Goal: Task Accomplishment & Management: Manage account settings

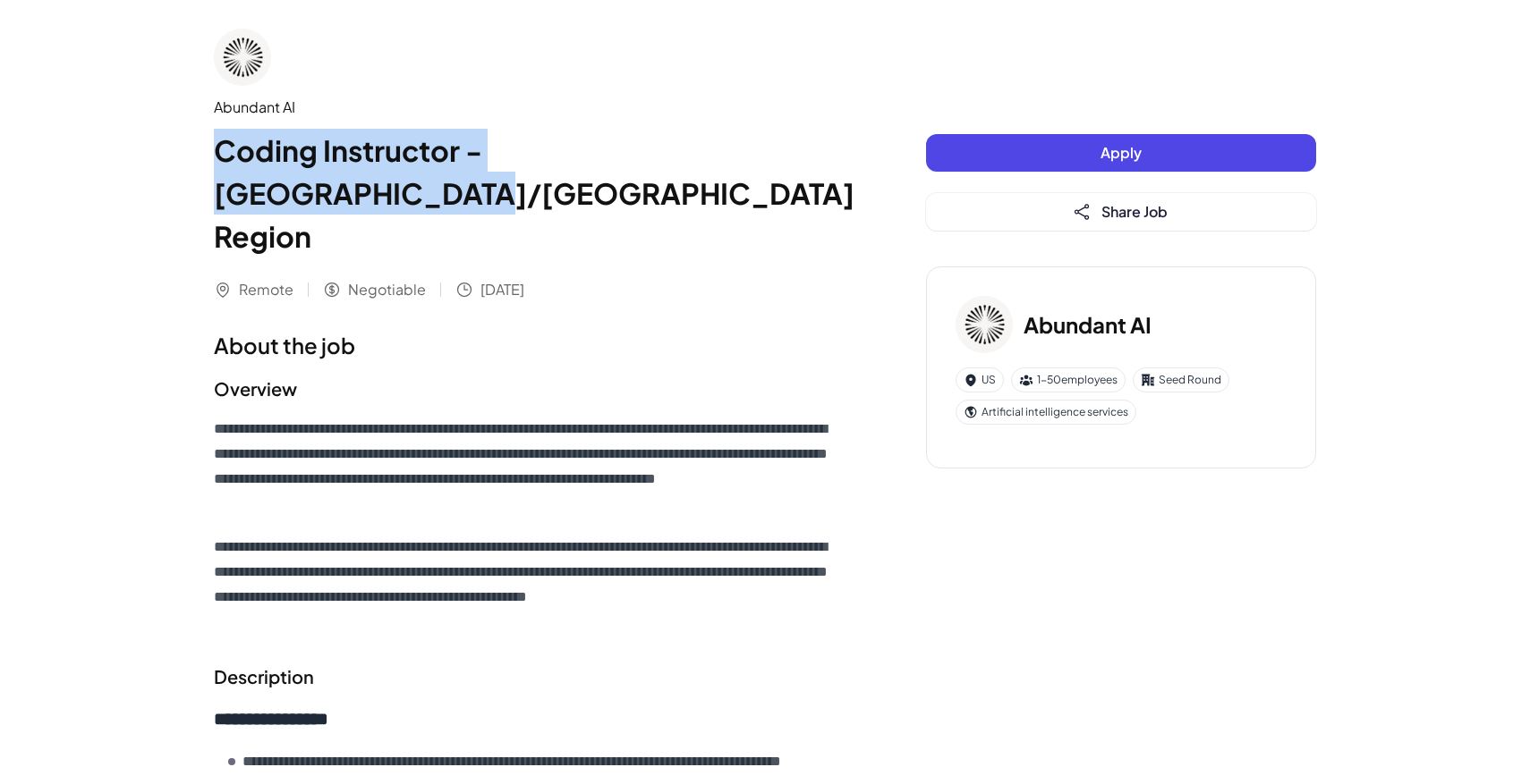
drag, startPoint x: 202, startPoint y: 142, endPoint x: 763, endPoint y: 144, distance: 561.0
copy h1 "Coding Instructor - US/Canada Region"
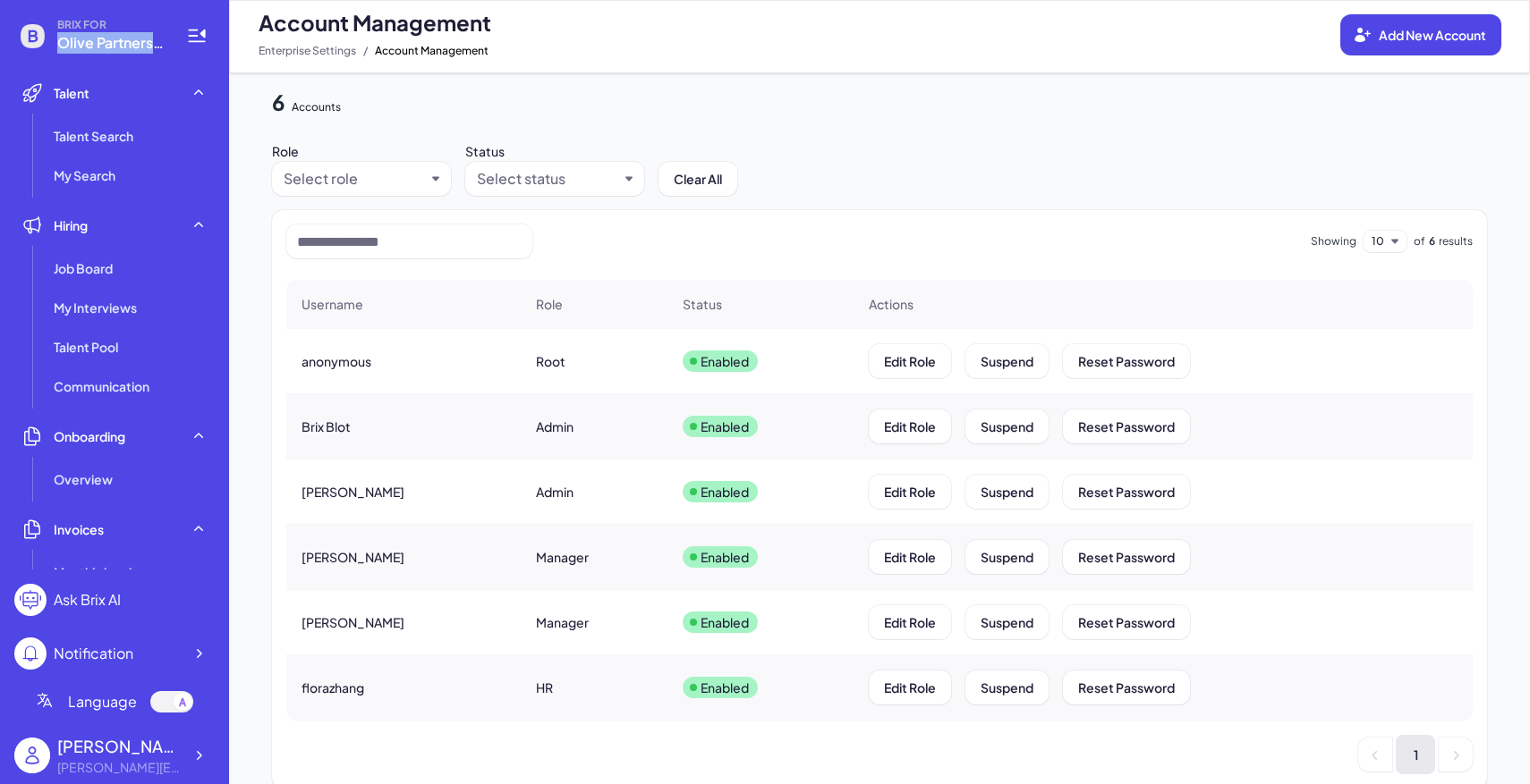
scroll to position [447, 0]
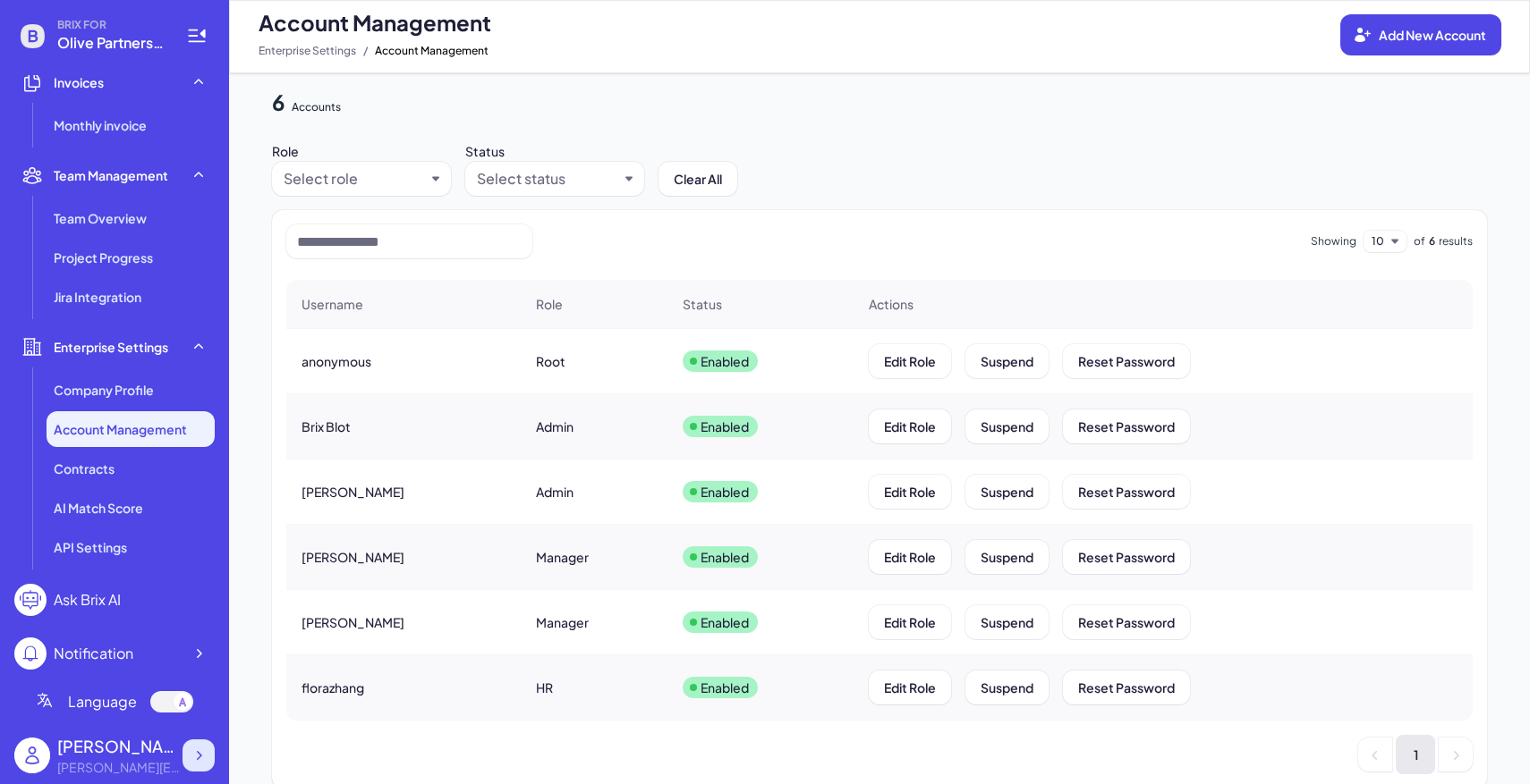
click at [206, 754] on icon at bounding box center [198, 756] width 18 height 18
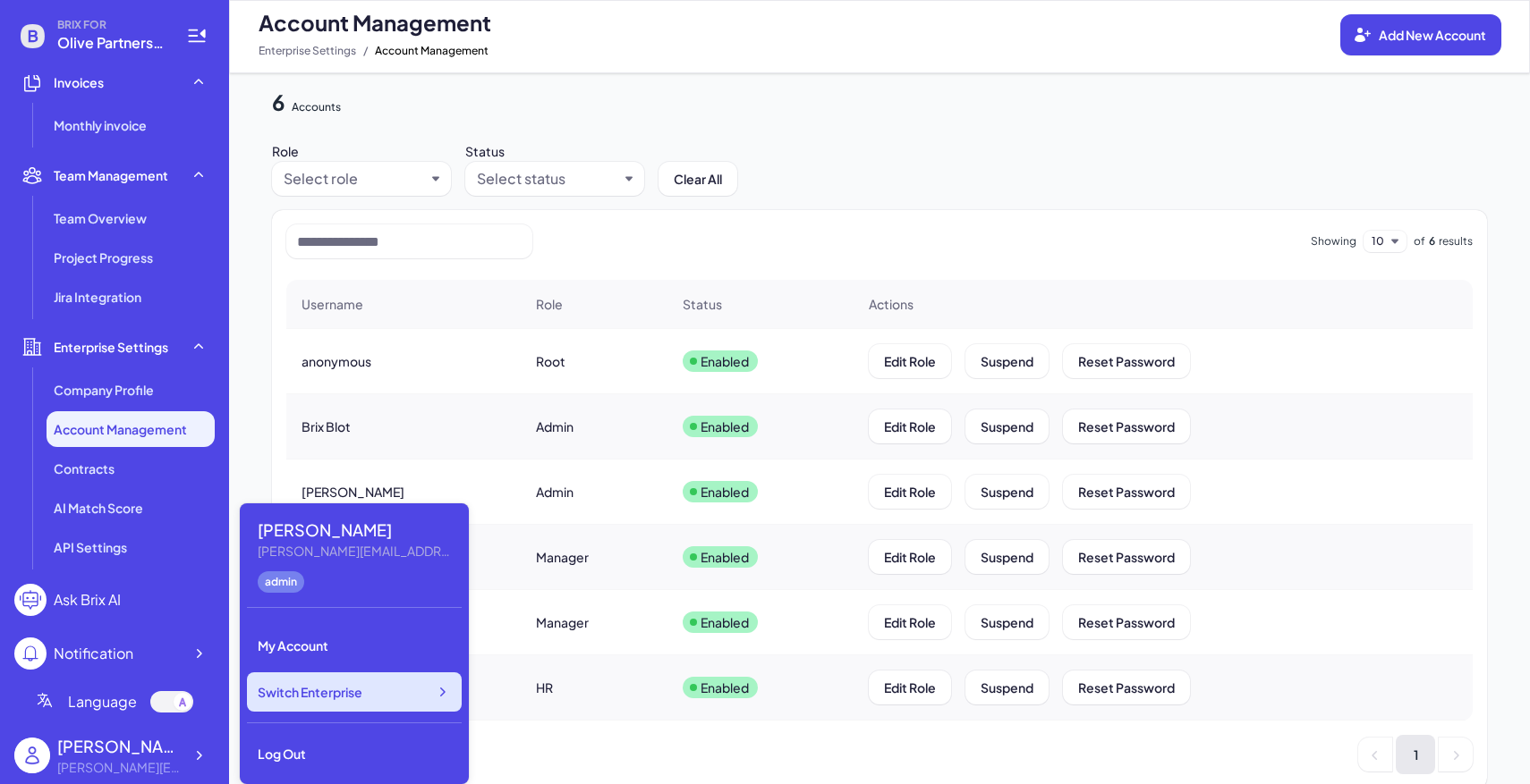
click at [310, 686] on span "Switch Enterprise" at bounding box center [310, 693] width 105 height 18
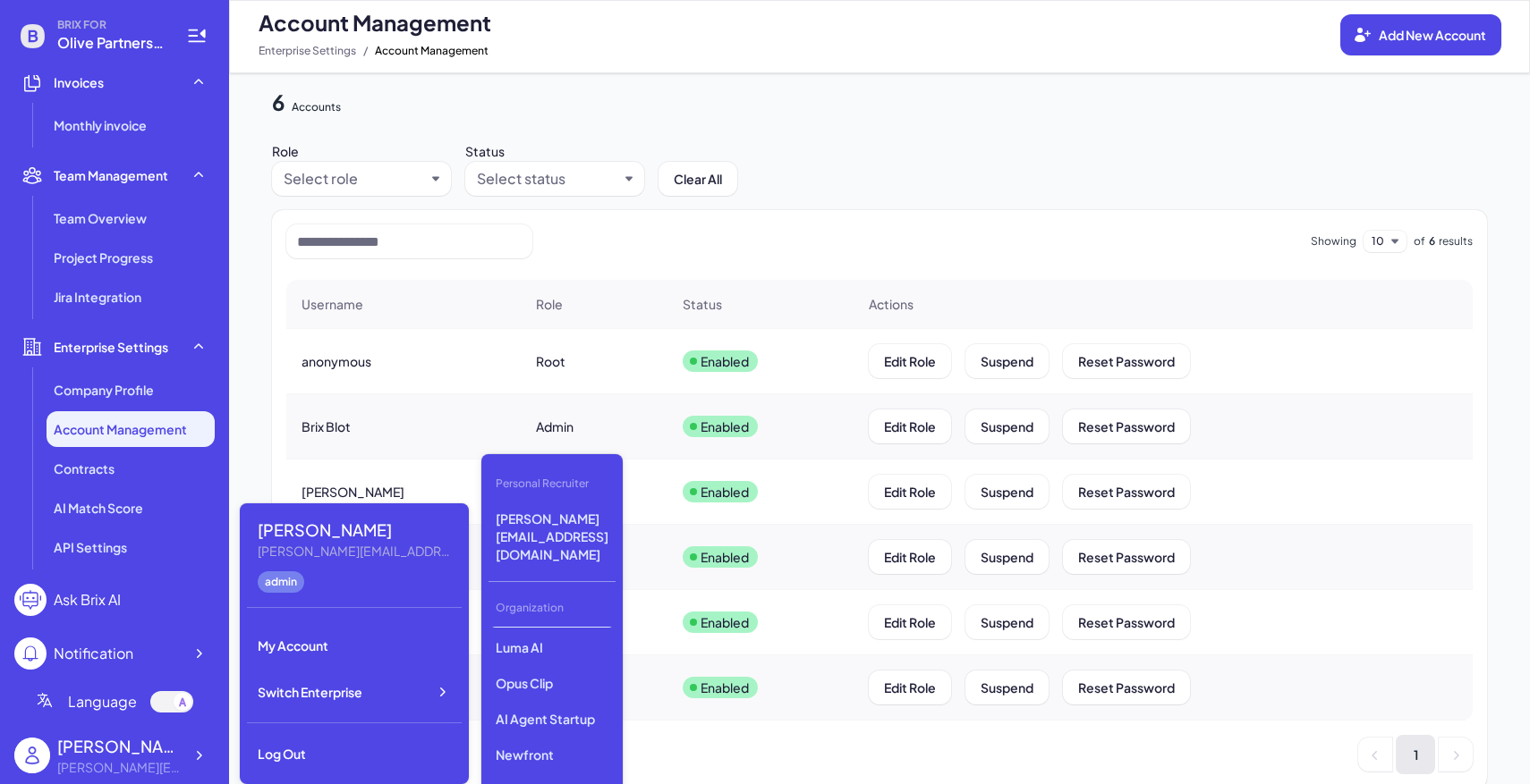
scroll to position [151, 0]
click at [552, 654] on p "Opus Clip" at bounding box center [551, 670] width 127 height 32
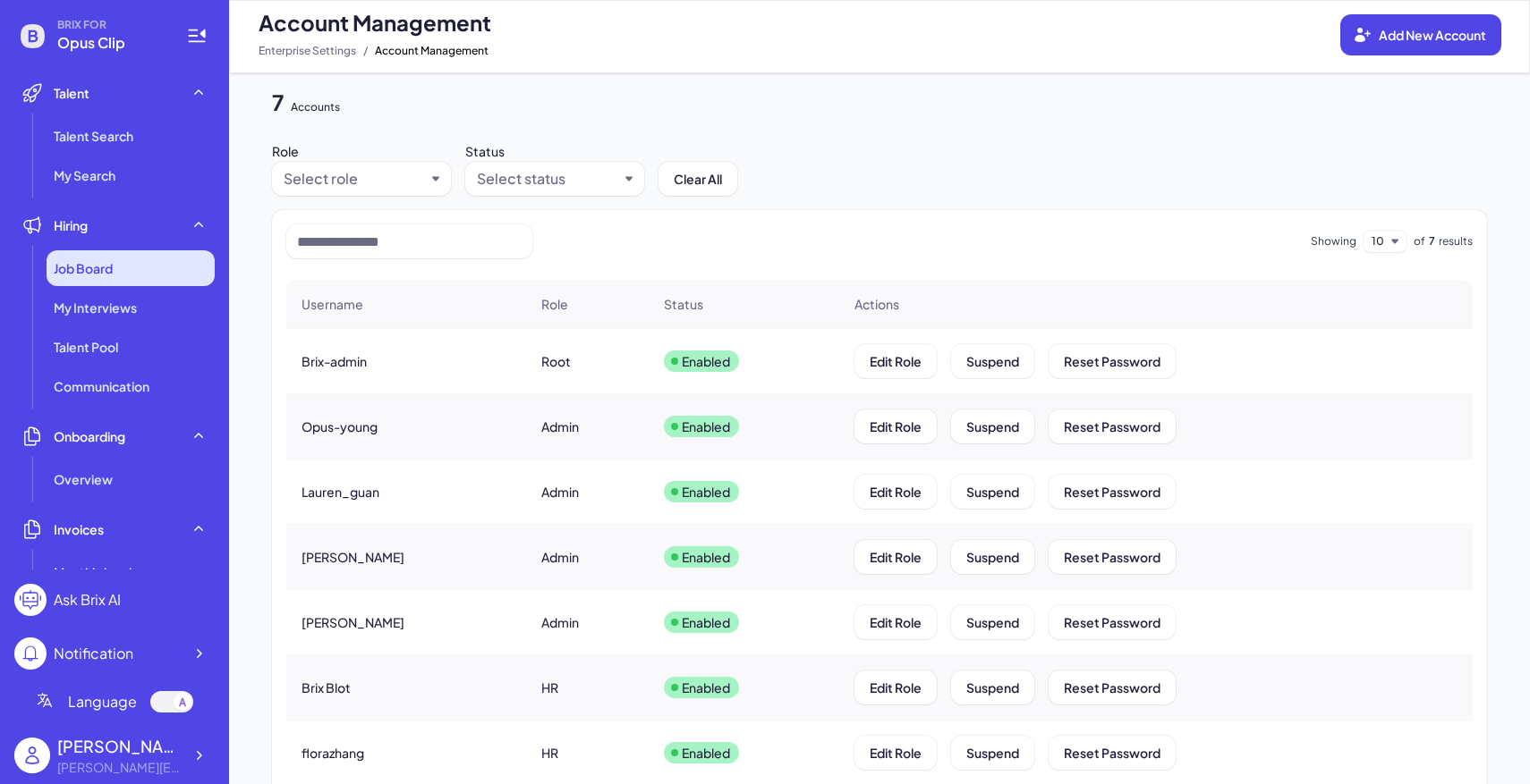
click at [98, 256] on div "Job Board" at bounding box center [130, 268] width 168 height 35
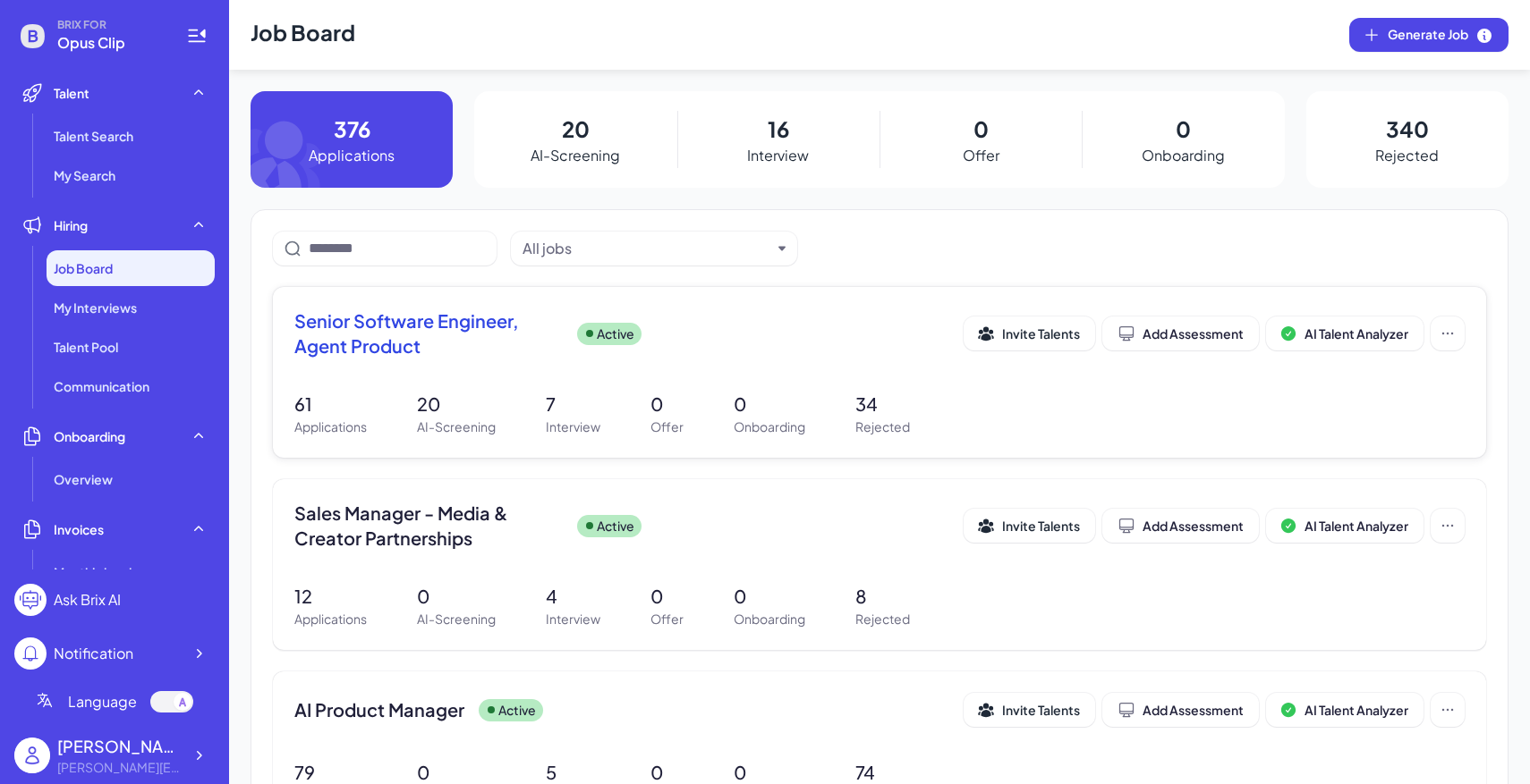
click at [565, 358] on div "Senior Software Engineer, Agent Product Active" at bounding box center [629, 333] width 669 height 50
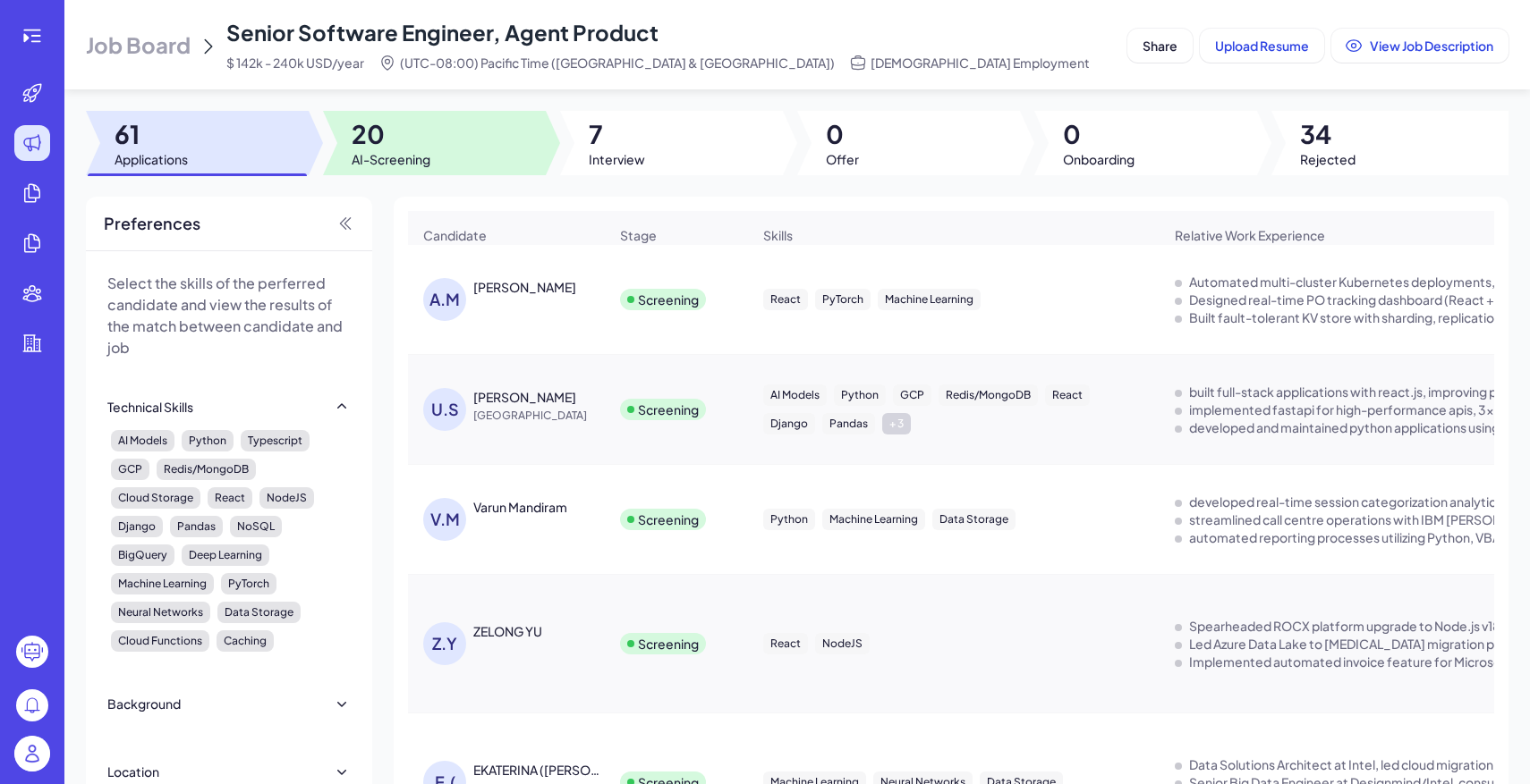
click at [460, 127] on div at bounding box center [434, 143] width 223 height 65
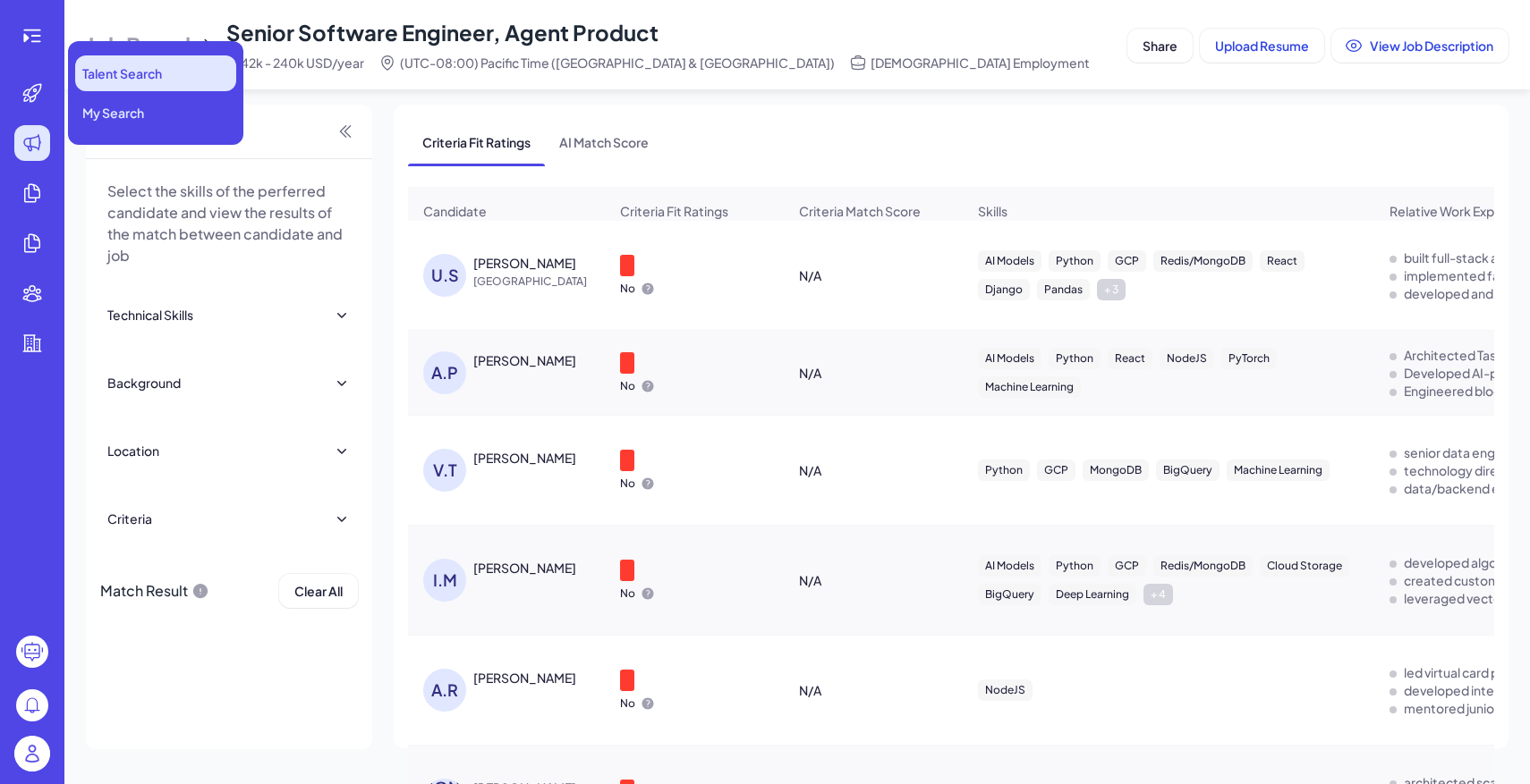
click at [129, 68] on span "Talent Search" at bounding box center [122, 74] width 80 height 18
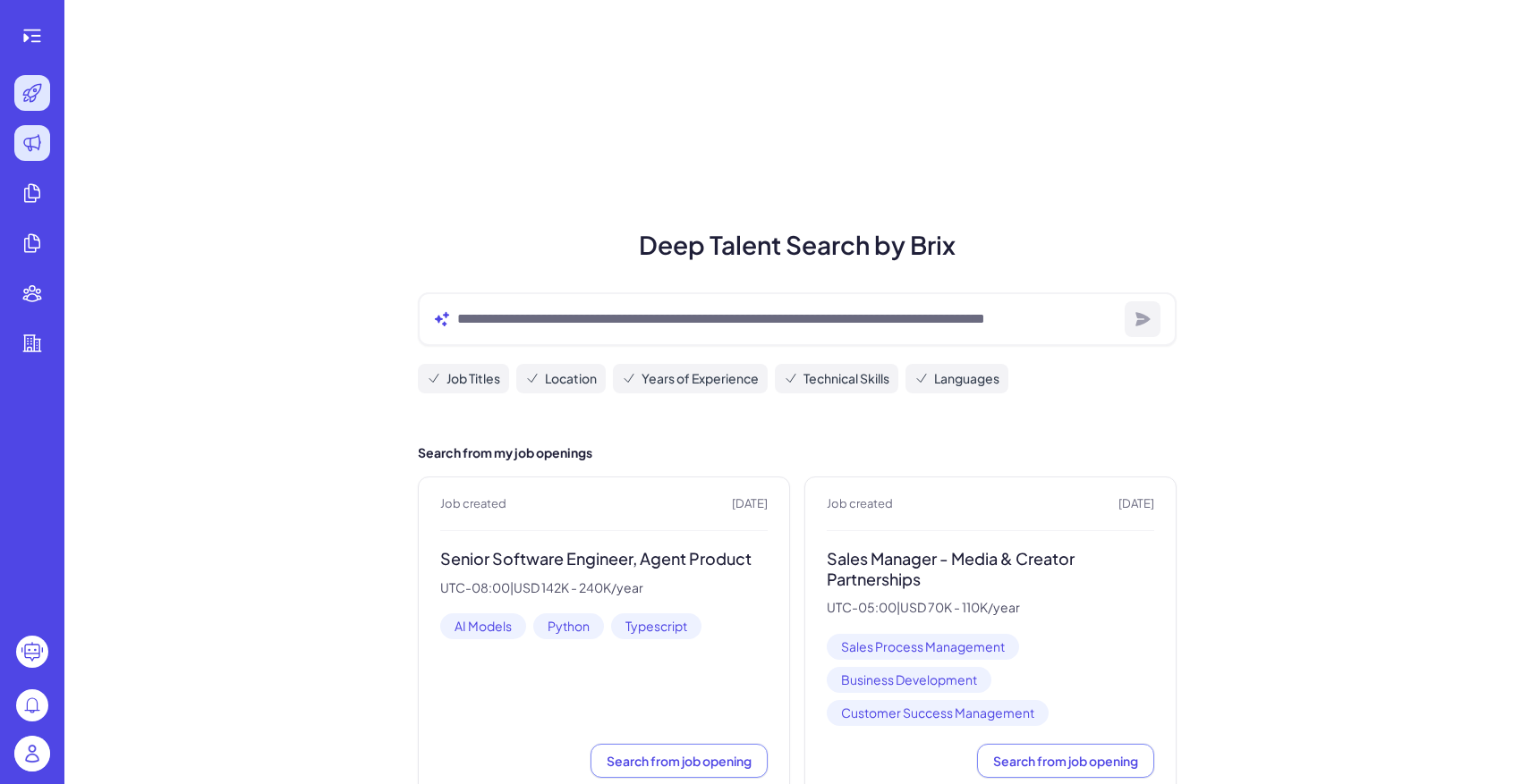
click at [41, 134] on icon at bounding box center [32, 143] width 22 height 22
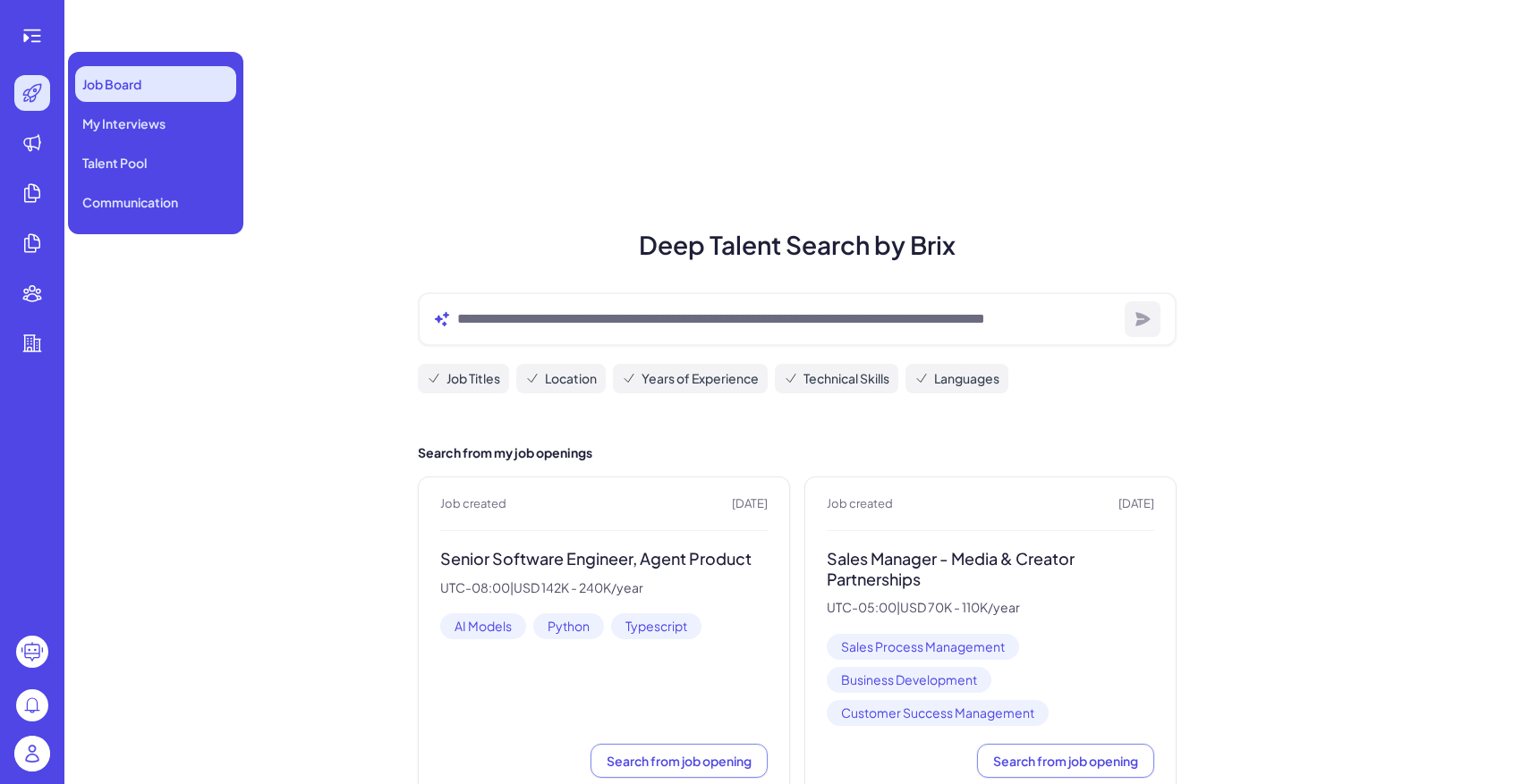
click at [114, 88] on span "Job Board" at bounding box center [112, 84] width 59 height 18
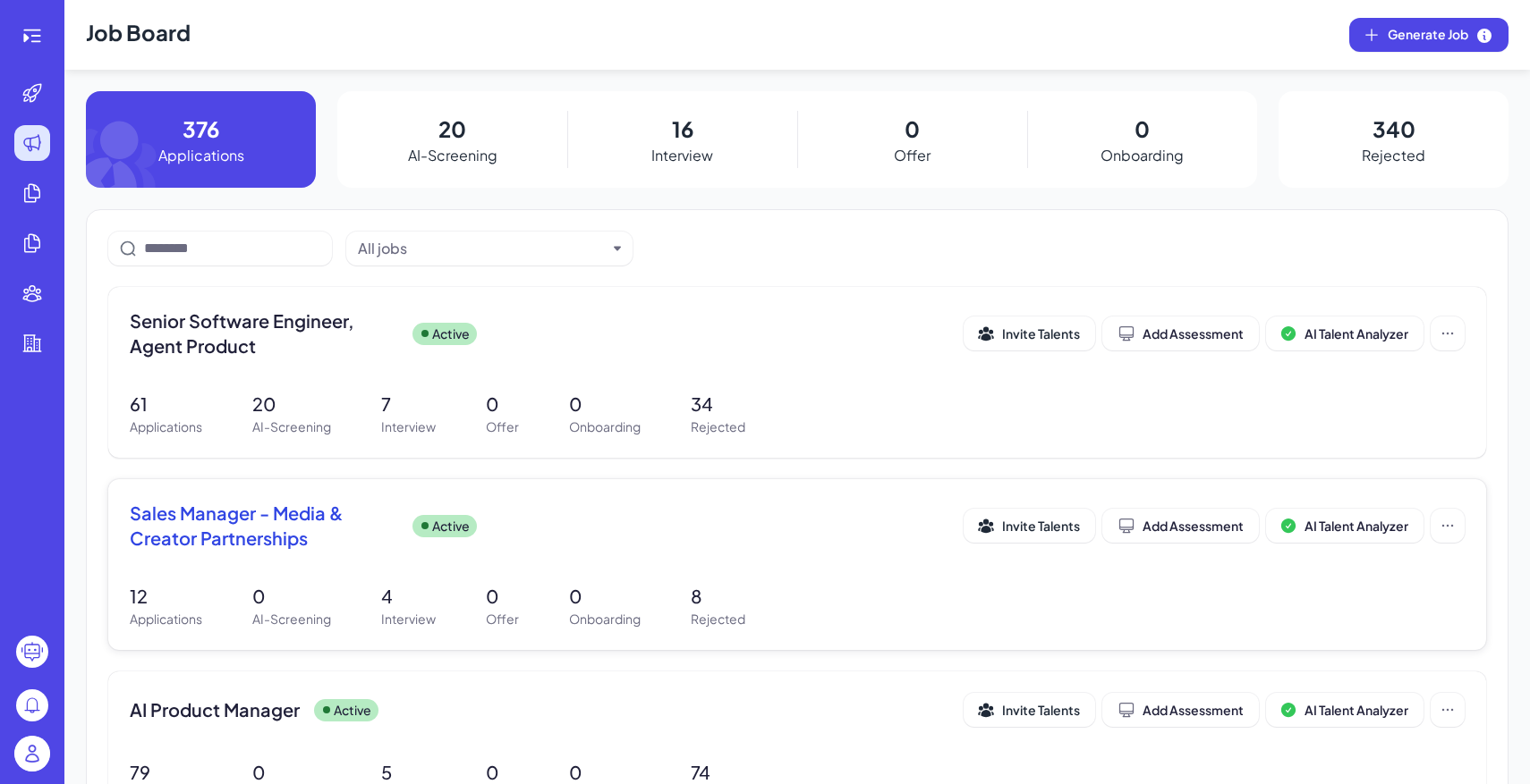
scroll to position [92, 0]
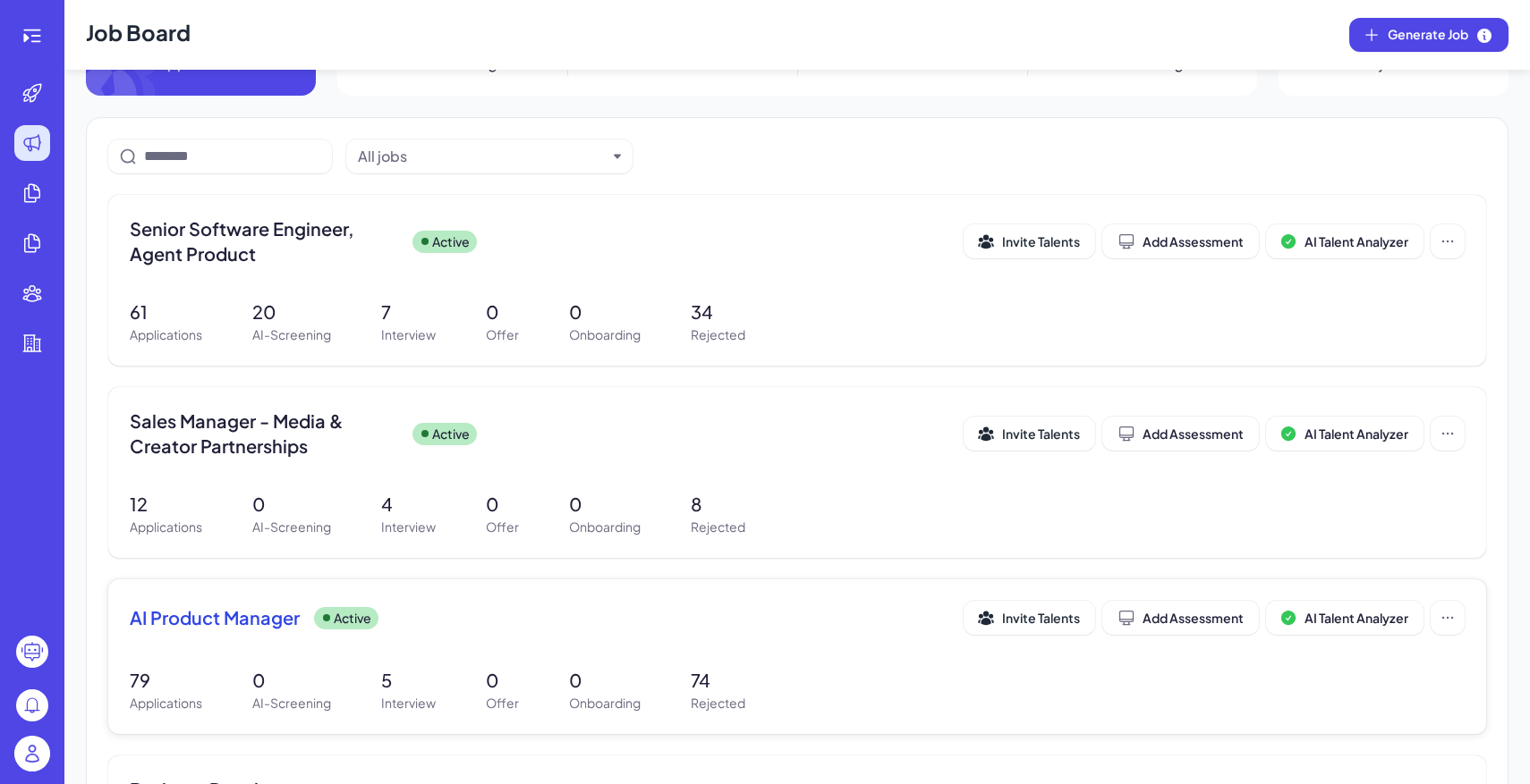
click at [483, 617] on div "AI Product Manager Active" at bounding box center [546, 617] width 833 height 25
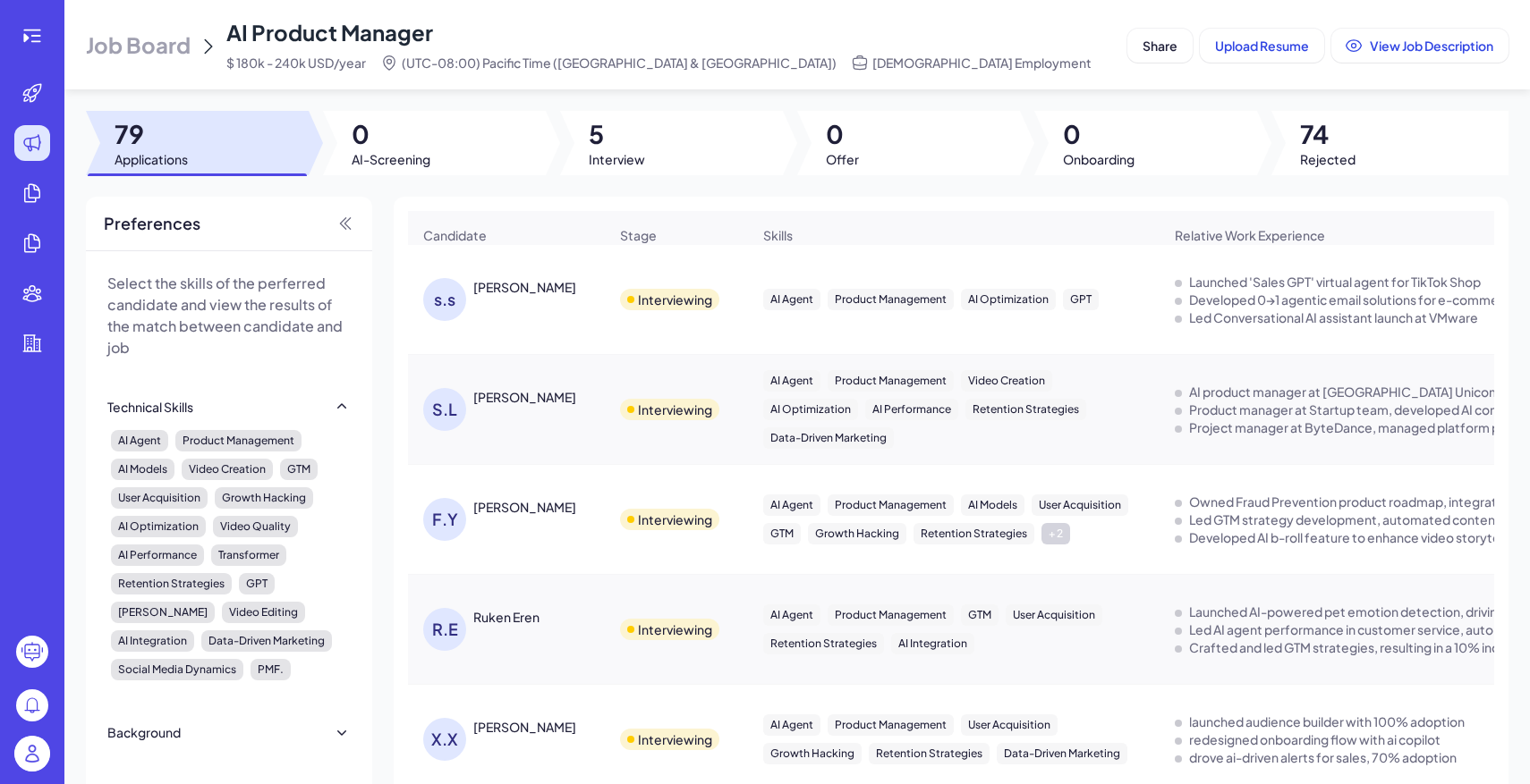
click at [647, 144] on div at bounding box center [671, 143] width 223 height 65
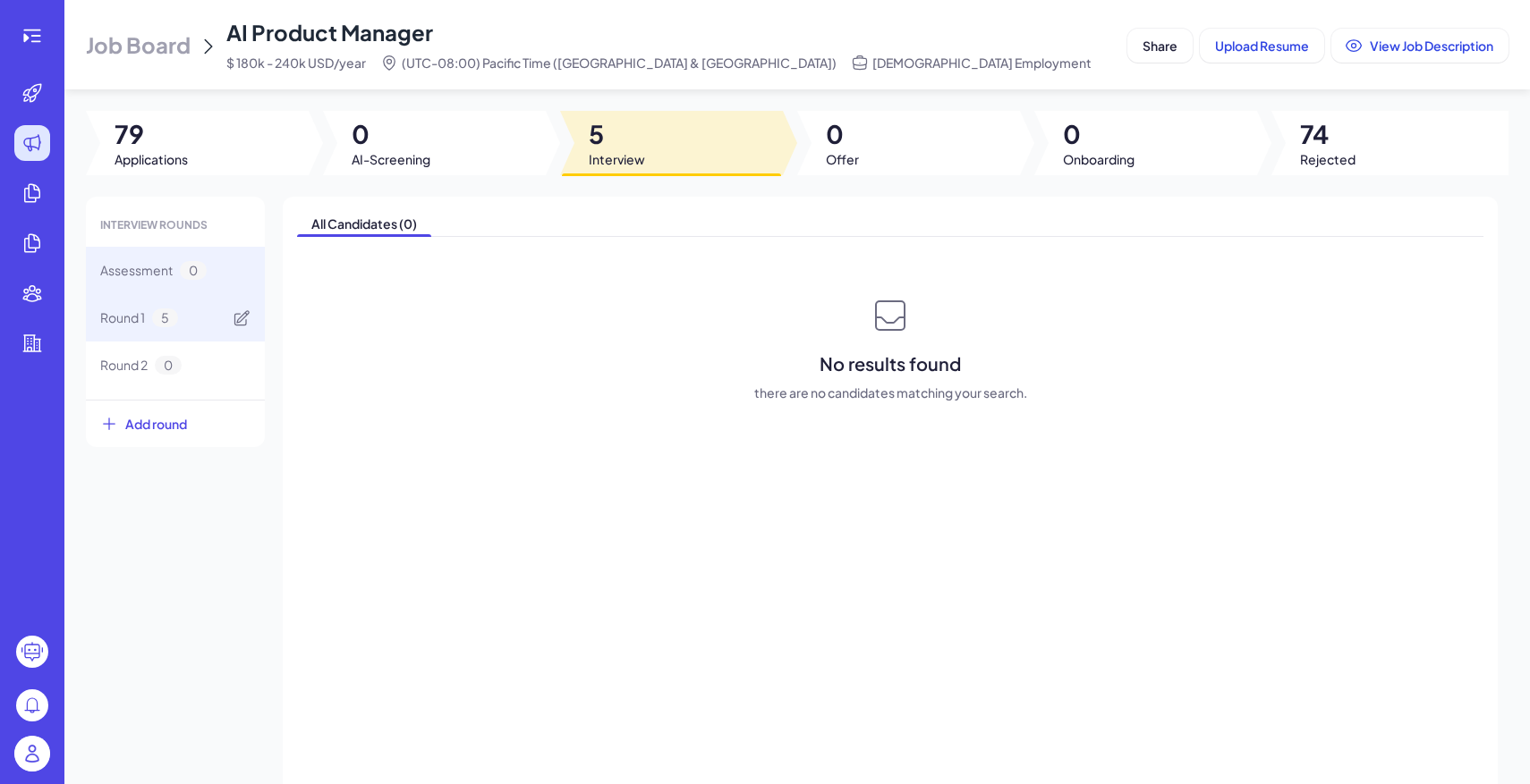
click at [228, 318] on div "Round 1 5" at bounding box center [175, 318] width 179 height 47
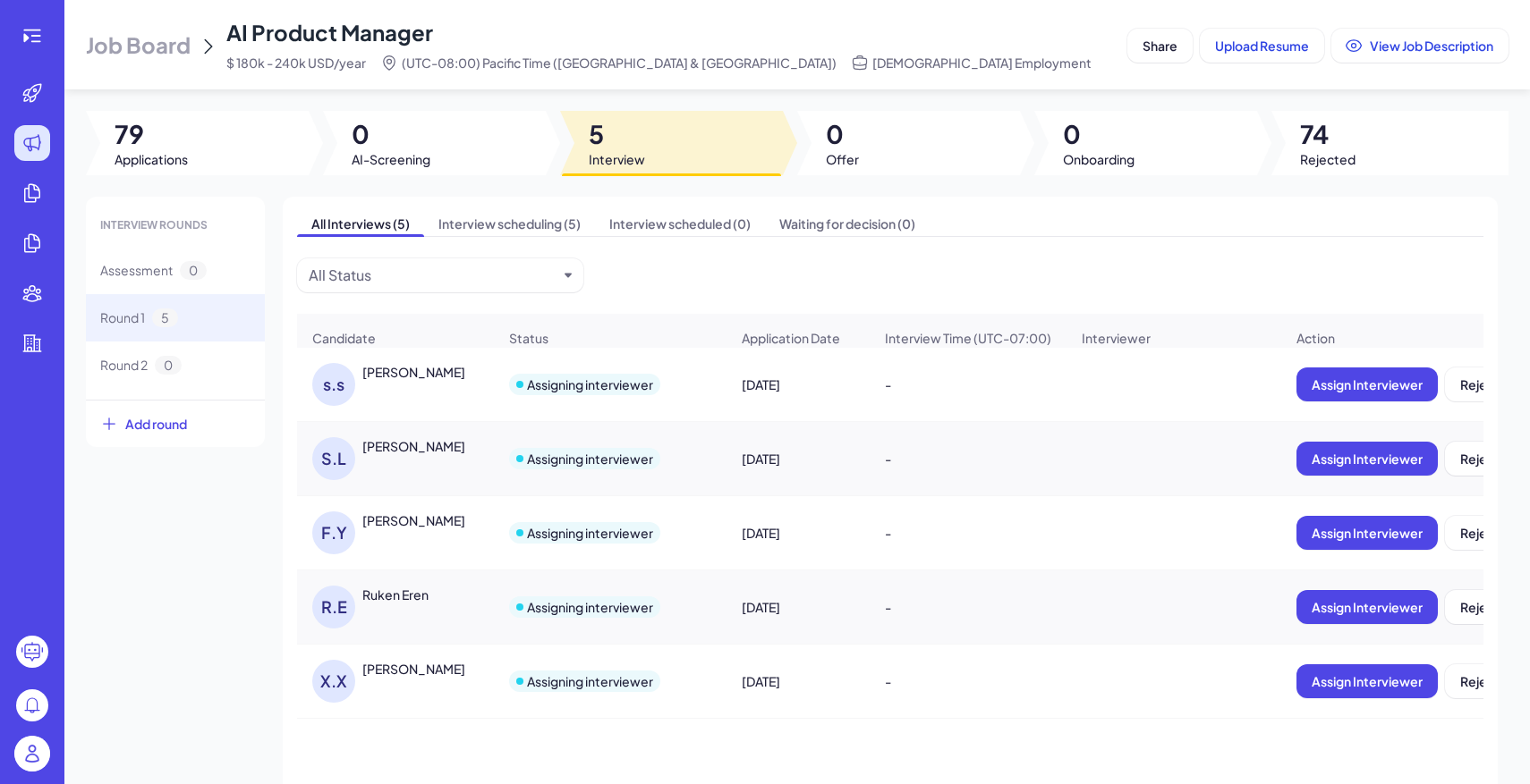
click at [410, 535] on div "F.Y Fiona Yang" at bounding box center [405, 533] width 185 height 43
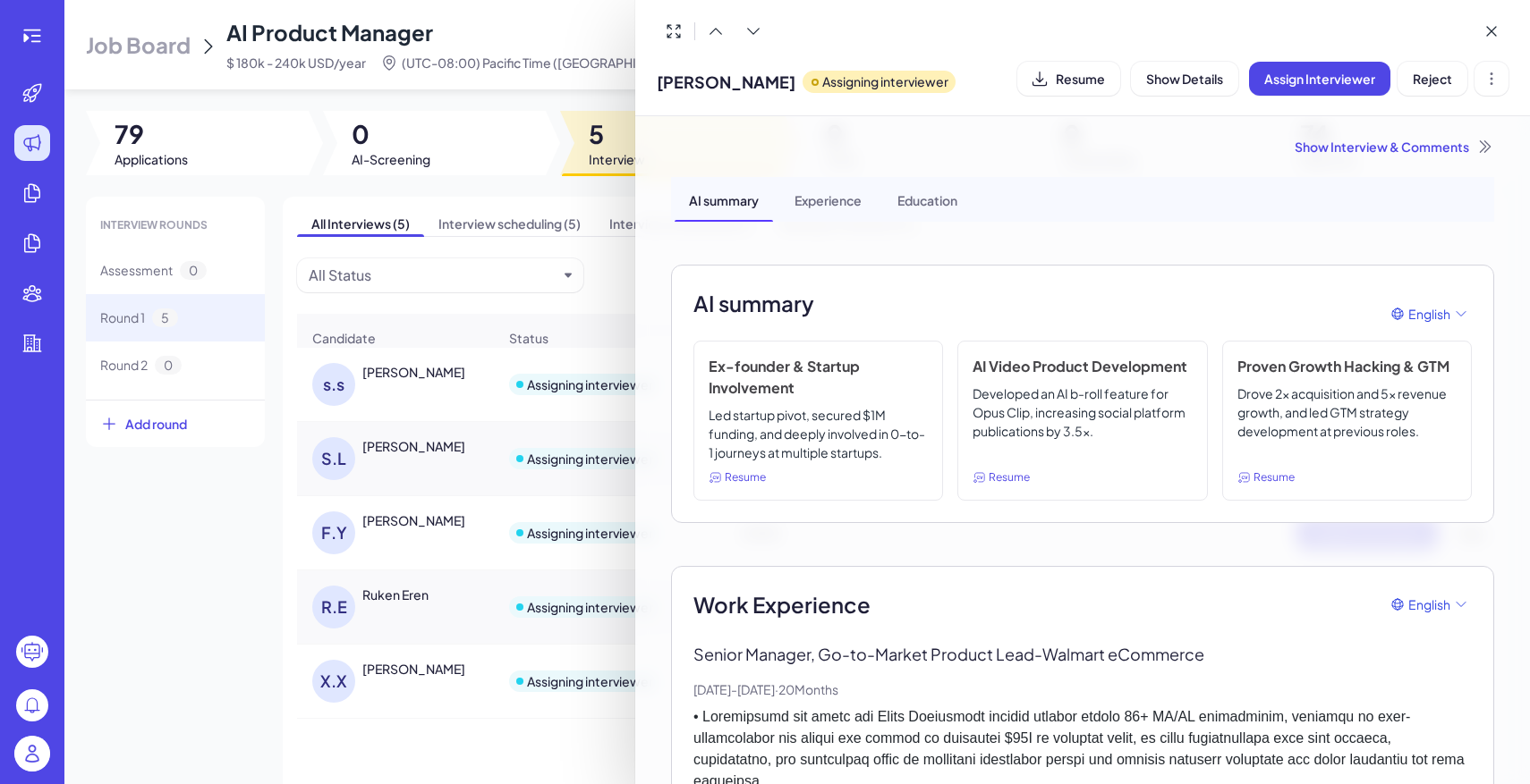
click at [184, 582] on div at bounding box center [765, 392] width 1530 height 784
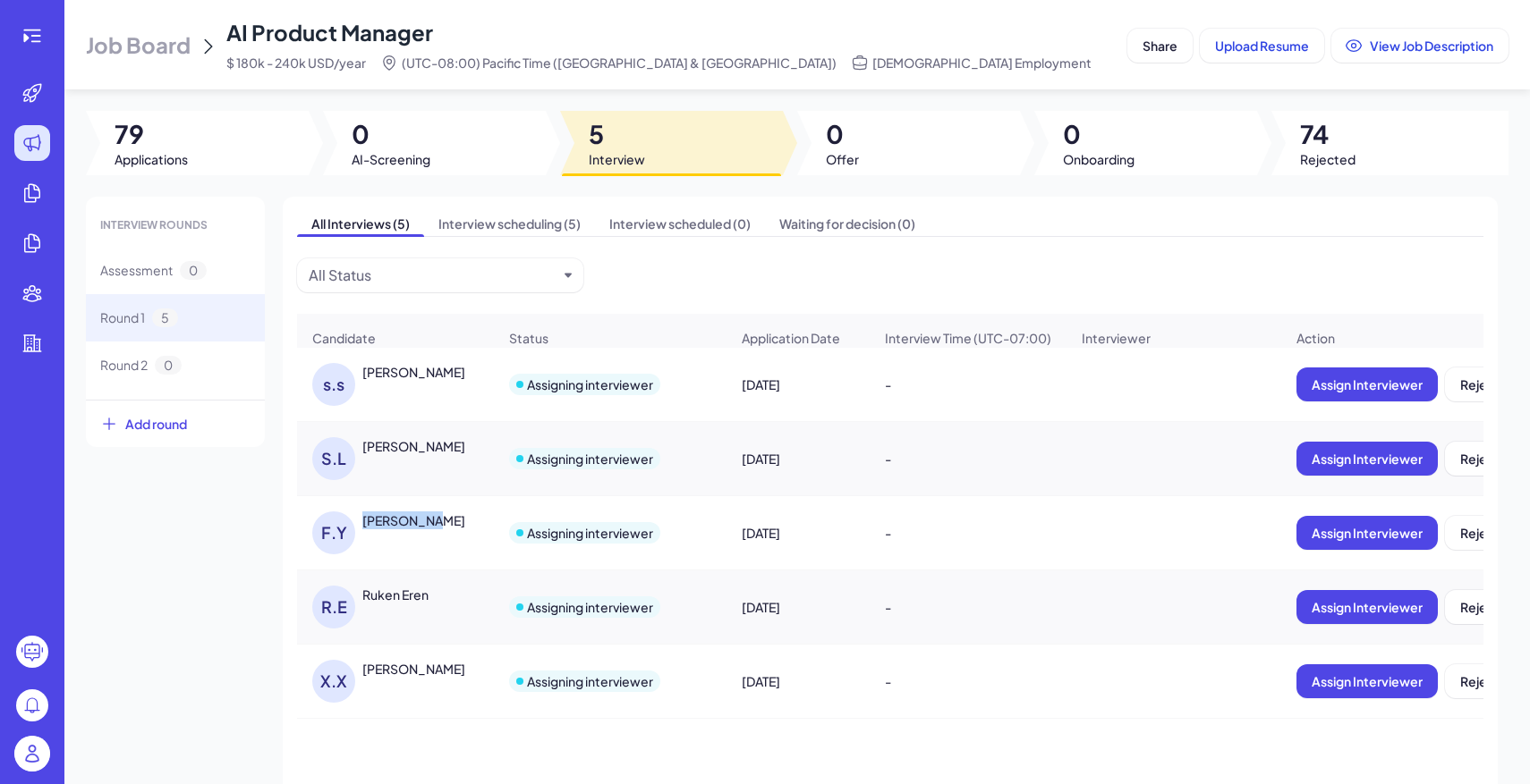
drag, startPoint x: 433, startPoint y: 522, endPoint x: 347, endPoint y: 522, distance: 86.0
click at [347, 522] on div "F.Y Fiona Yang" at bounding box center [405, 533] width 185 height 43
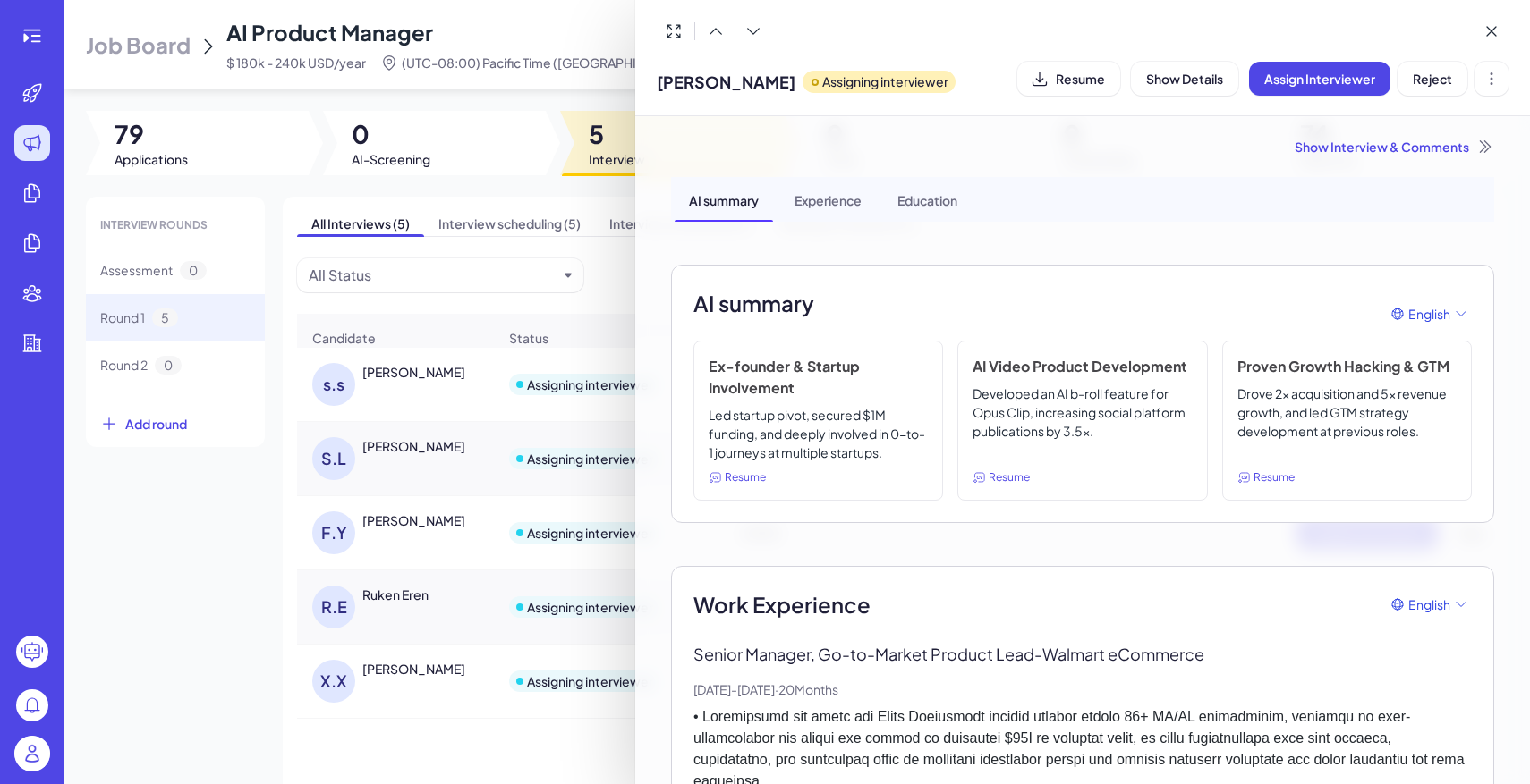
copy div "Fiona Yang"
drag, startPoint x: 746, startPoint y: 87, endPoint x: 657, endPoint y: 80, distance: 89.3
click at [657, 80] on div "Fiona Yang Assigning interviewer" at bounding box center [806, 78] width 299 height 45
copy span "Fiona Yang"
click at [405, 668] on div at bounding box center [765, 392] width 1530 height 784
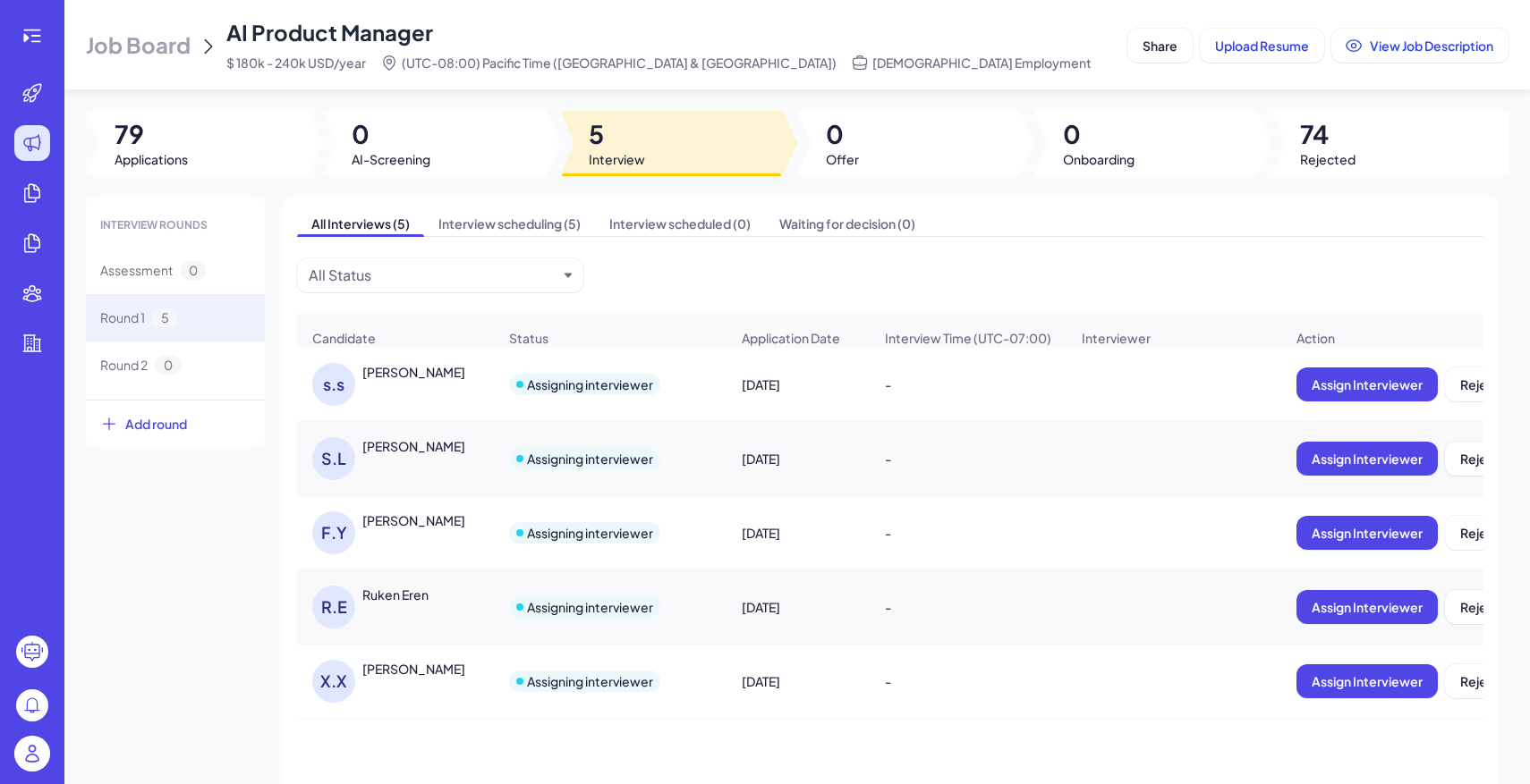
click at [416, 671] on div "Xing Xing" at bounding box center [414, 669] width 103 height 18
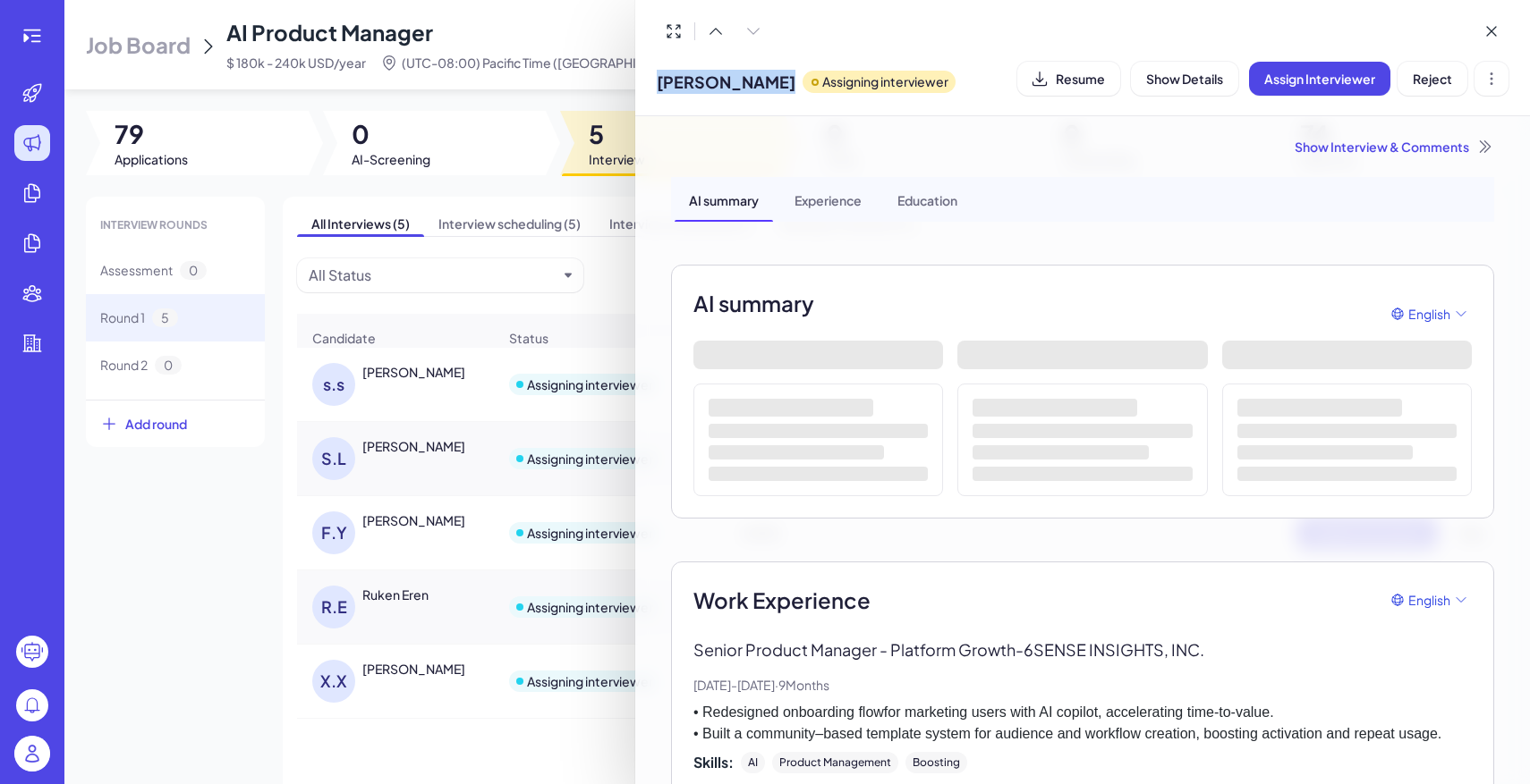
drag, startPoint x: 650, startPoint y: 78, endPoint x: 744, endPoint y: 78, distance: 94.0
click at [744, 78] on div "Xing Xing Assigning interviewer Resume Show Details Assign Interviewer Reject" at bounding box center [1082, 58] width 894 height 116
copy span "Xing Xing"
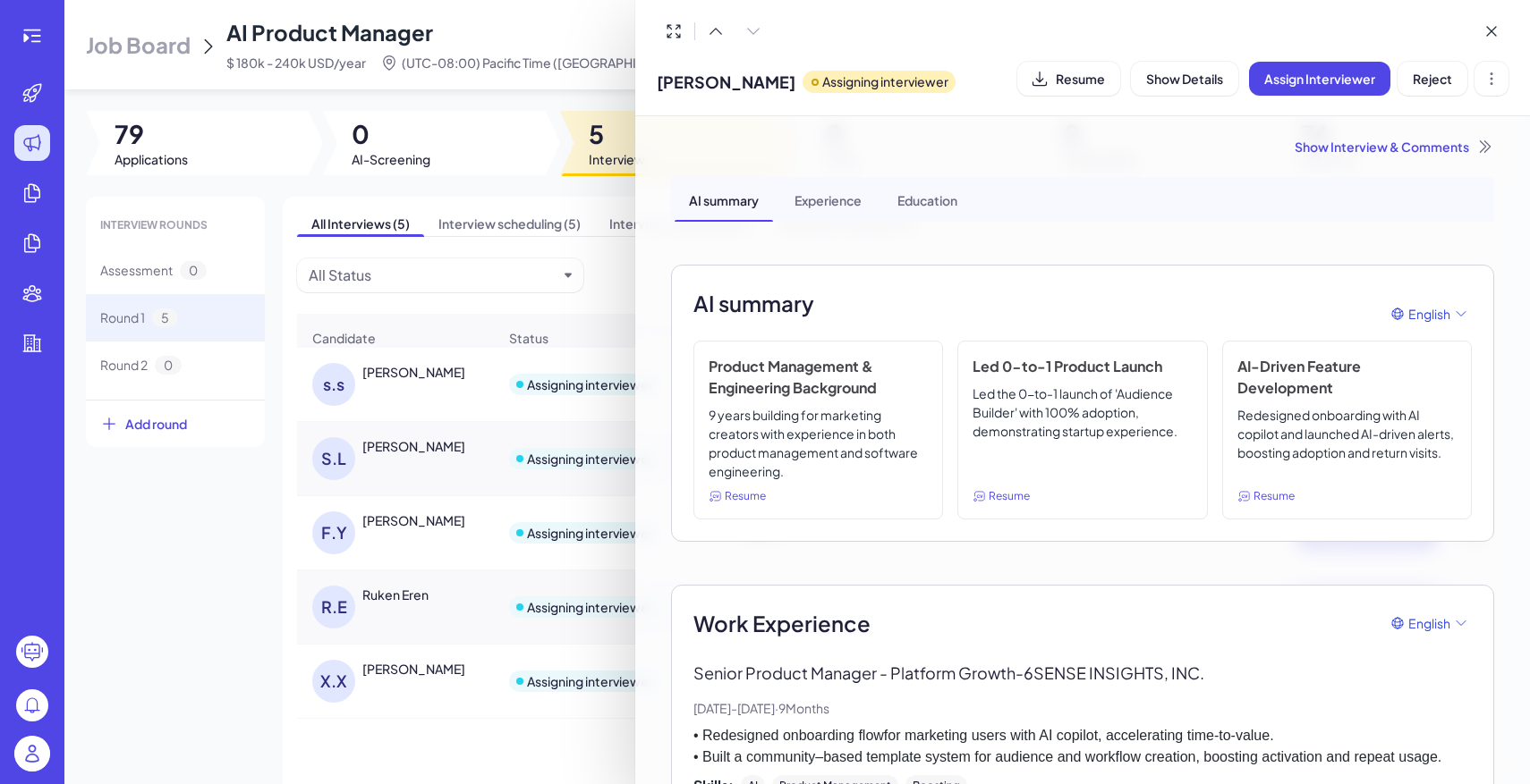
click at [623, 287] on div at bounding box center [765, 392] width 1530 height 784
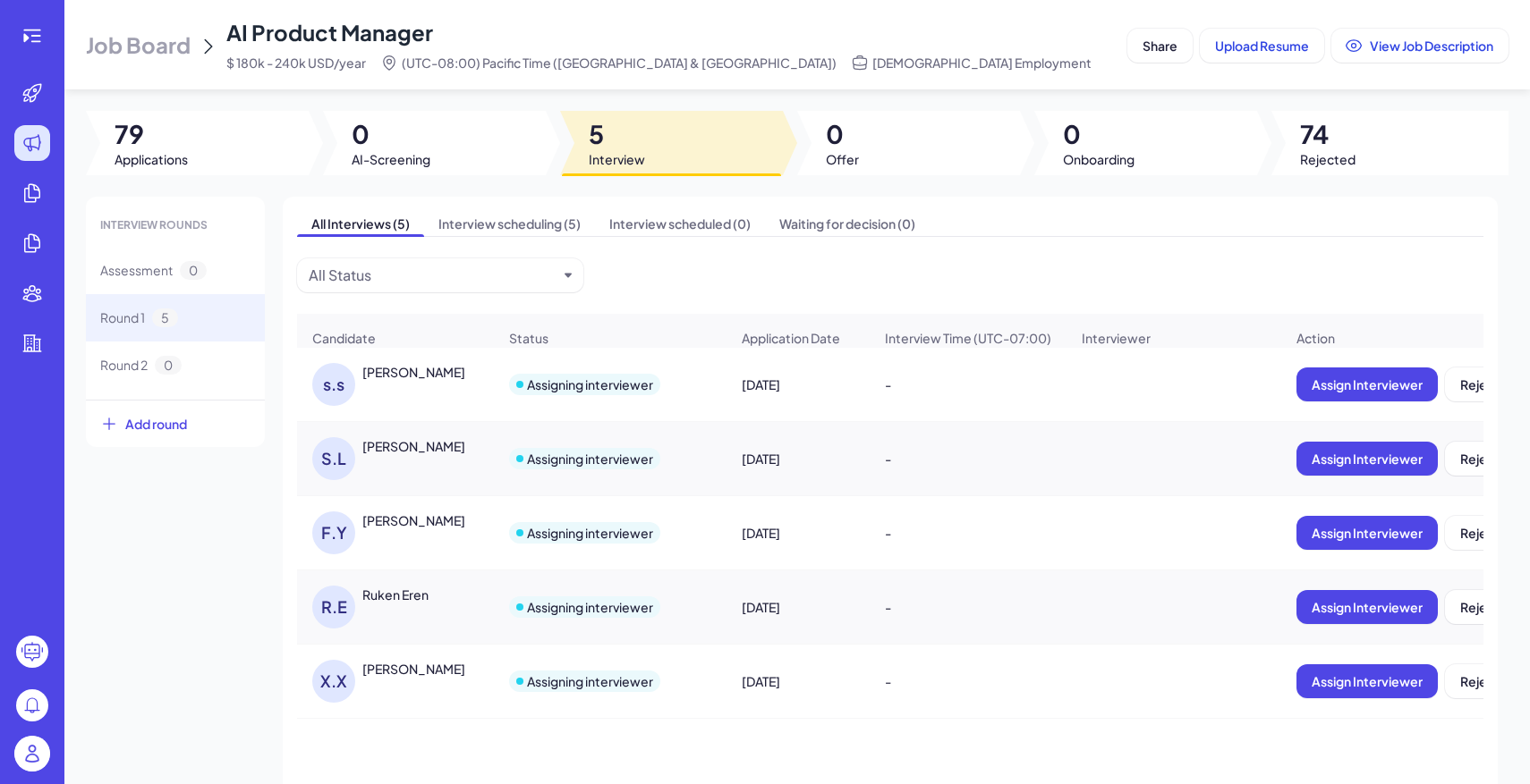
click at [392, 674] on div "Xing Xing" at bounding box center [414, 669] width 103 height 18
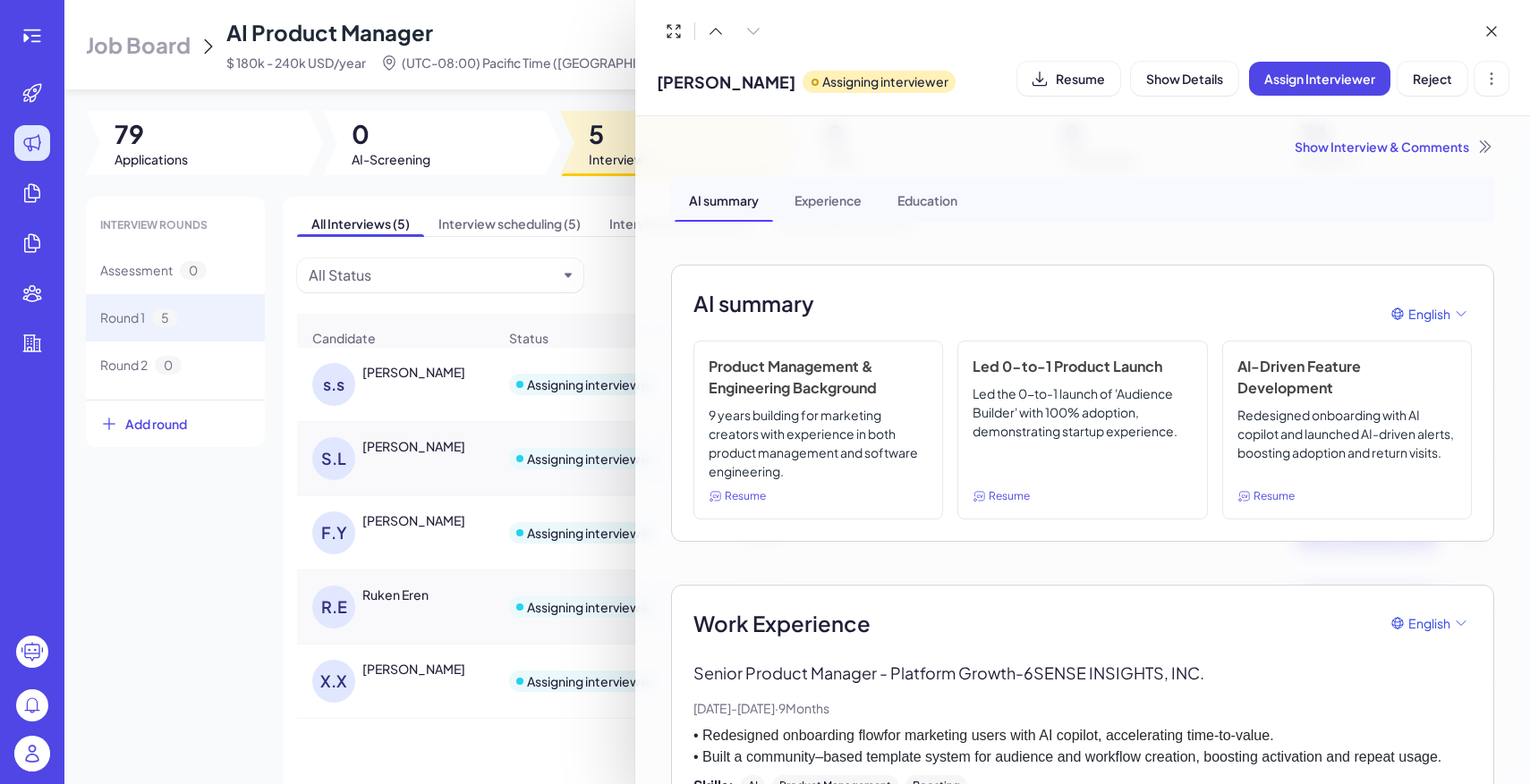
click at [1414, 149] on div "Show Interview & Comments" at bounding box center [1083, 146] width 823 height 18
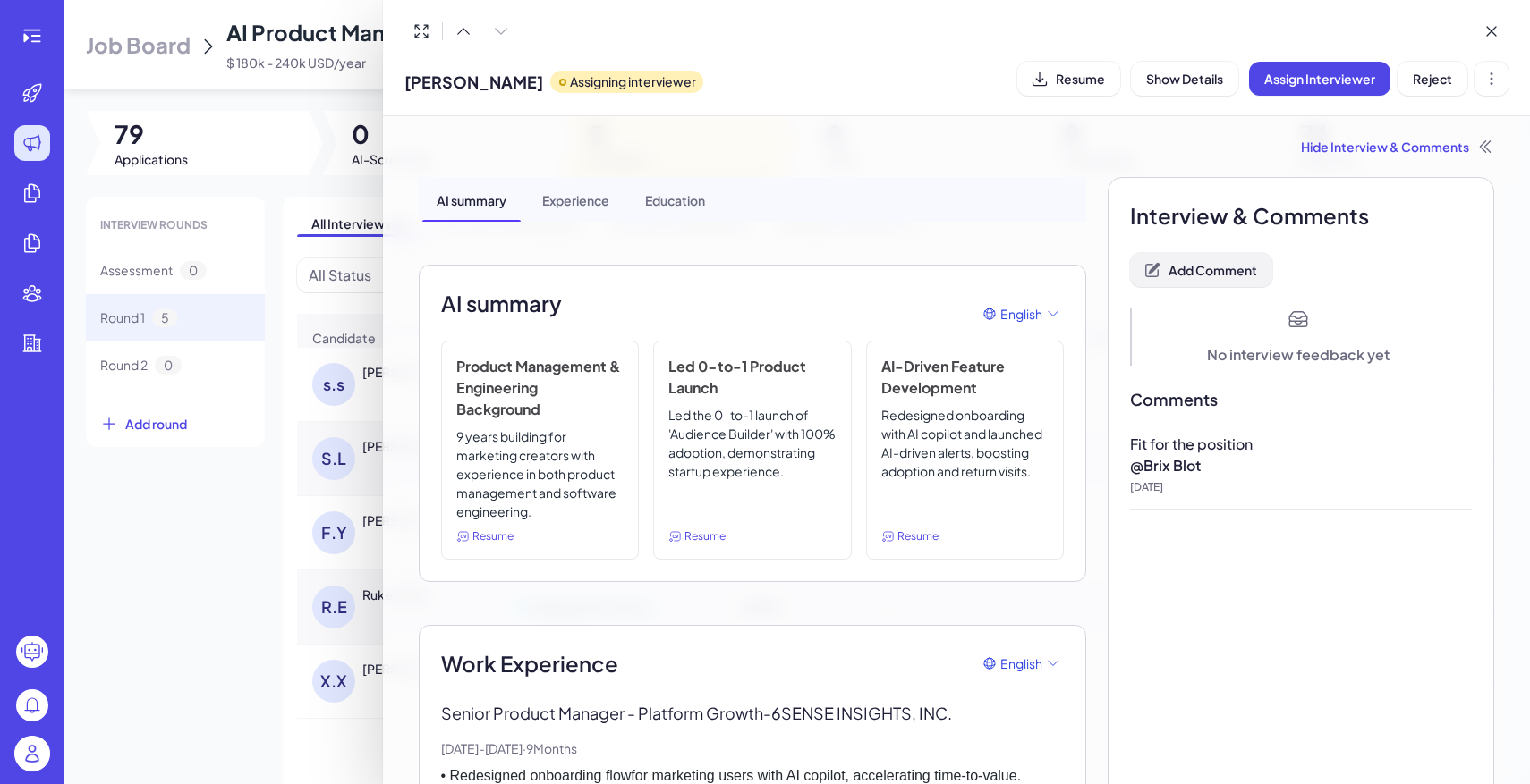
click at [1184, 269] on span "Add Comment" at bounding box center [1213, 270] width 88 height 16
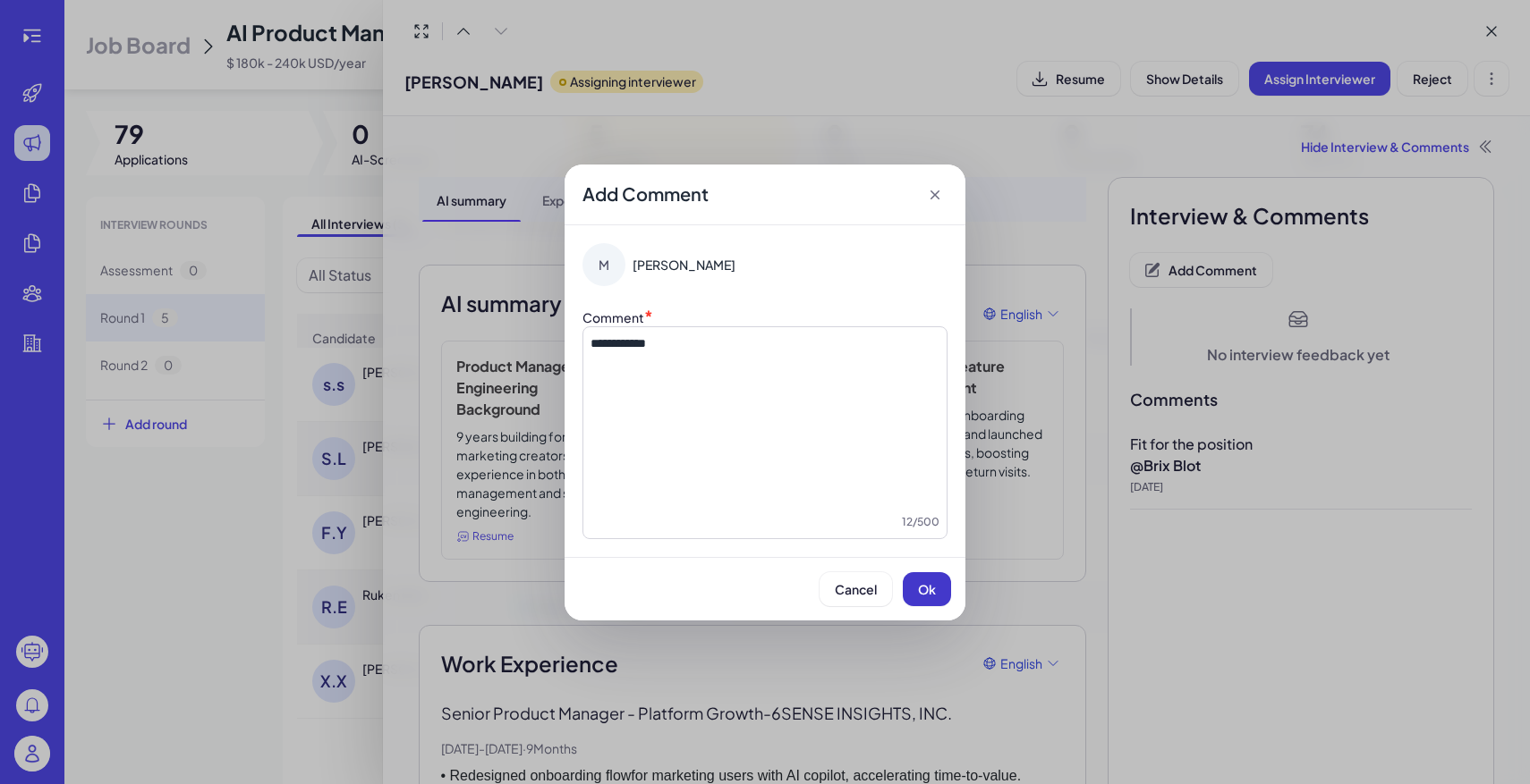
click at [932, 601] on button "Ok" at bounding box center [927, 589] width 48 height 34
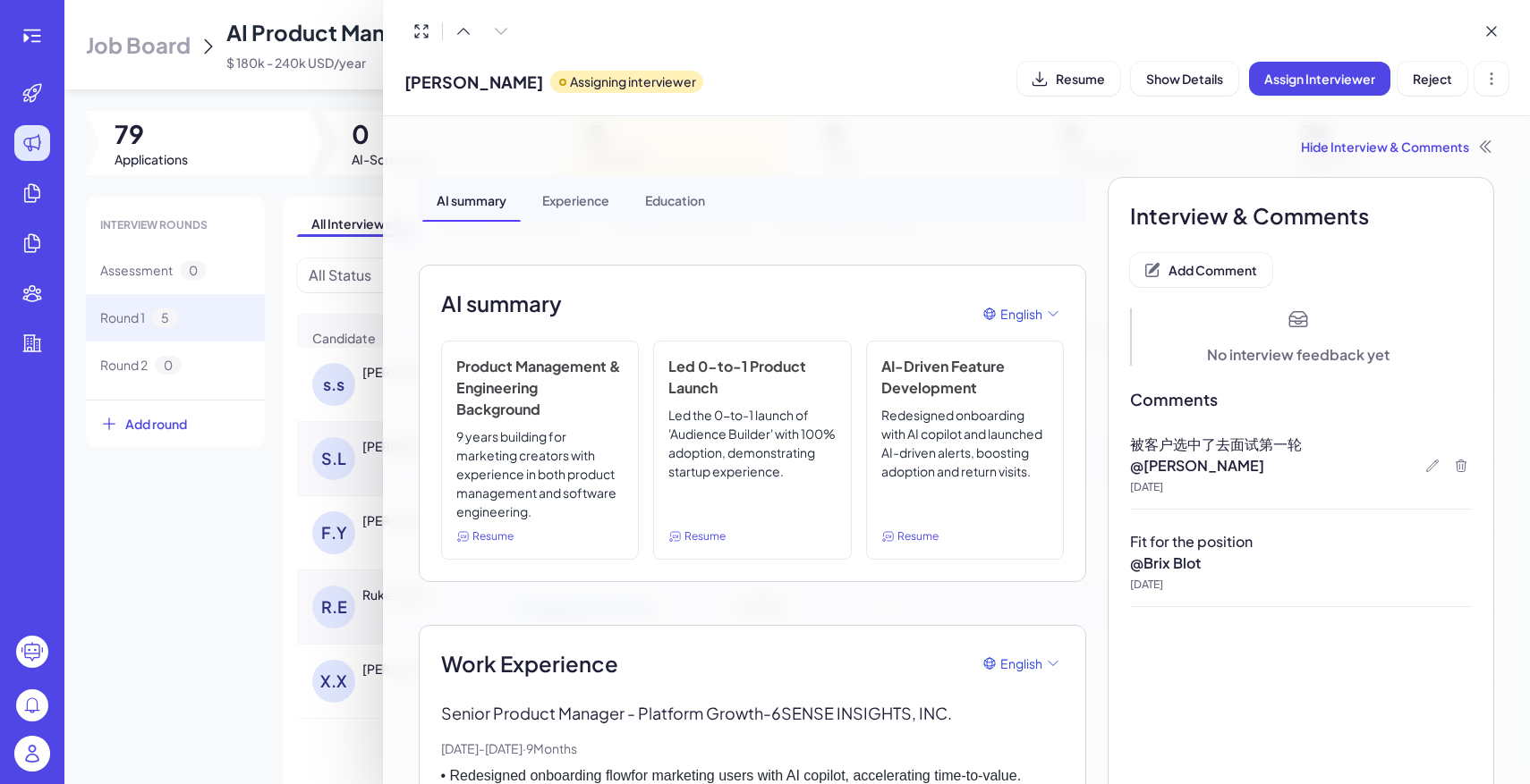
click at [201, 717] on div at bounding box center [765, 392] width 1530 height 784
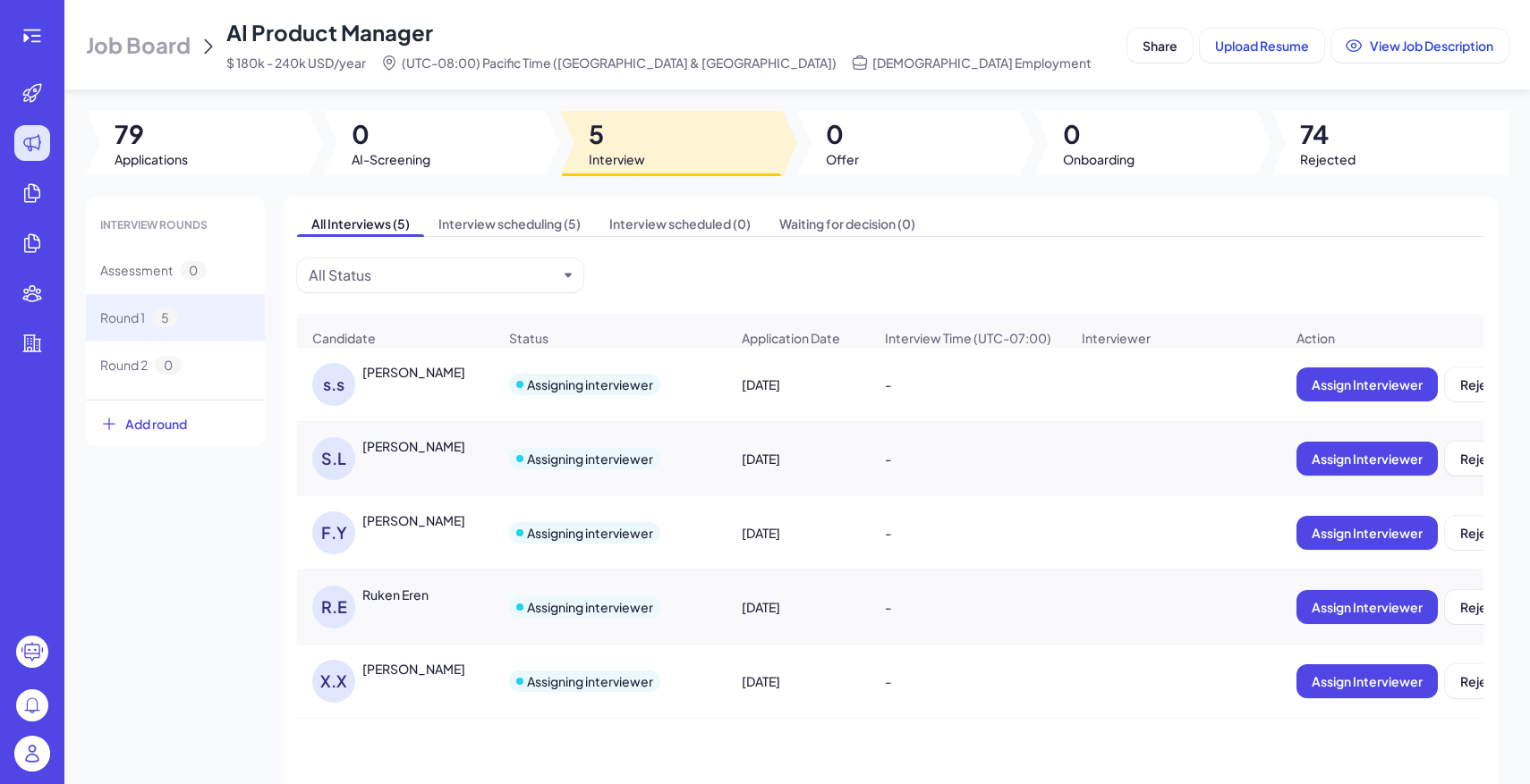
click at [413, 541] on div "F.Y Fiona Yang" at bounding box center [405, 533] width 185 height 43
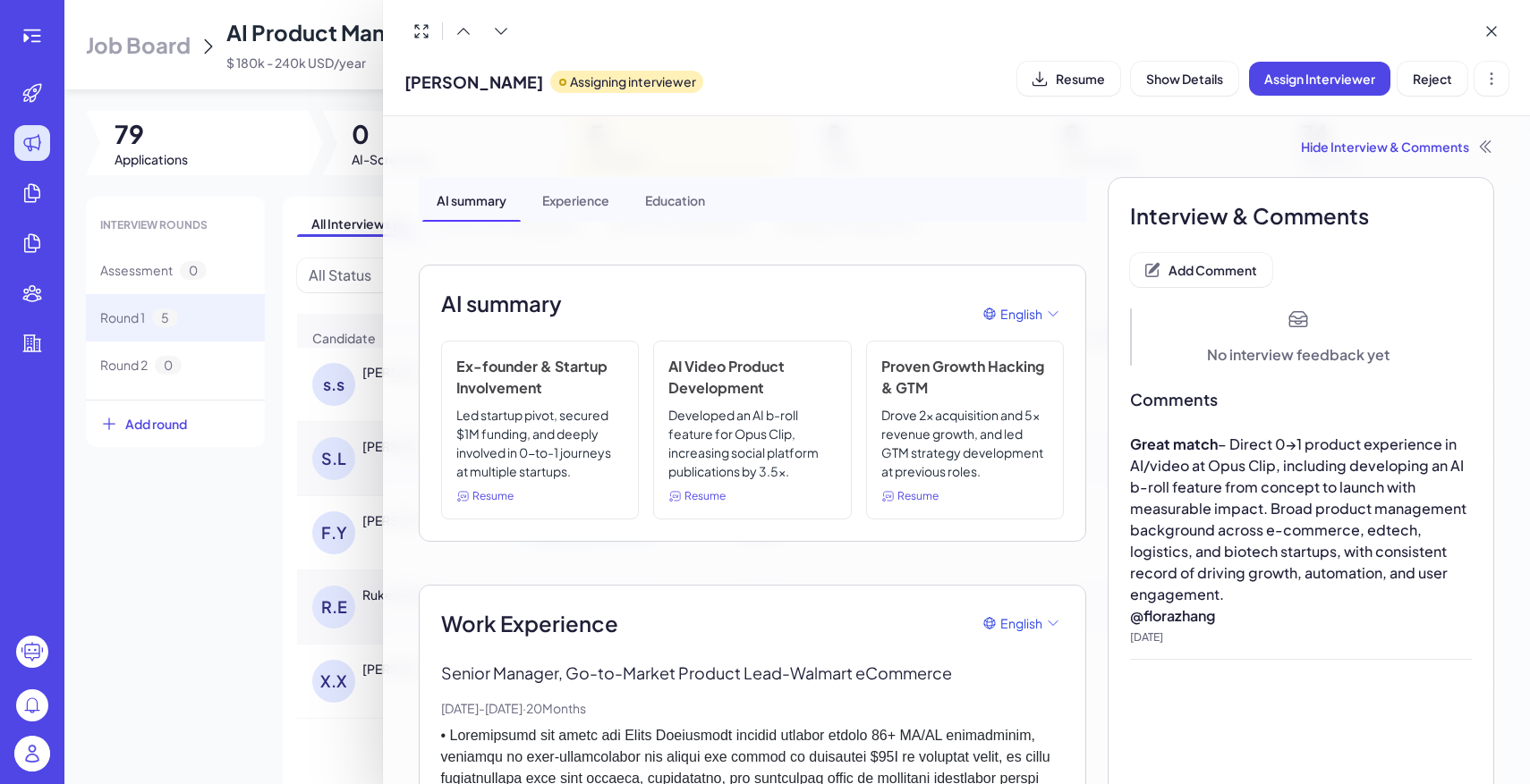
scroll to position [51, 0]
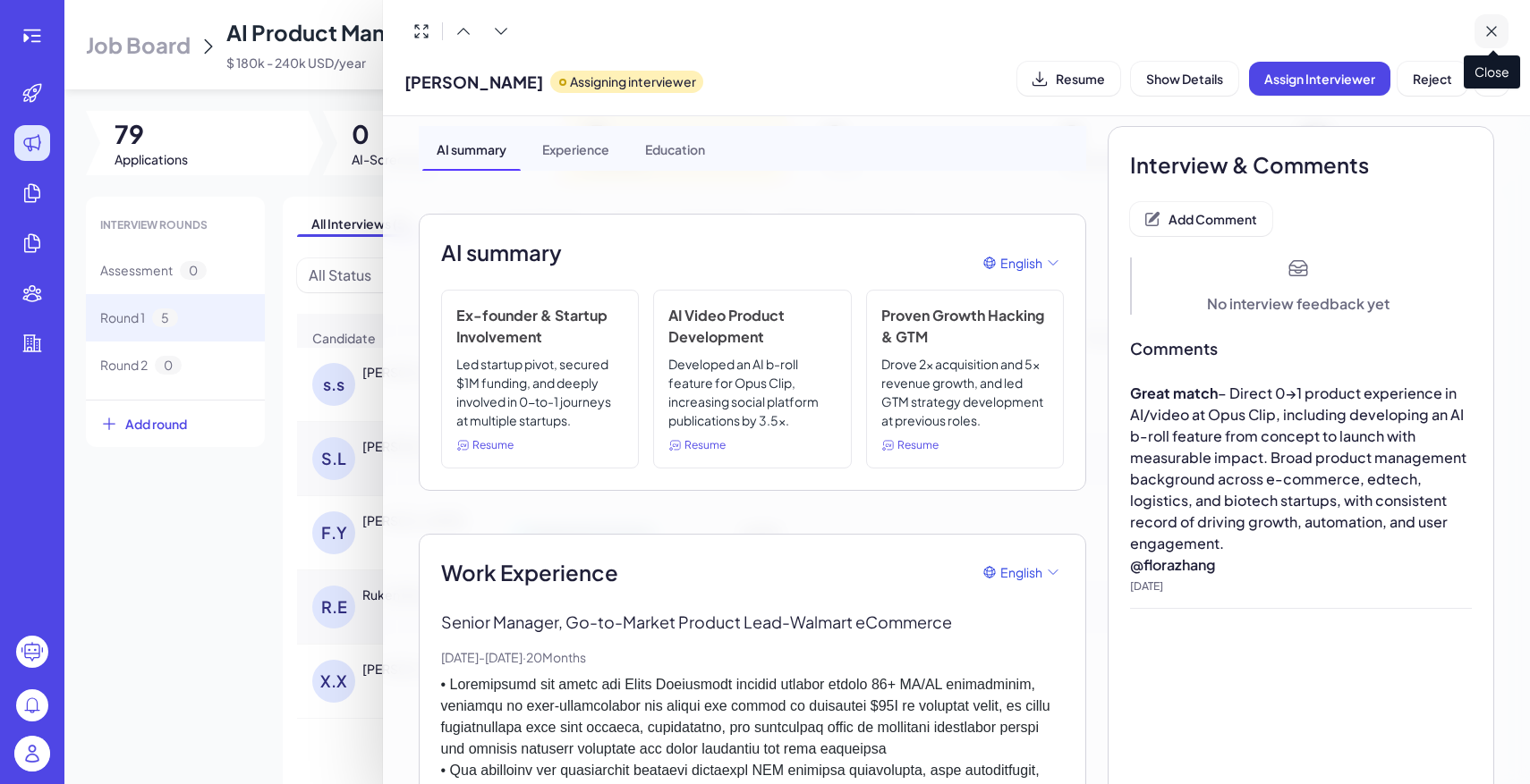
click at [1492, 43] on button at bounding box center [1491, 31] width 34 height 34
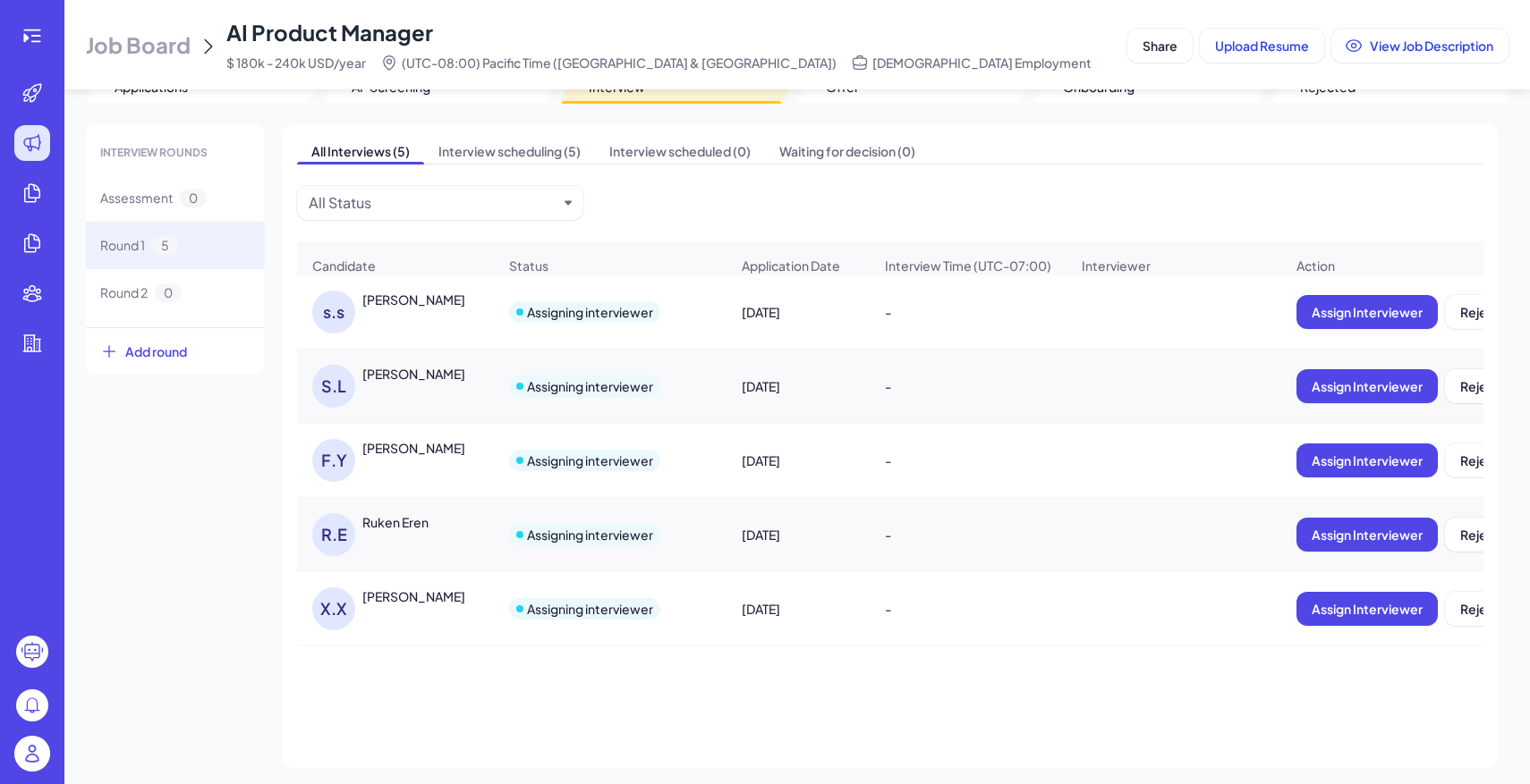
scroll to position [0, 0]
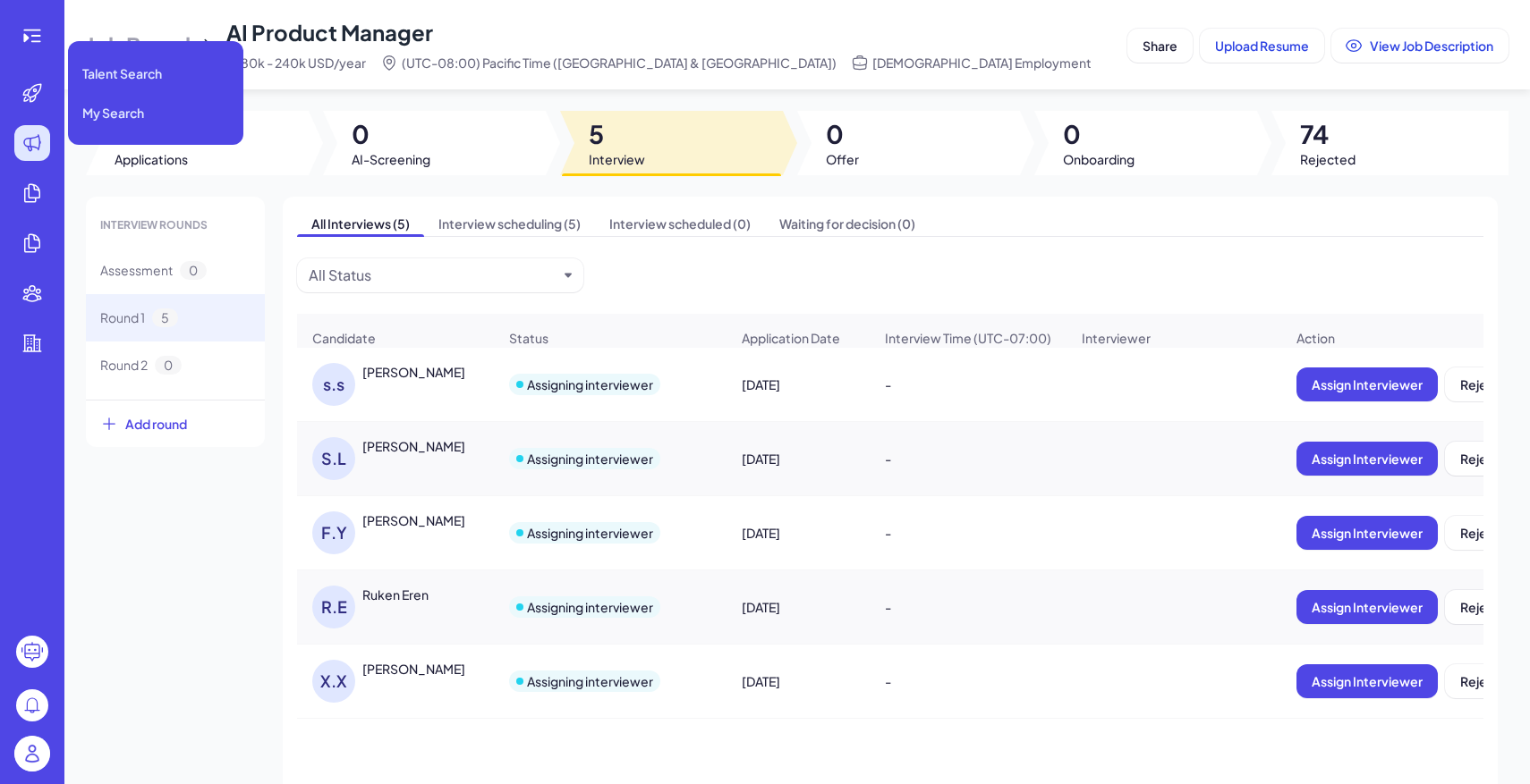
click at [43, 144] on div at bounding box center [32, 142] width 35 height 35
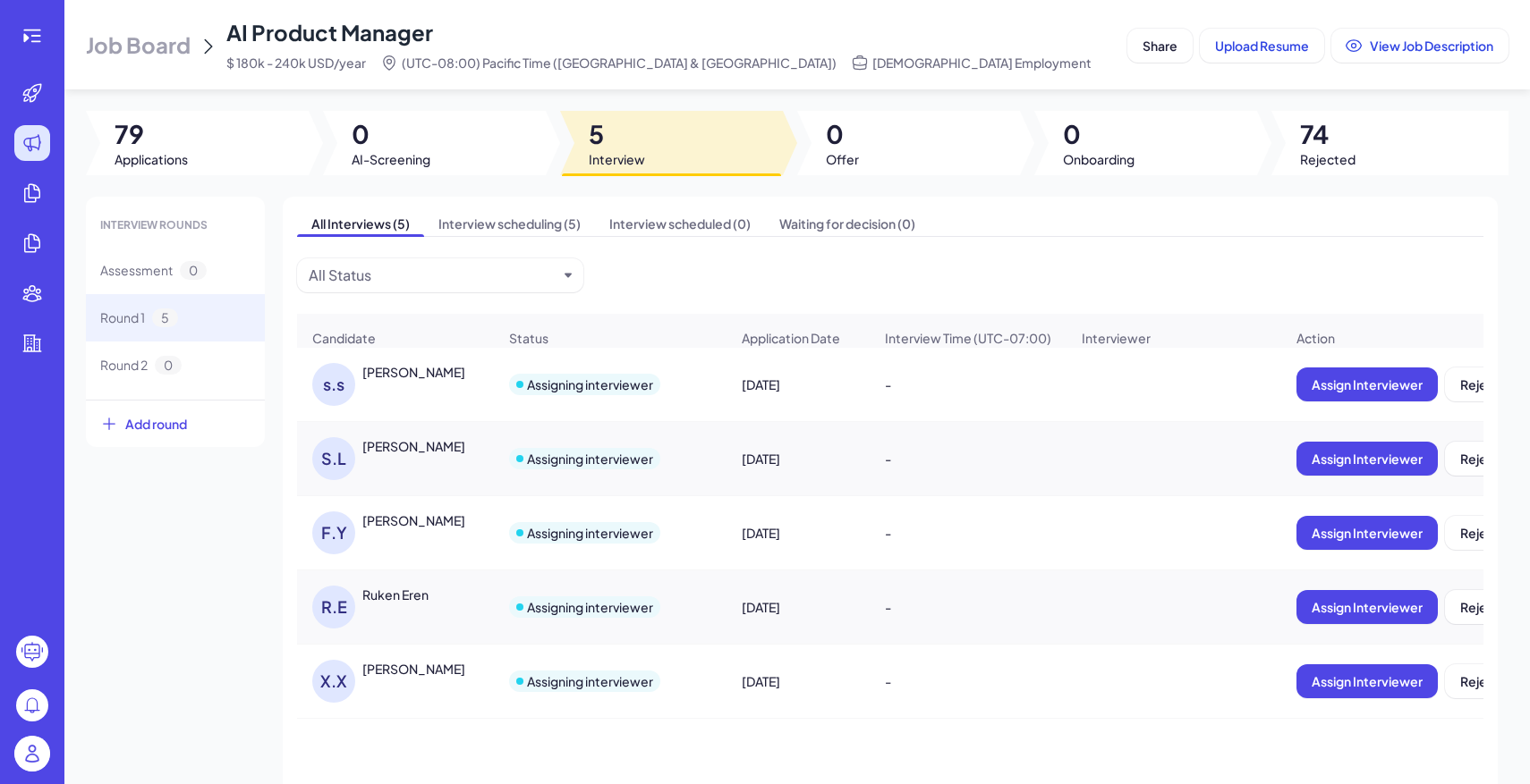
click at [175, 47] on span "Job Board" at bounding box center [138, 44] width 105 height 28
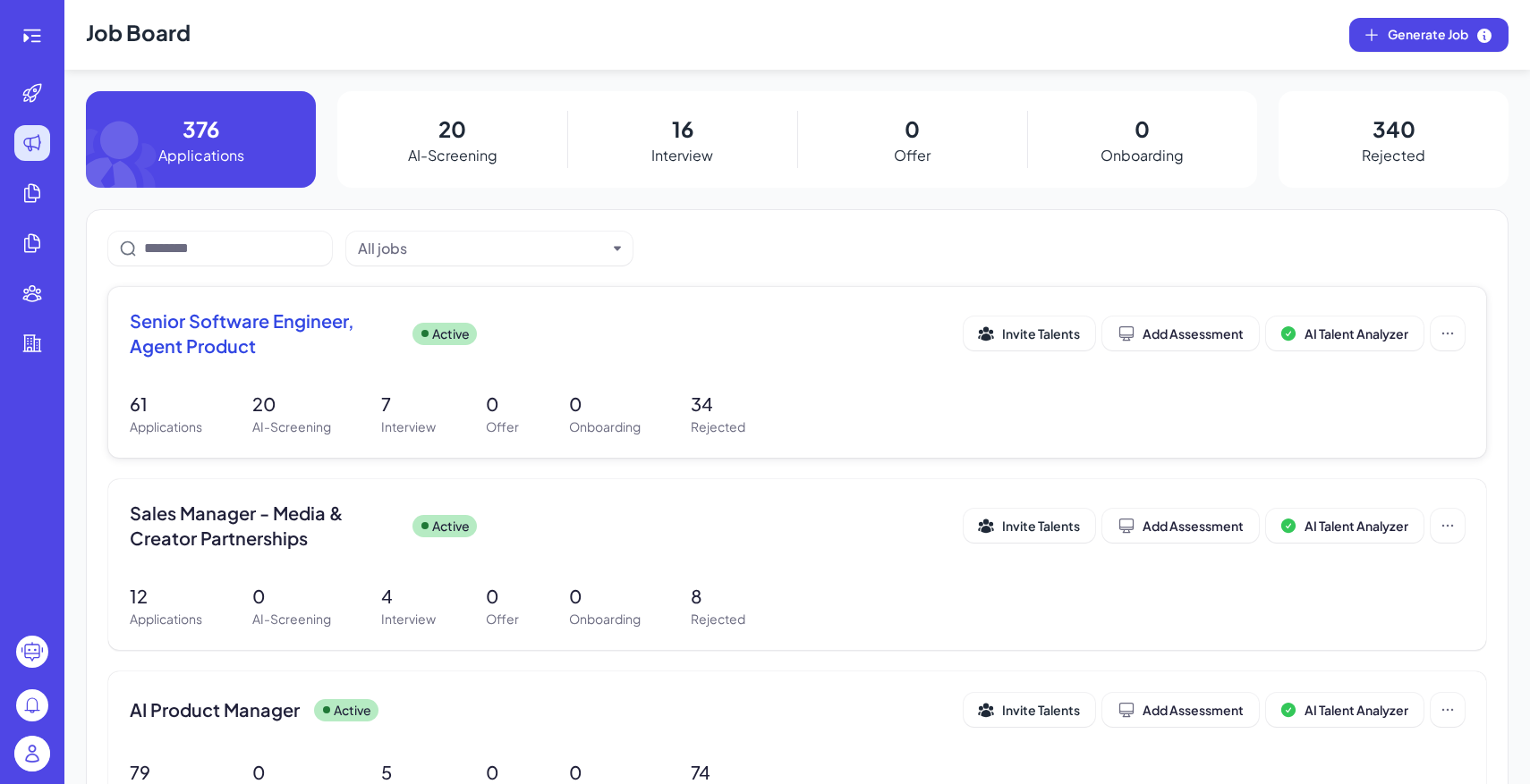
click at [553, 383] on div "Senior Software Engineer, Agent Product Active Invite Talents Add Assessment AI…" at bounding box center [797, 372] width 1378 height 171
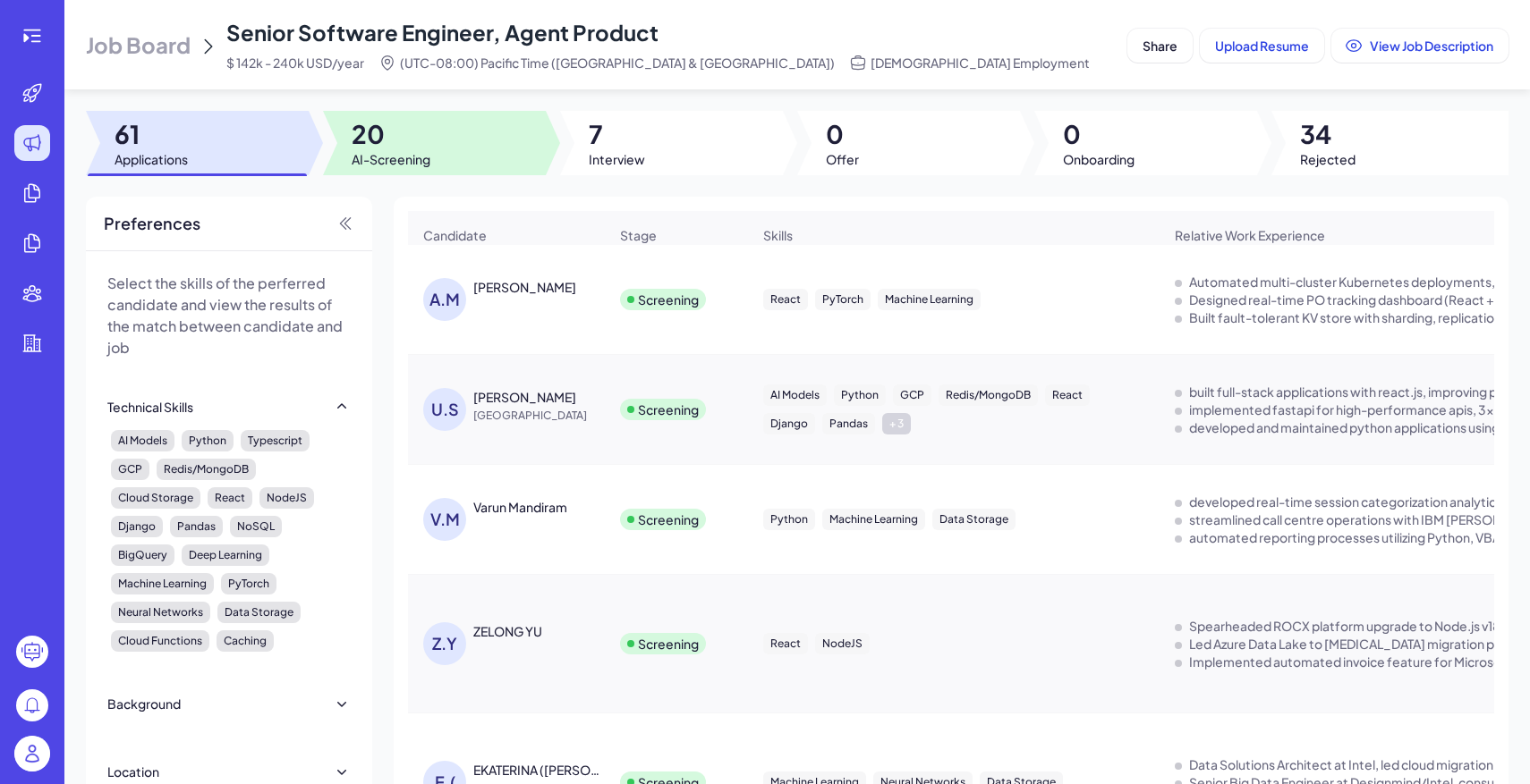
click at [425, 162] on span "AI-Screening" at bounding box center [391, 159] width 79 height 18
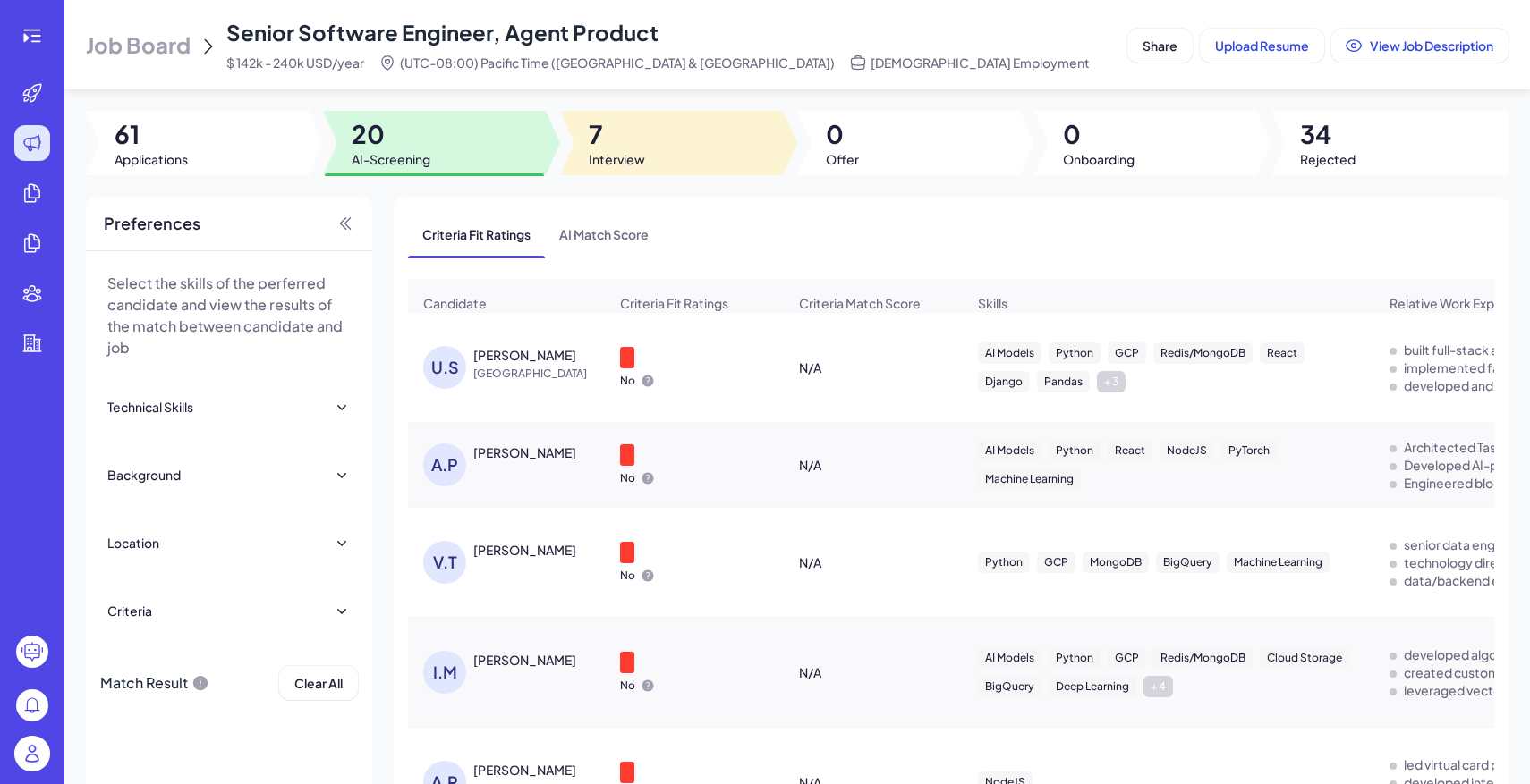
click at [604, 141] on span "7" at bounding box center [616, 134] width 56 height 32
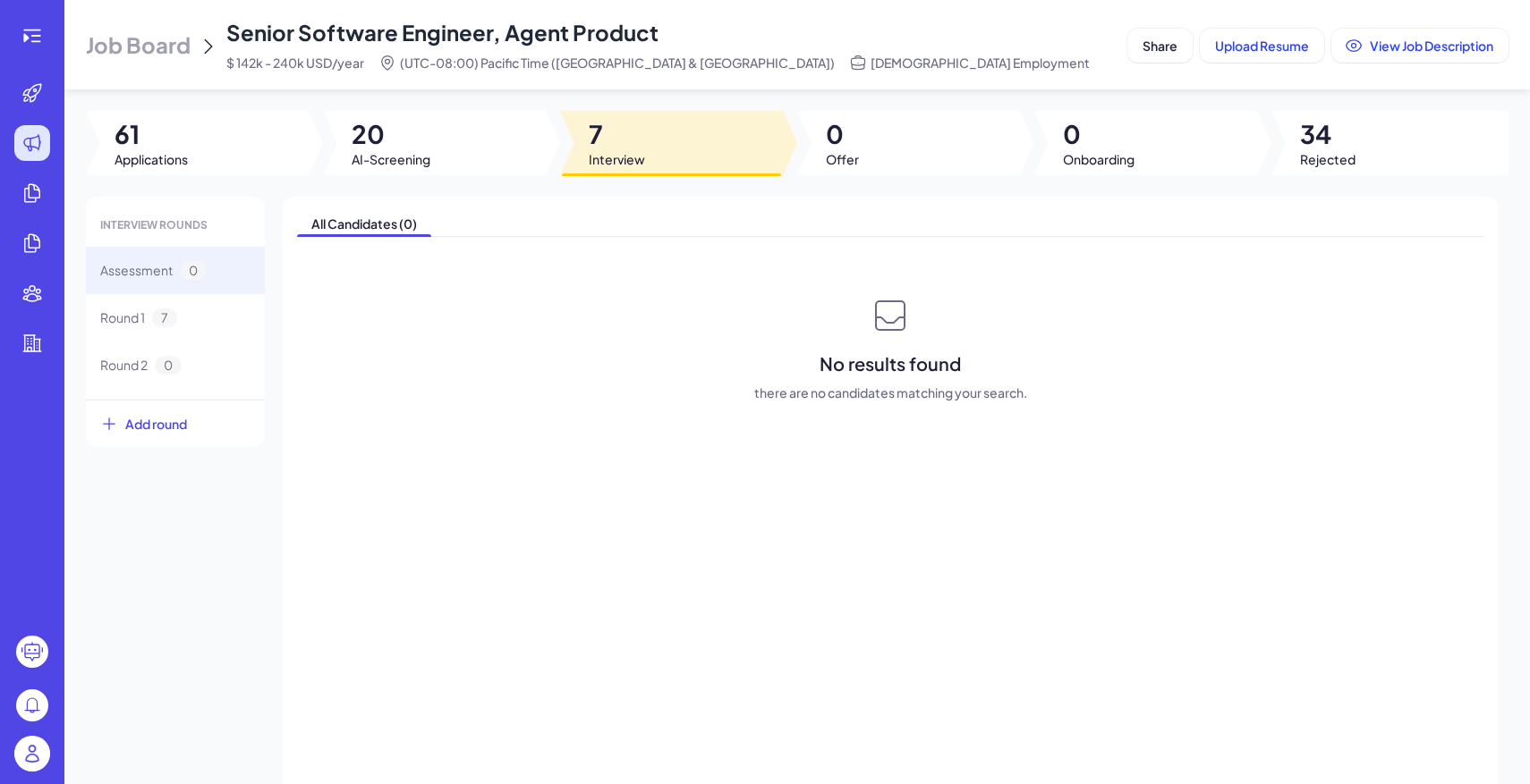
click at [179, 187] on div "Job Board Senior Software Engineer, Agent Product $ 142k - 240k USD/year (UTC-0…" at bounding box center [797, 392] width 1465 height 784
click at [412, 156] on span "AI-Screening" at bounding box center [391, 159] width 79 height 18
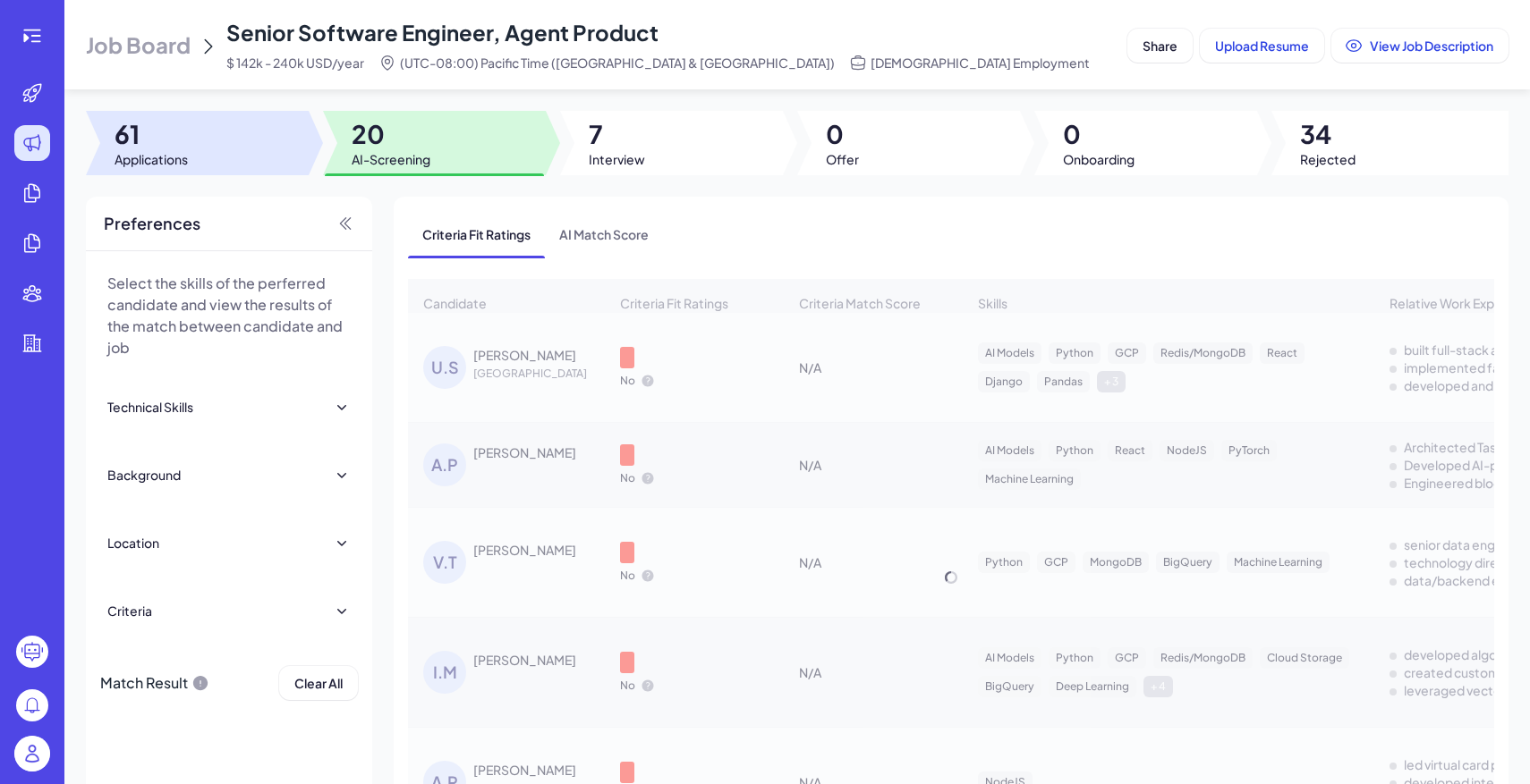
click at [190, 154] on div at bounding box center [197, 143] width 223 height 65
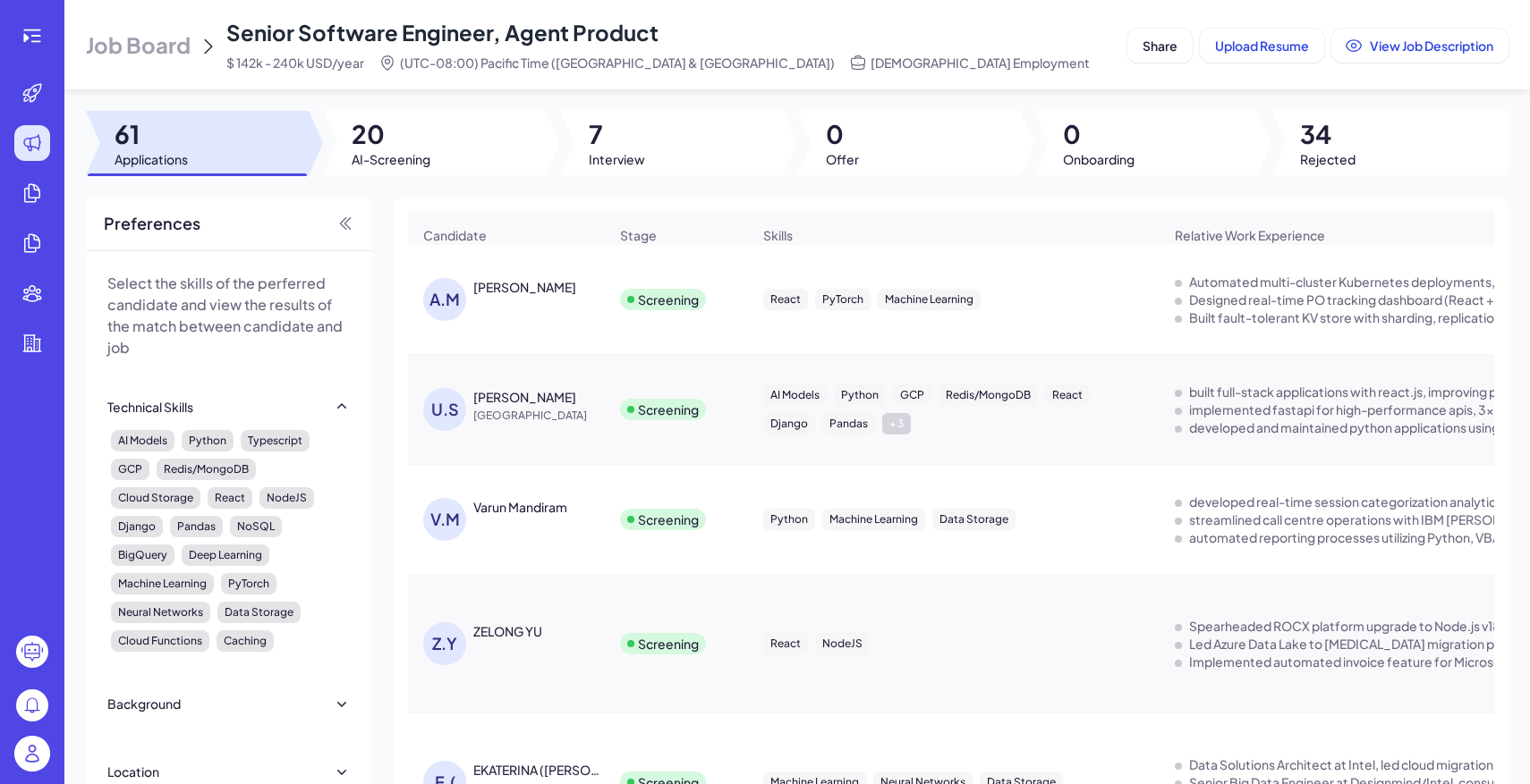
click at [36, 752] on img at bounding box center [32, 754] width 35 height 35
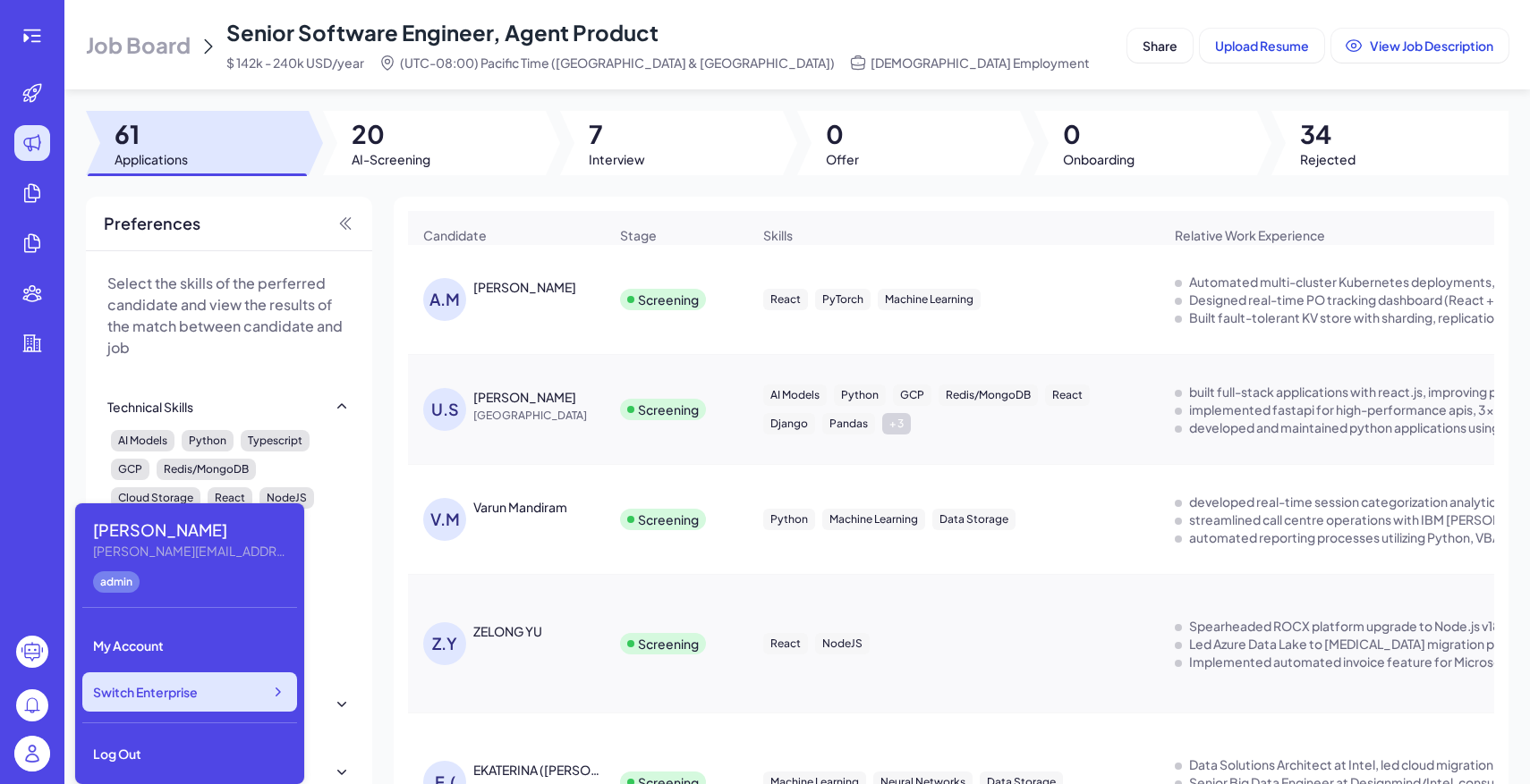
click at [207, 688] on div "Switch Enterprise" at bounding box center [190, 693] width 214 height 39
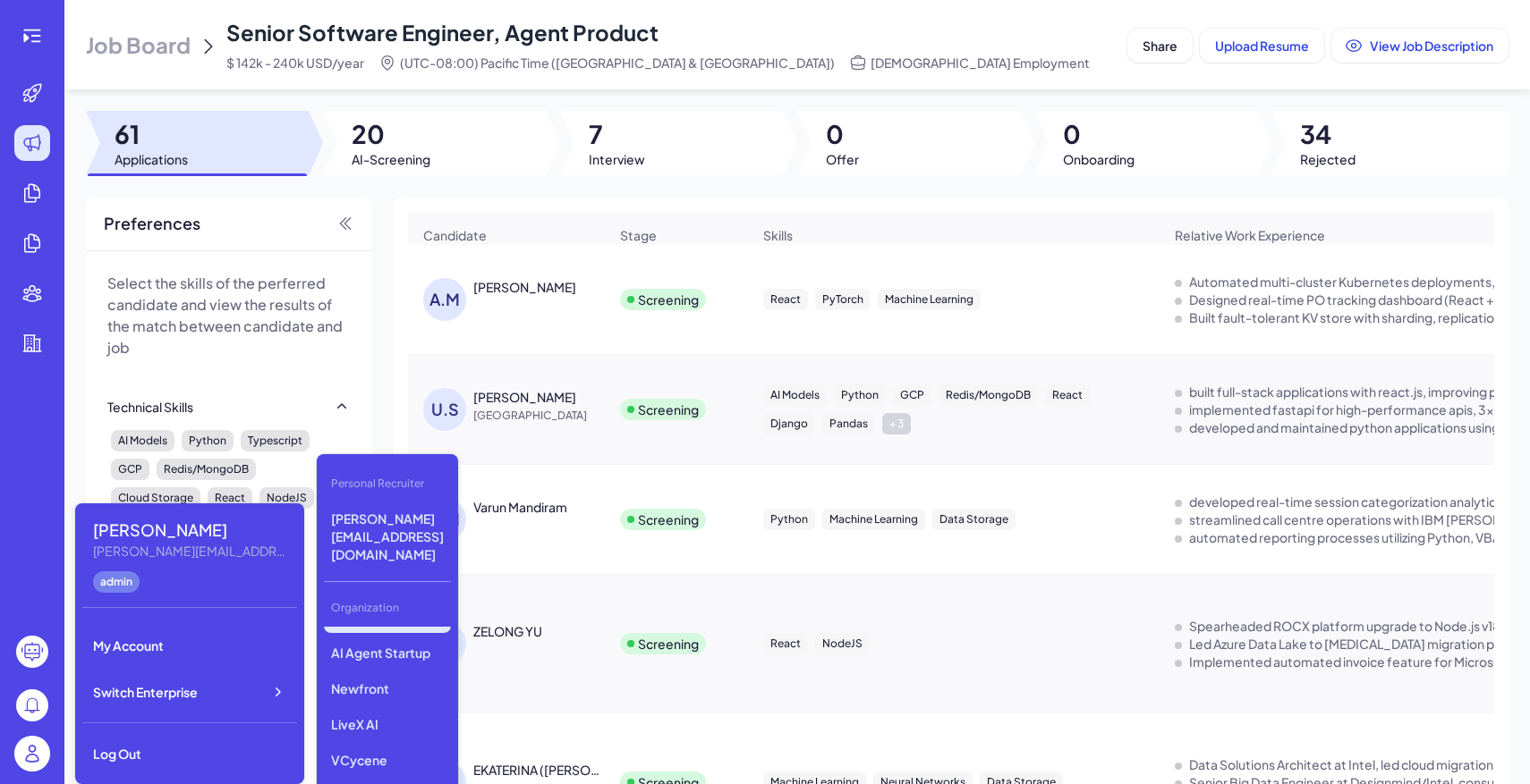
scroll to position [336, 0]
click at [412, 773] on p "Tanka" at bounding box center [387, 789] width 127 height 32
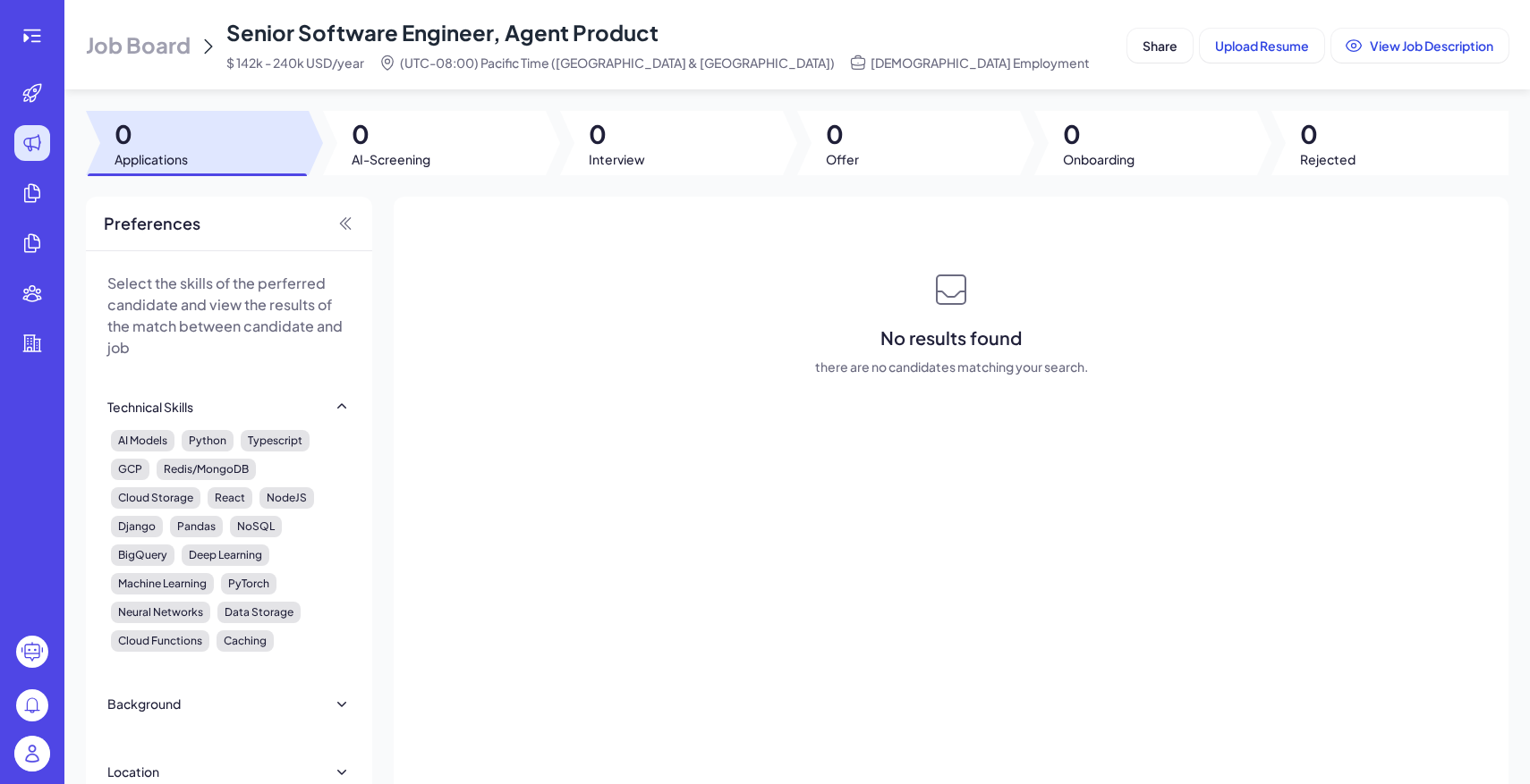
click at [150, 35] on span "Job Board" at bounding box center [138, 44] width 105 height 28
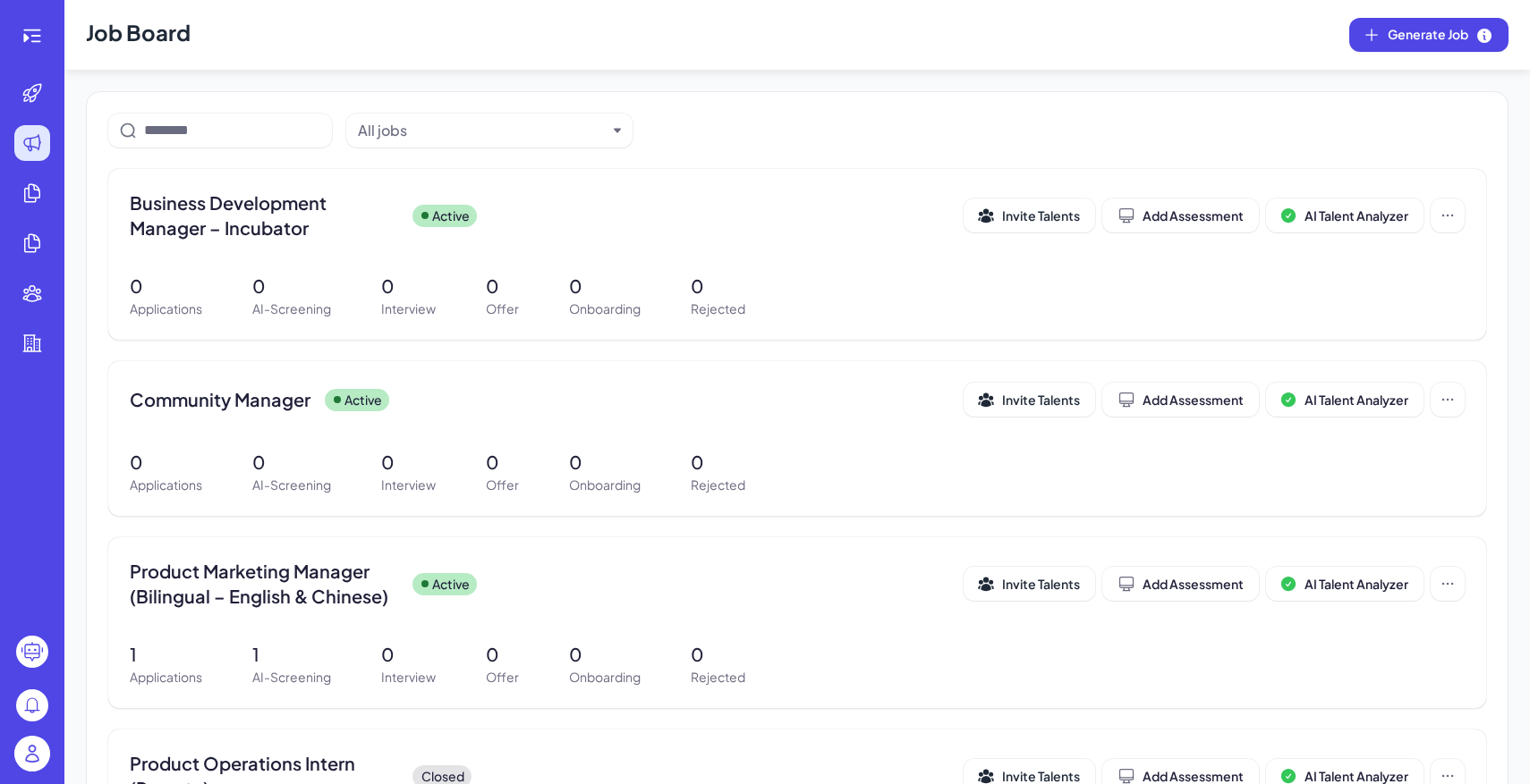
scroll to position [168, 0]
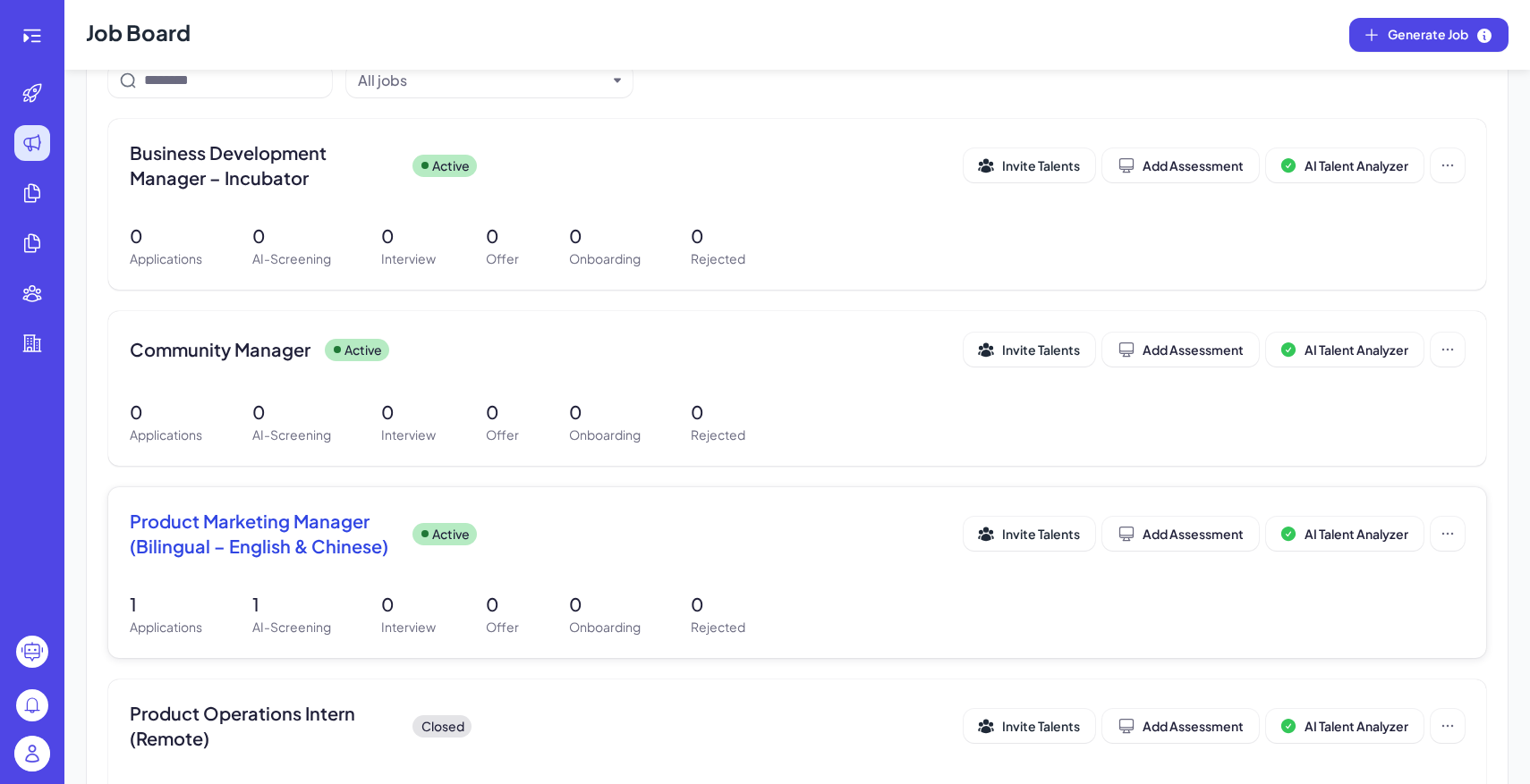
click at [376, 586] on div "Product Marketing Manager (Bilingual – English & Chinese) Active Invite Talents…" at bounding box center [797, 573] width 1378 height 171
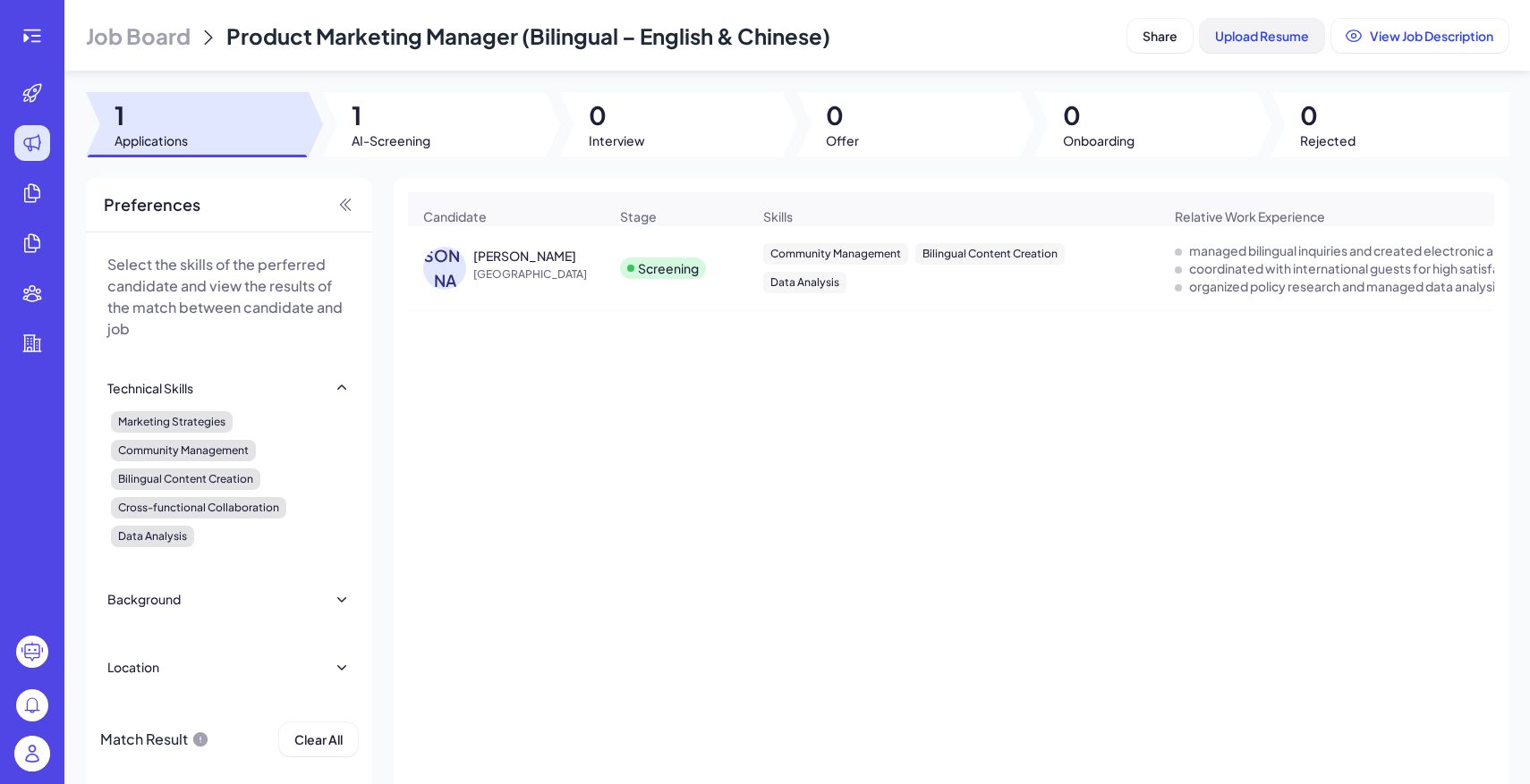
click at [1261, 37] on span "Upload Resume" at bounding box center [1262, 35] width 94 height 16
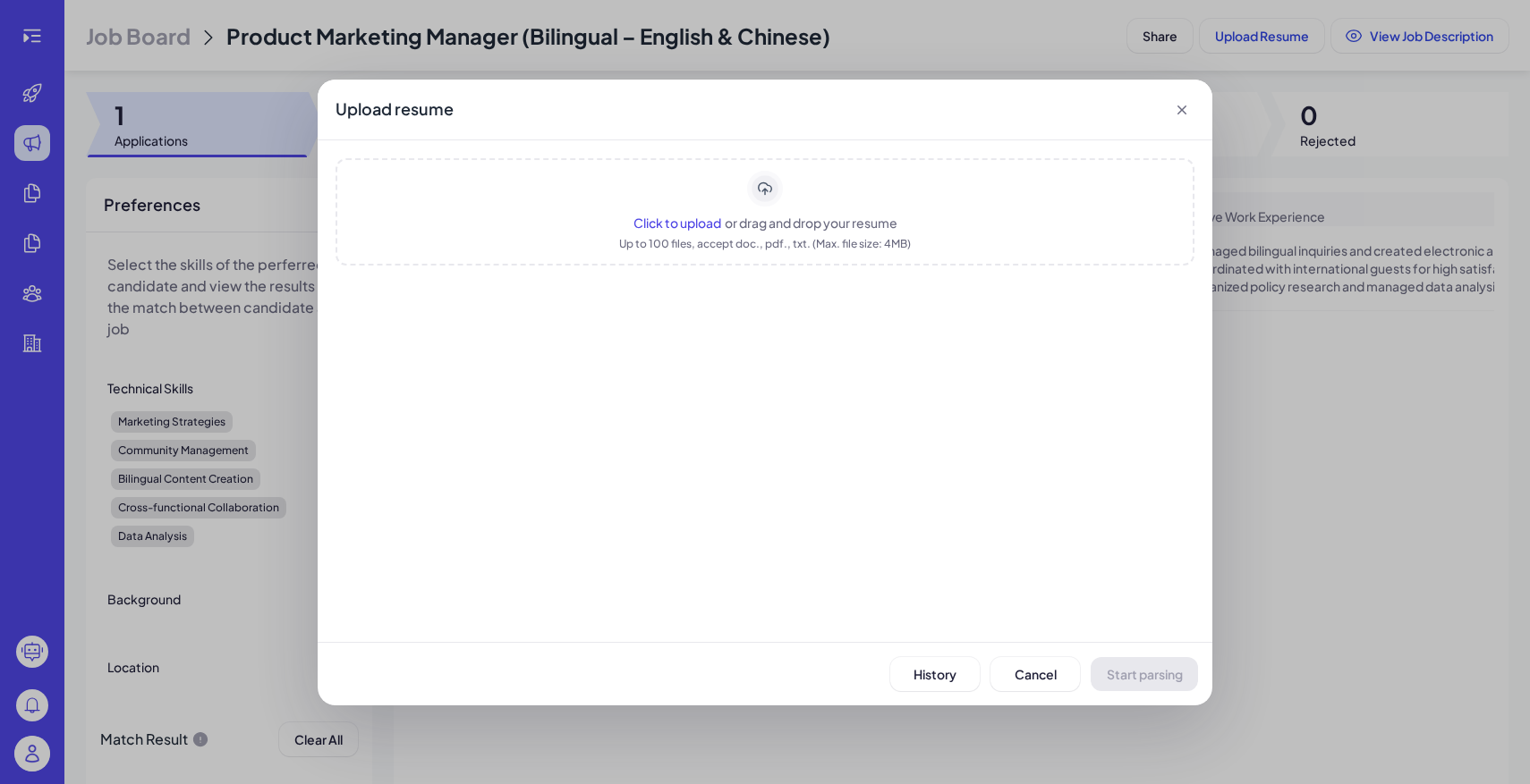
click at [1183, 105] on icon at bounding box center [1181, 109] width 9 height 9
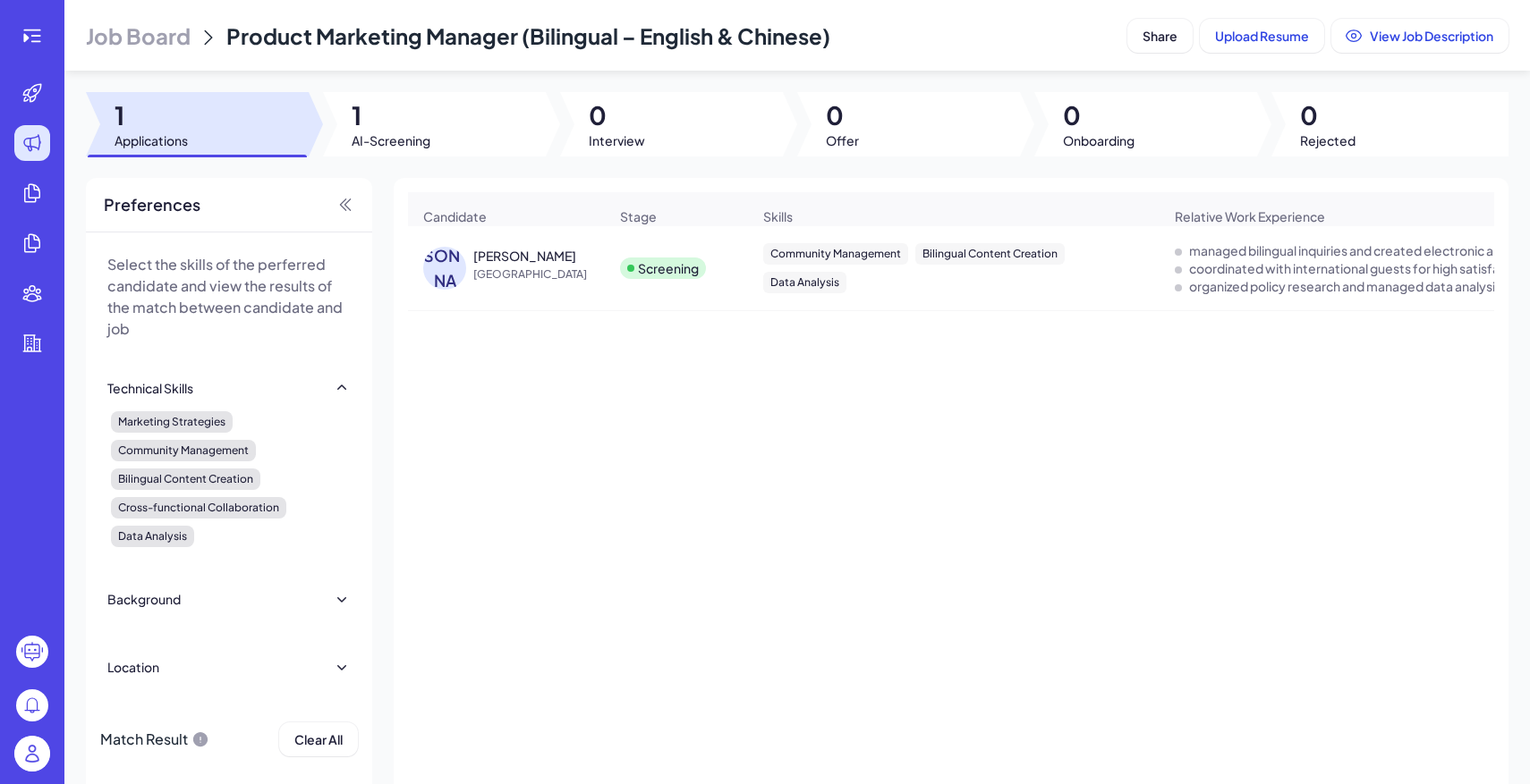
click at [31, 758] on img at bounding box center [32, 754] width 35 height 35
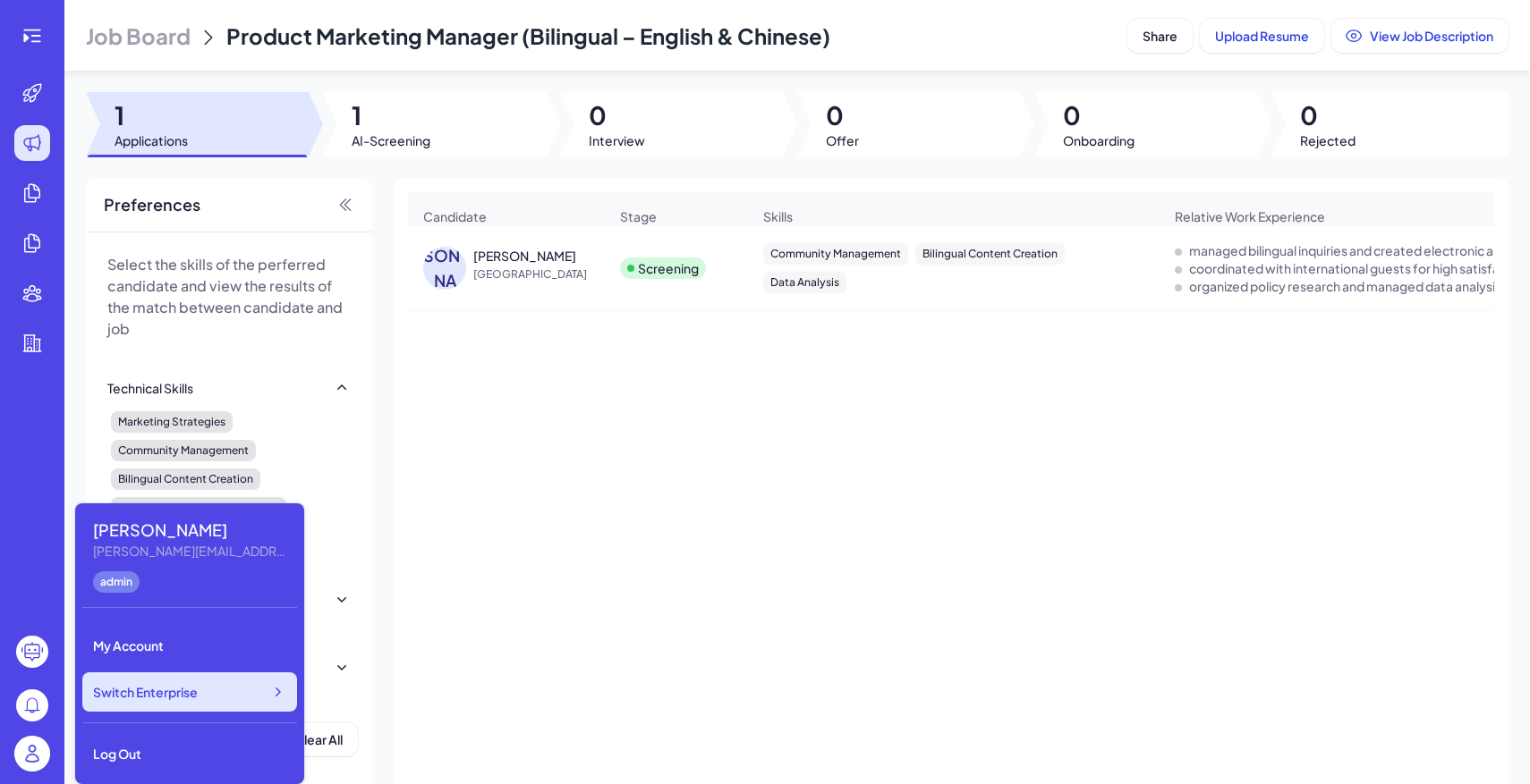
click at [189, 689] on span "Switch Enterprise" at bounding box center [145, 693] width 105 height 18
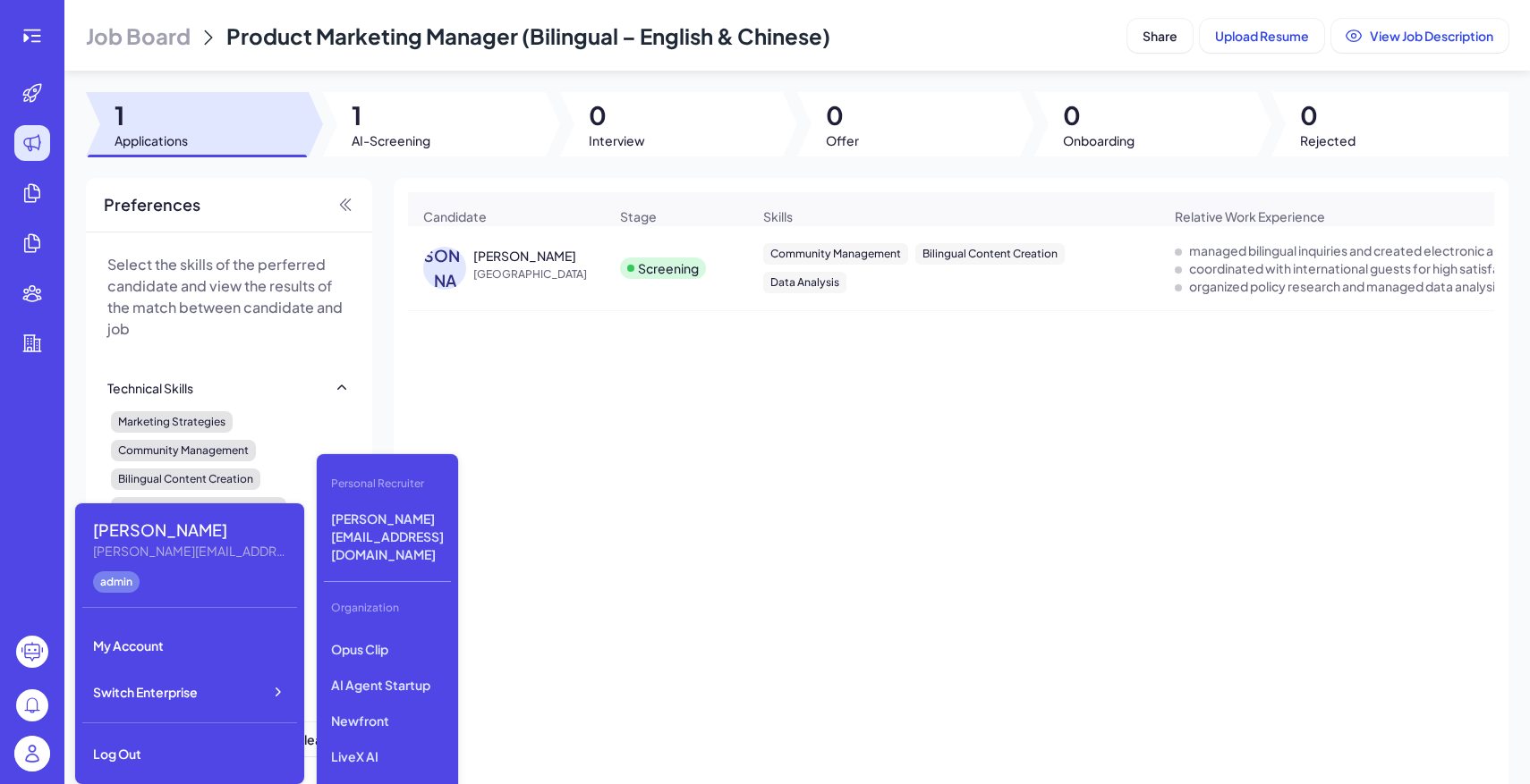
scroll to position [175, 0]
click at [384, 631] on p "Opus Clip" at bounding box center [387, 646] width 127 height 32
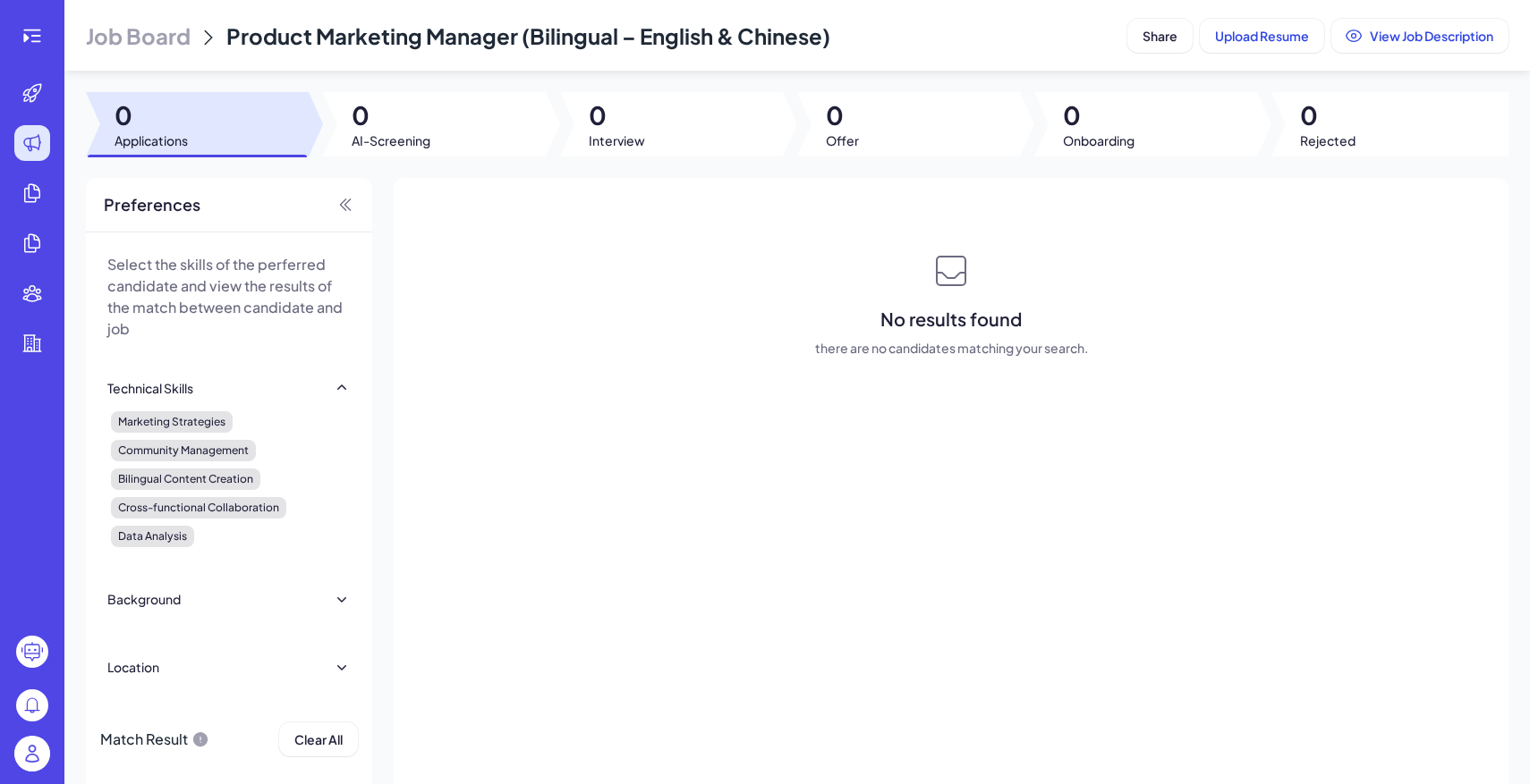
click at [146, 46] on span "Job Board" at bounding box center [138, 35] width 105 height 28
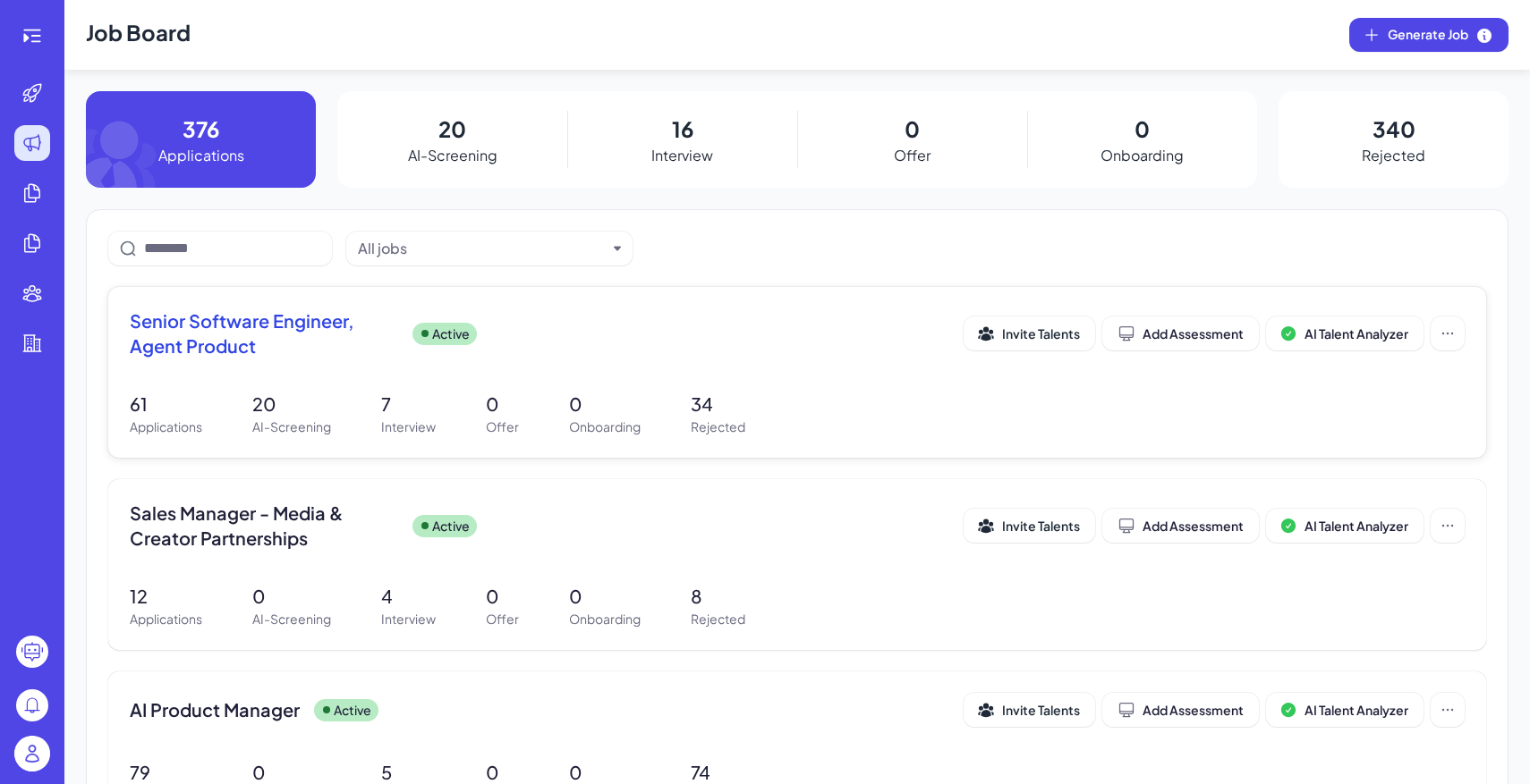
click at [405, 385] on div "Senior Software Engineer, Agent Product Active Invite Talents Add Assessment AI…" at bounding box center [797, 372] width 1378 height 171
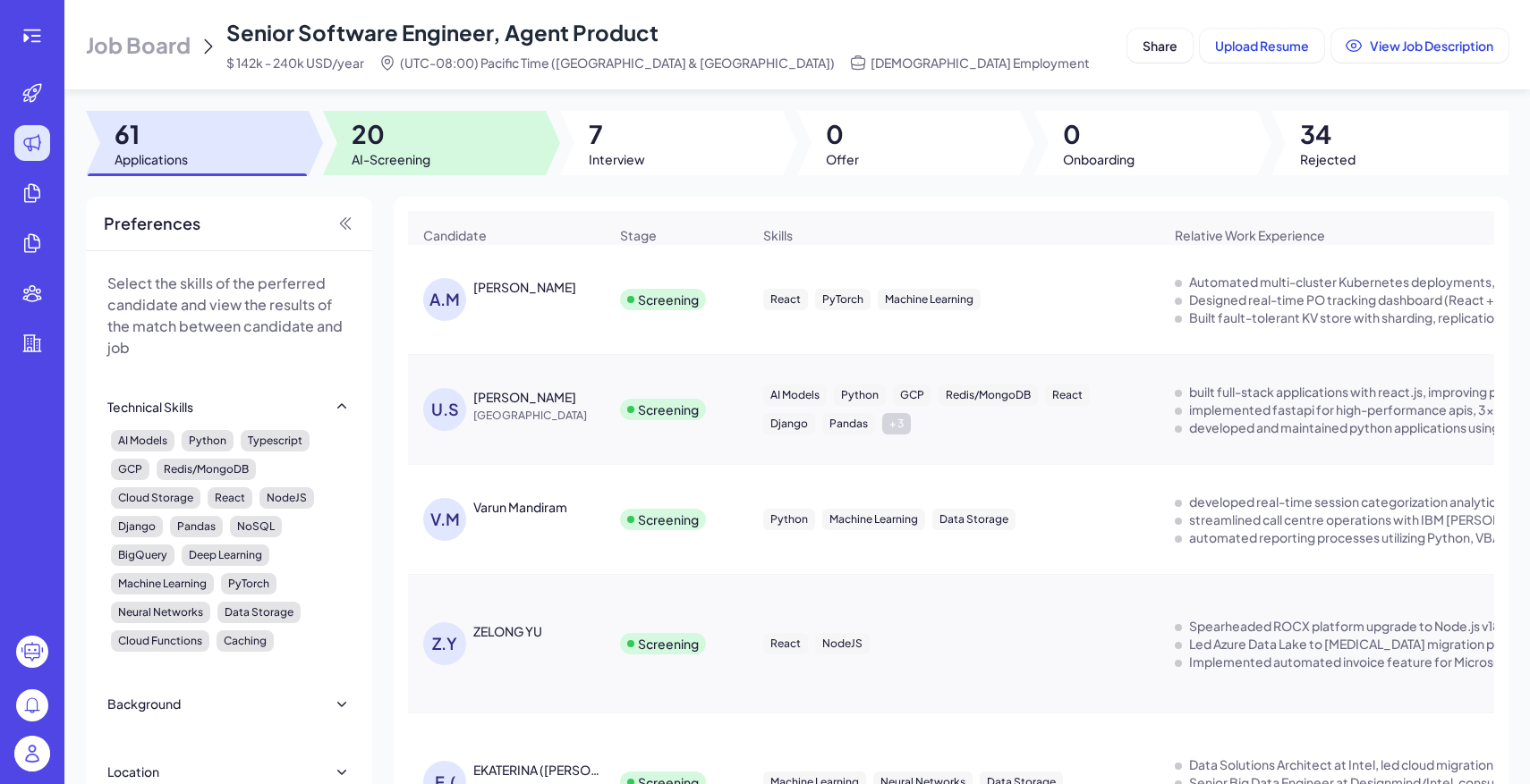
click at [457, 144] on div at bounding box center [434, 143] width 223 height 65
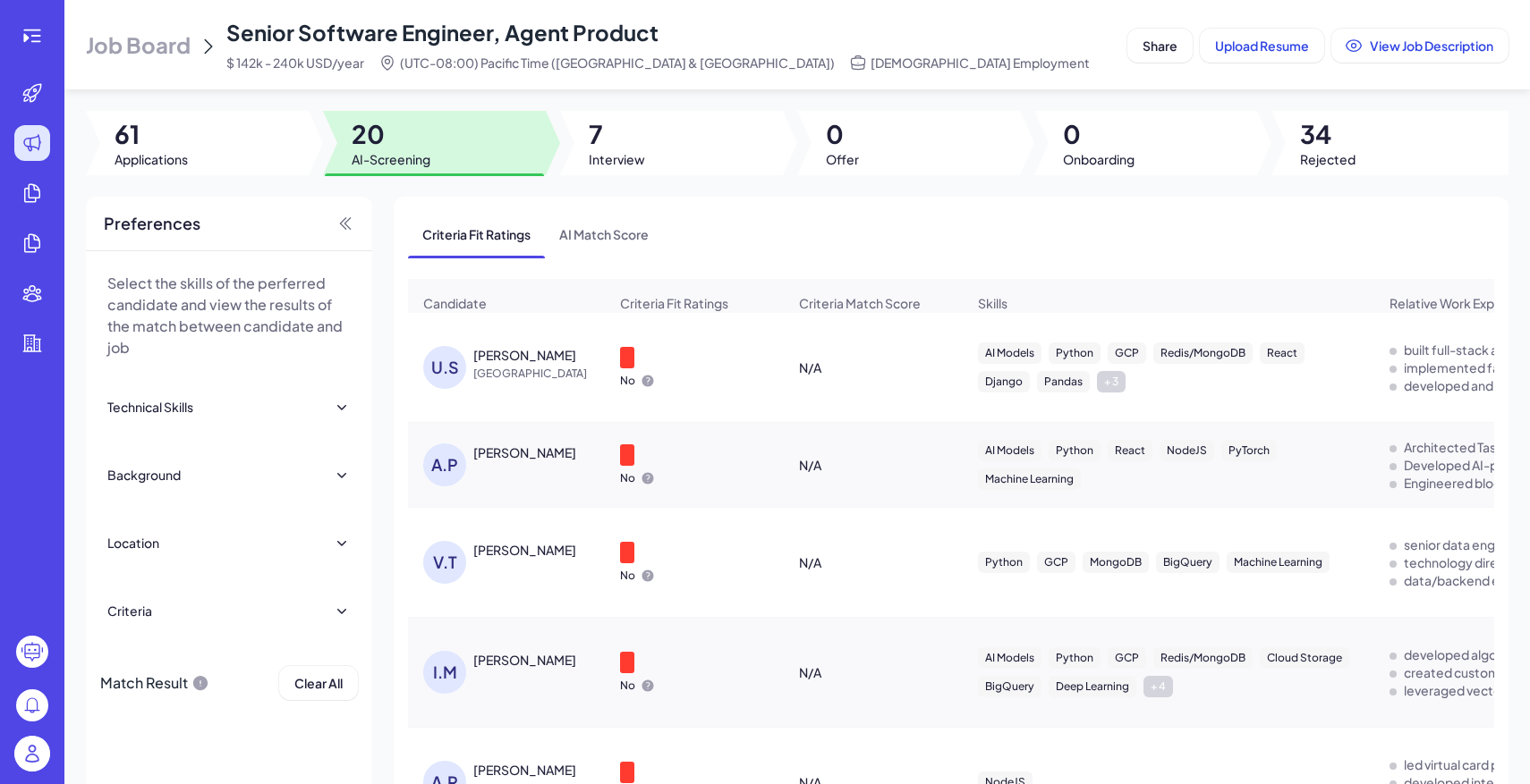
click at [165, 31] on span "Job Board" at bounding box center [138, 44] width 105 height 28
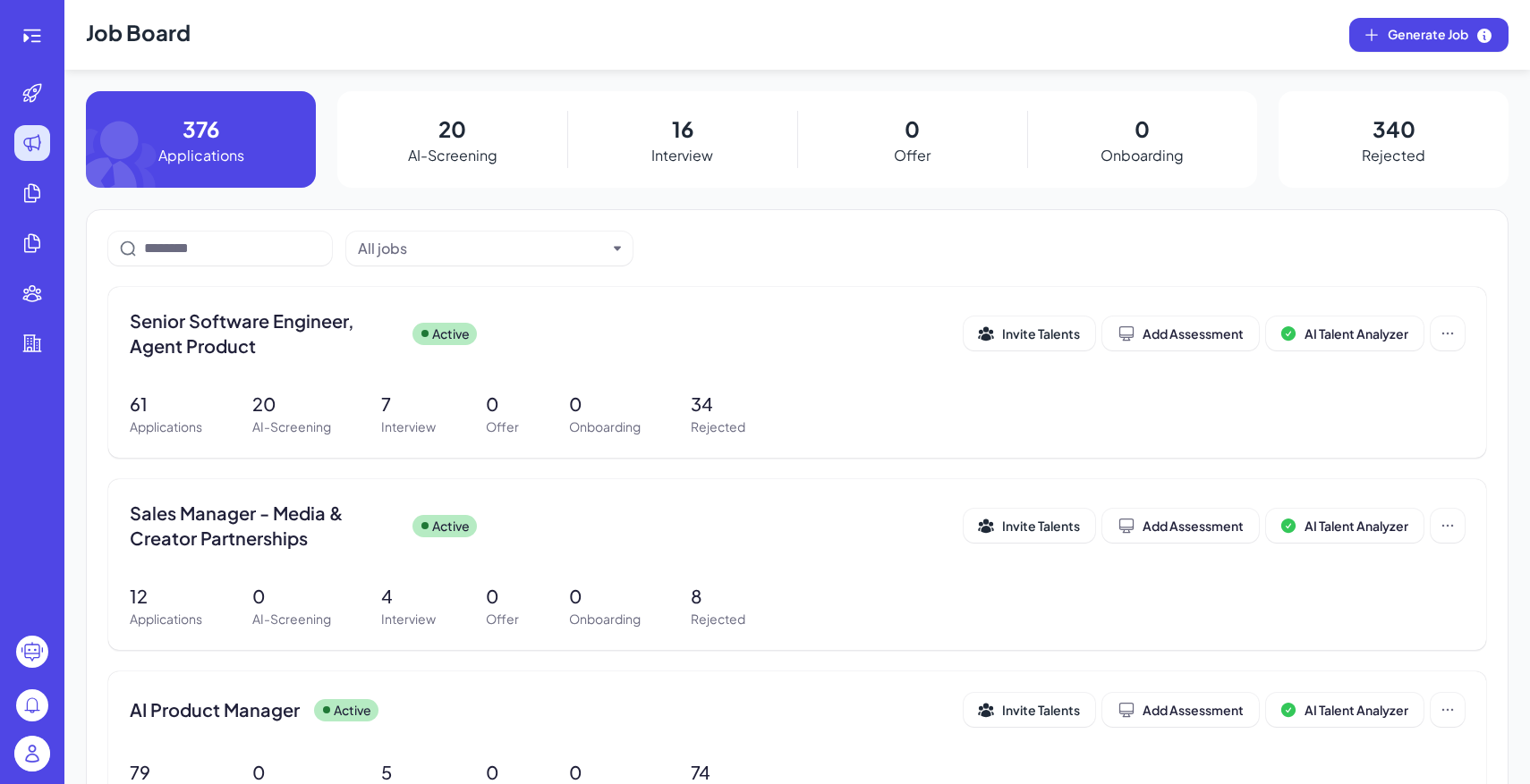
click at [44, 744] on img at bounding box center [32, 754] width 35 height 35
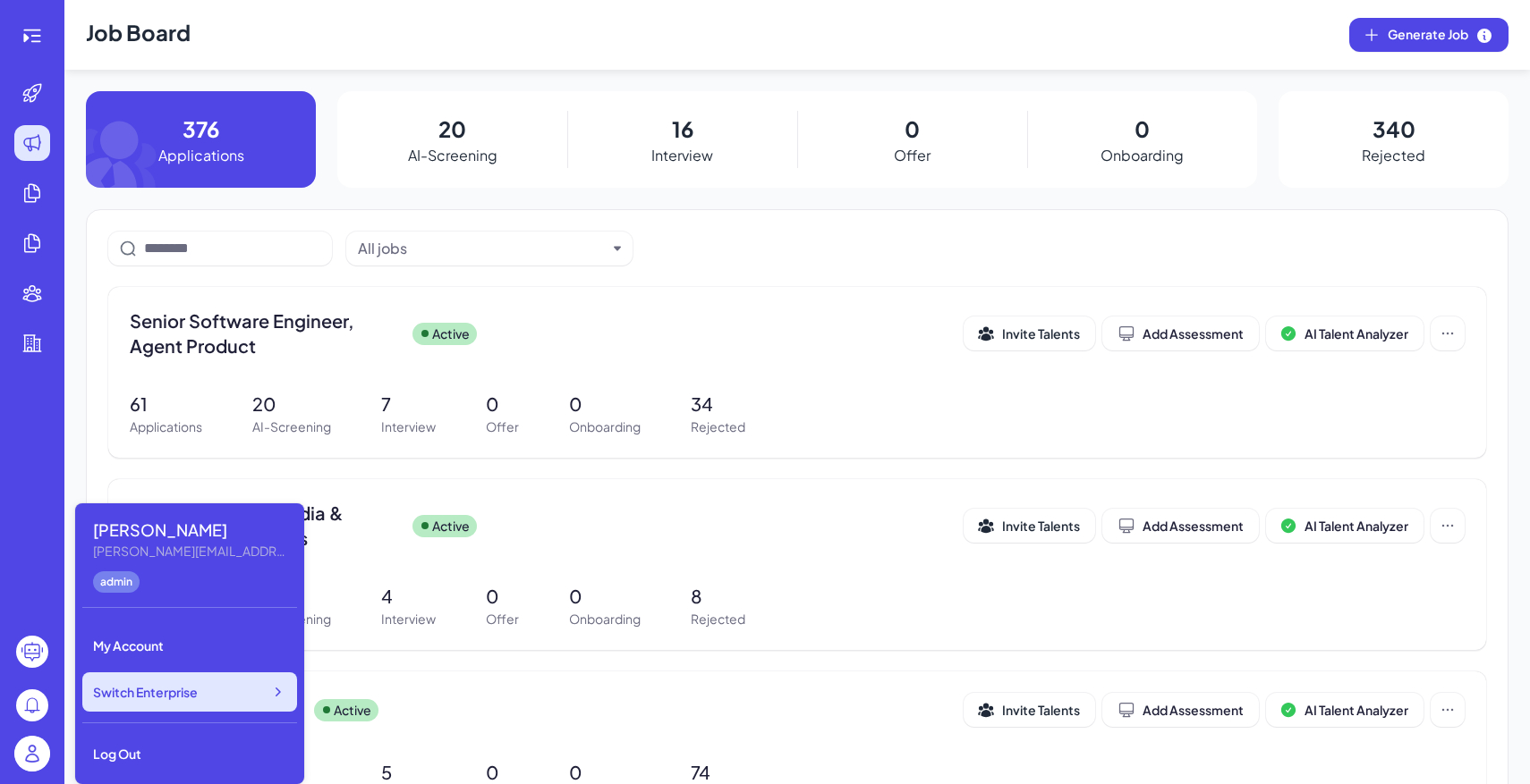
click at [175, 689] on span "Switch Enterprise" at bounding box center [145, 693] width 105 height 18
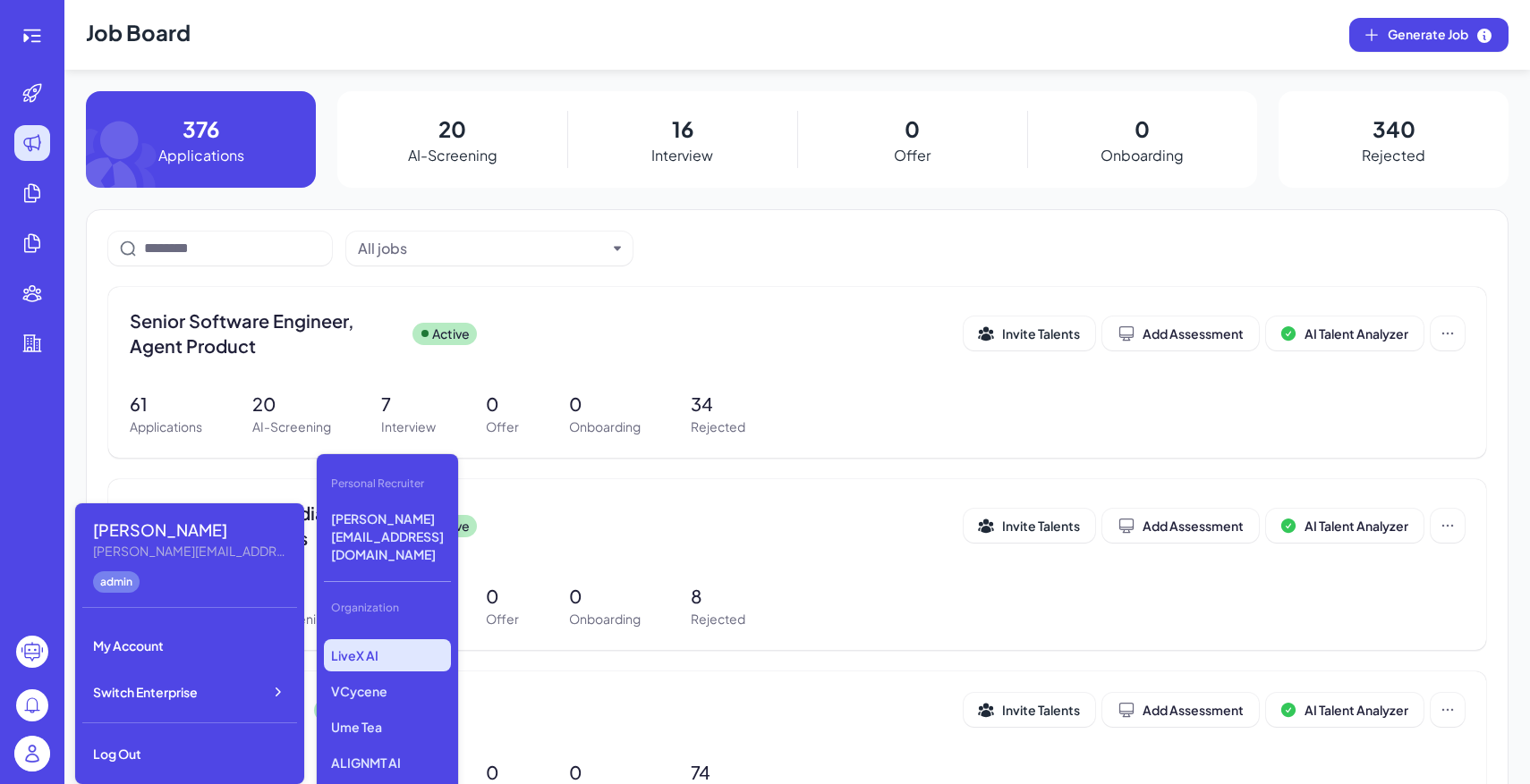
scroll to position [336, 0]
click at [397, 773] on p "Tanka" at bounding box center [387, 789] width 127 height 32
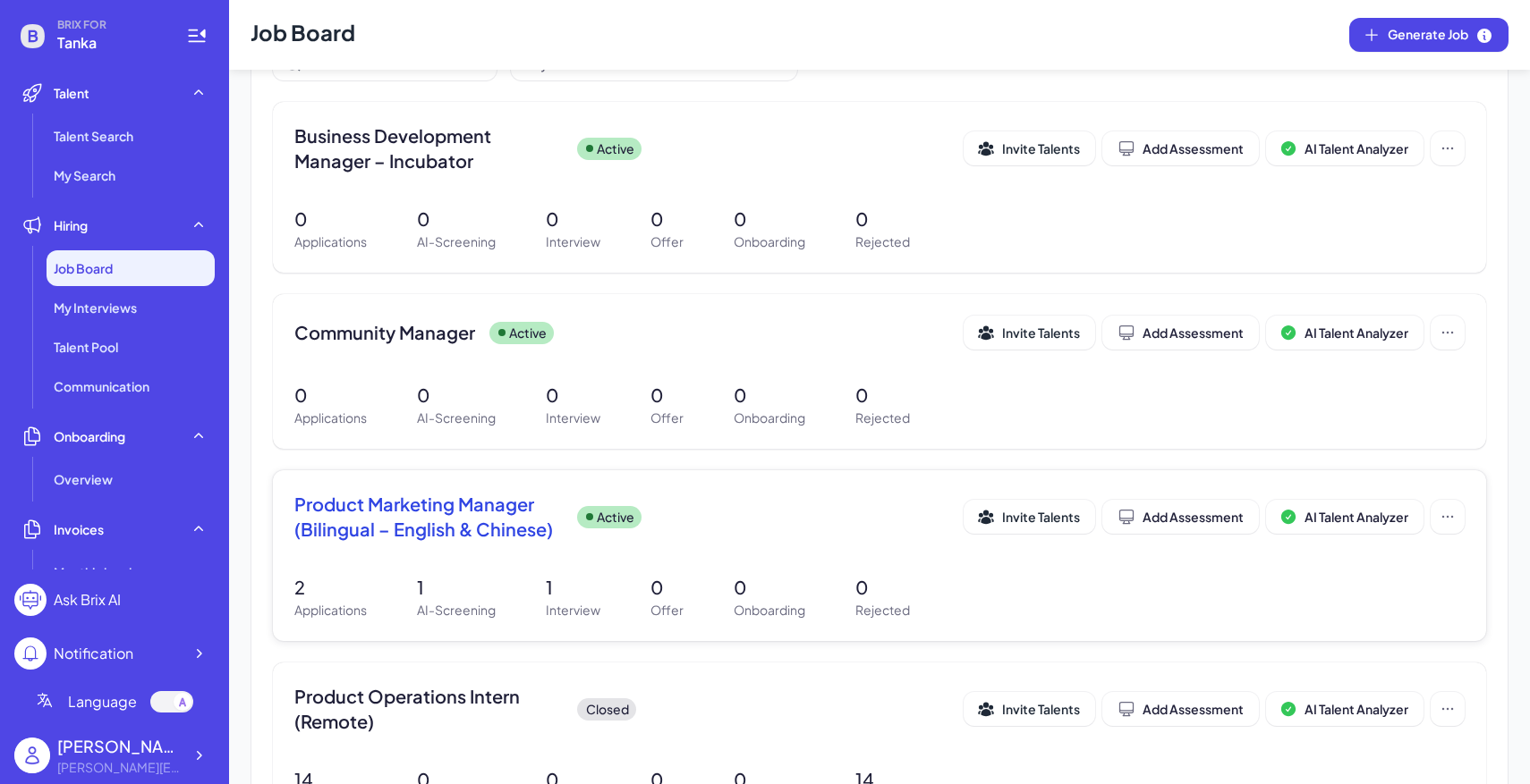
scroll to position [222, 0]
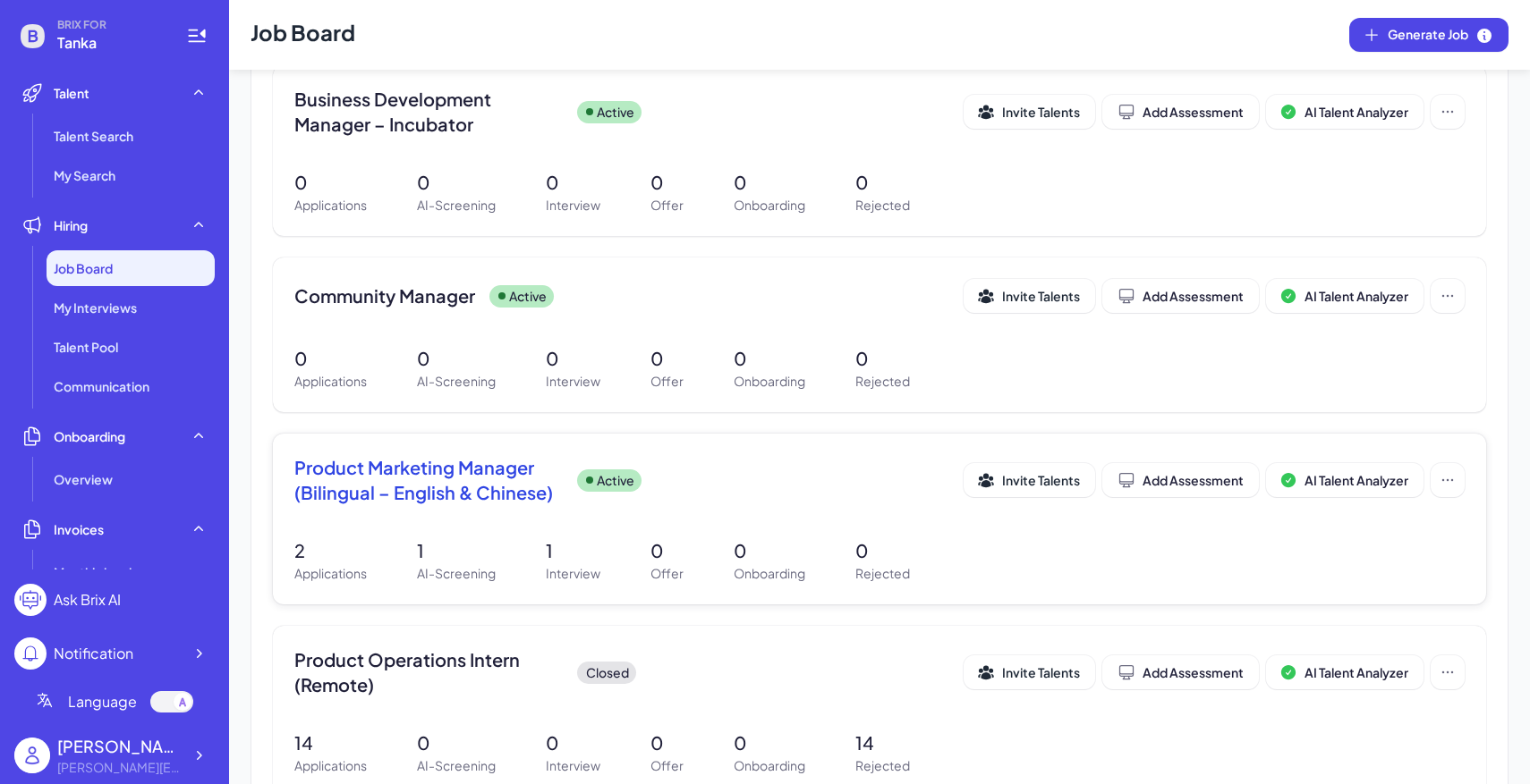
click at [690, 505] on div "Product Marketing Manager (Bilingual – English & Chinese) Active Invite Talents…" at bounding box center [879, 485] width 1170 height 61
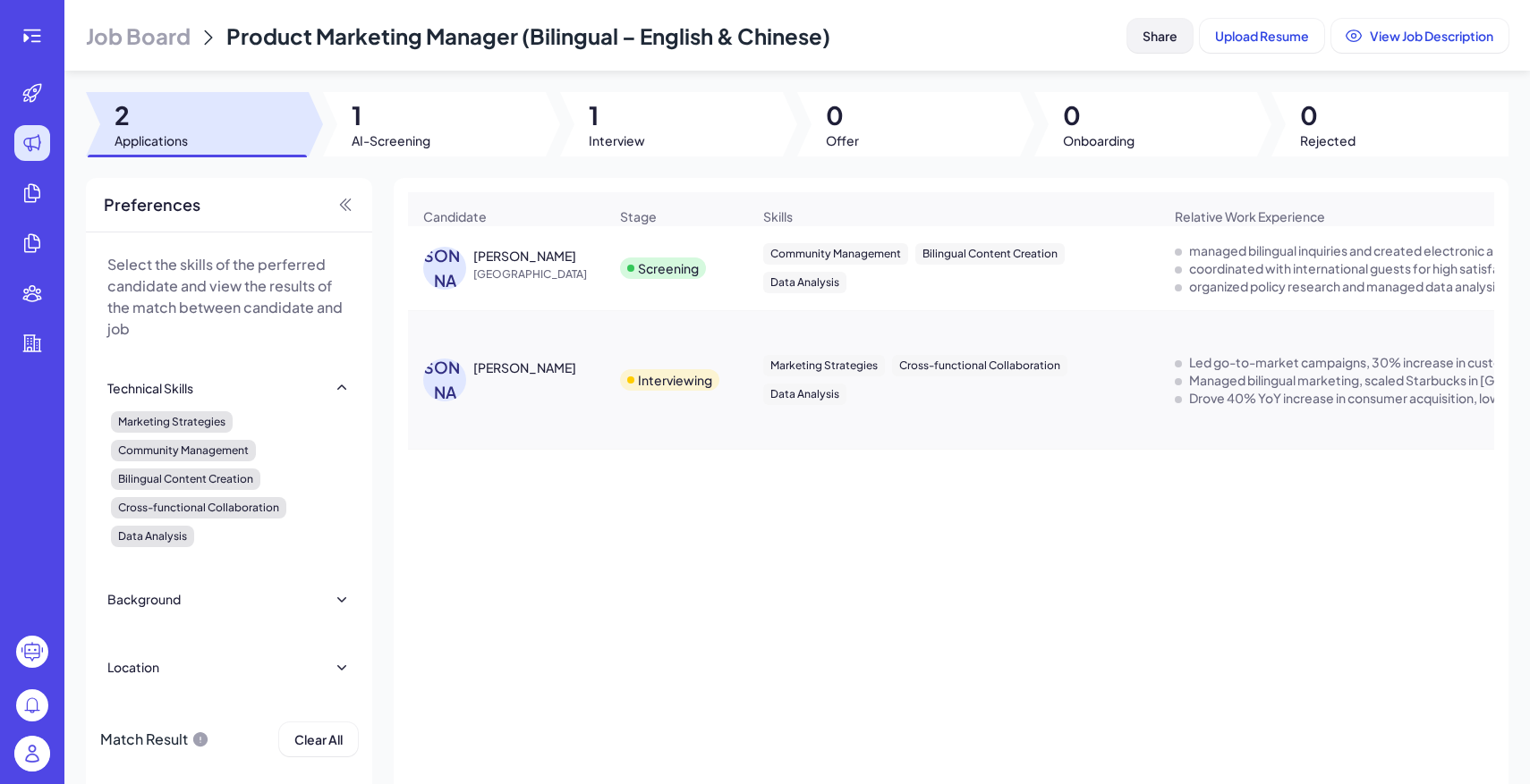
click at [1163, 34] on span "Share" at bounding box center [1161, 35] width 35 height 16
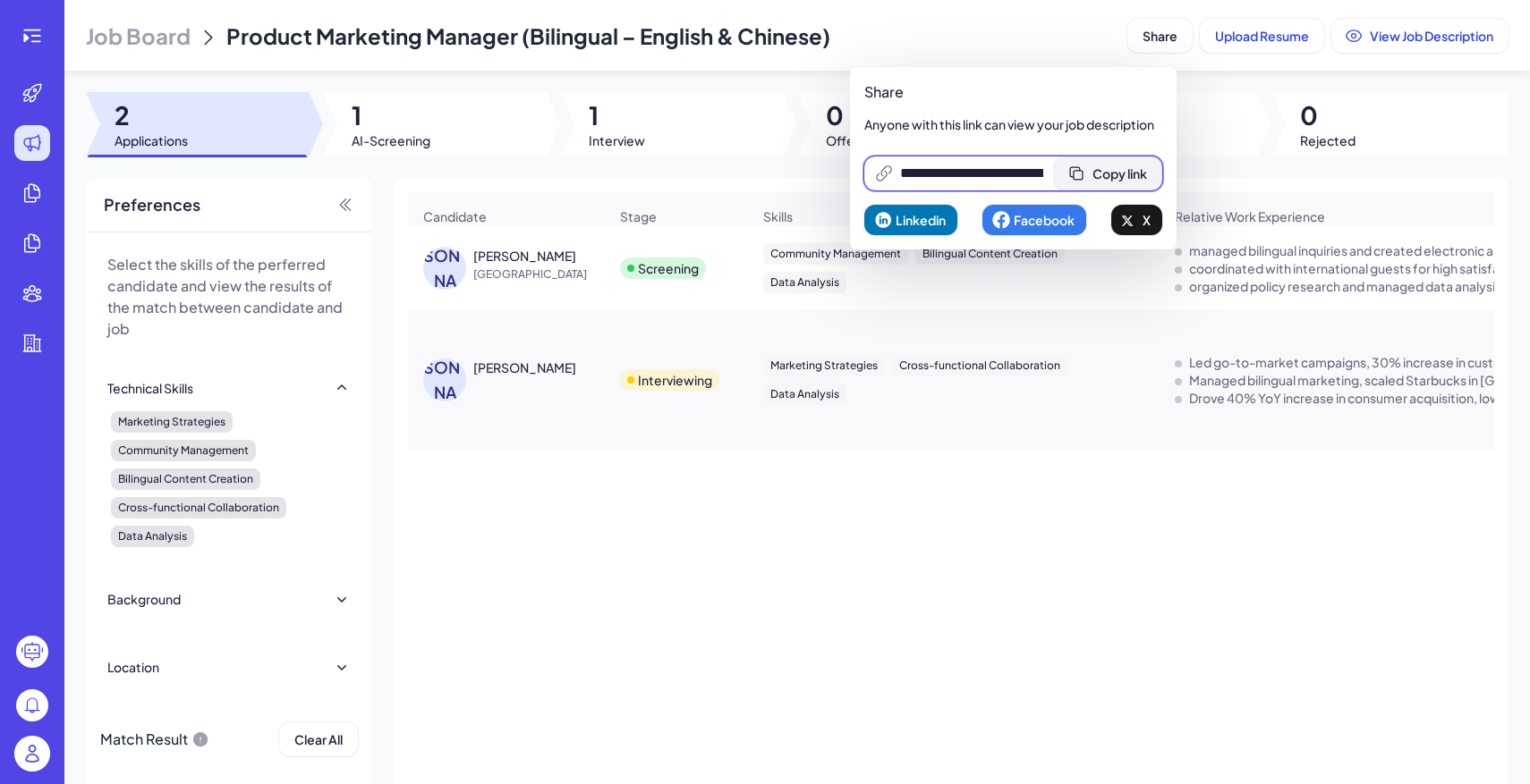
scroll to position [0, 381]
click at [1092, 159] on button "Copy link" at bounding box center [1107, 173] width 108 height 34
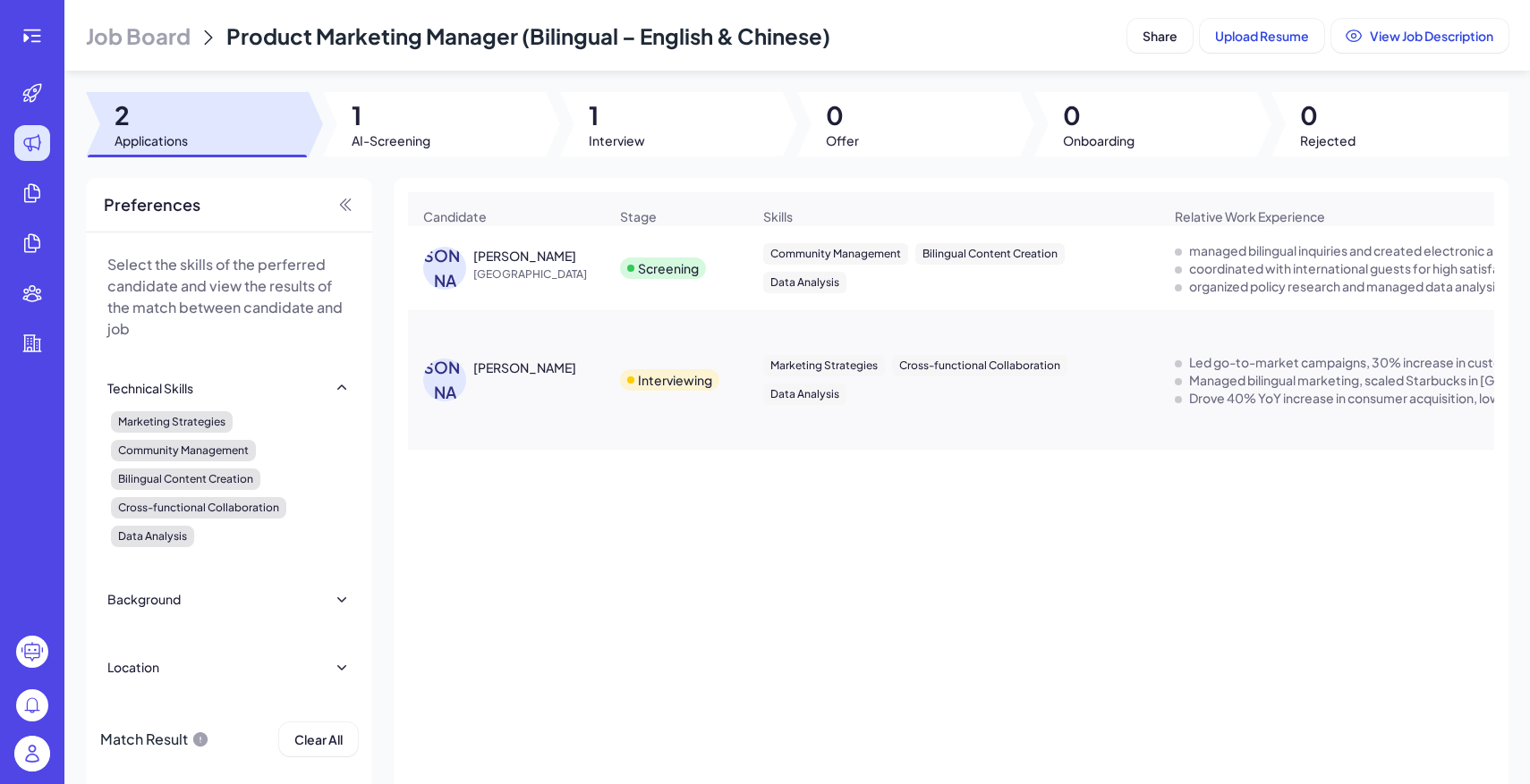
click at [1141, 604] on div "[PERSON_NAME] Canada Screening Community Management Bilingual Content Creation …" at bounding box center [950, 508] width 1086 height 564
click at [510, 367] on div "[PERSON_NAME]" at bounding box center [525, 367] width 103 height 18
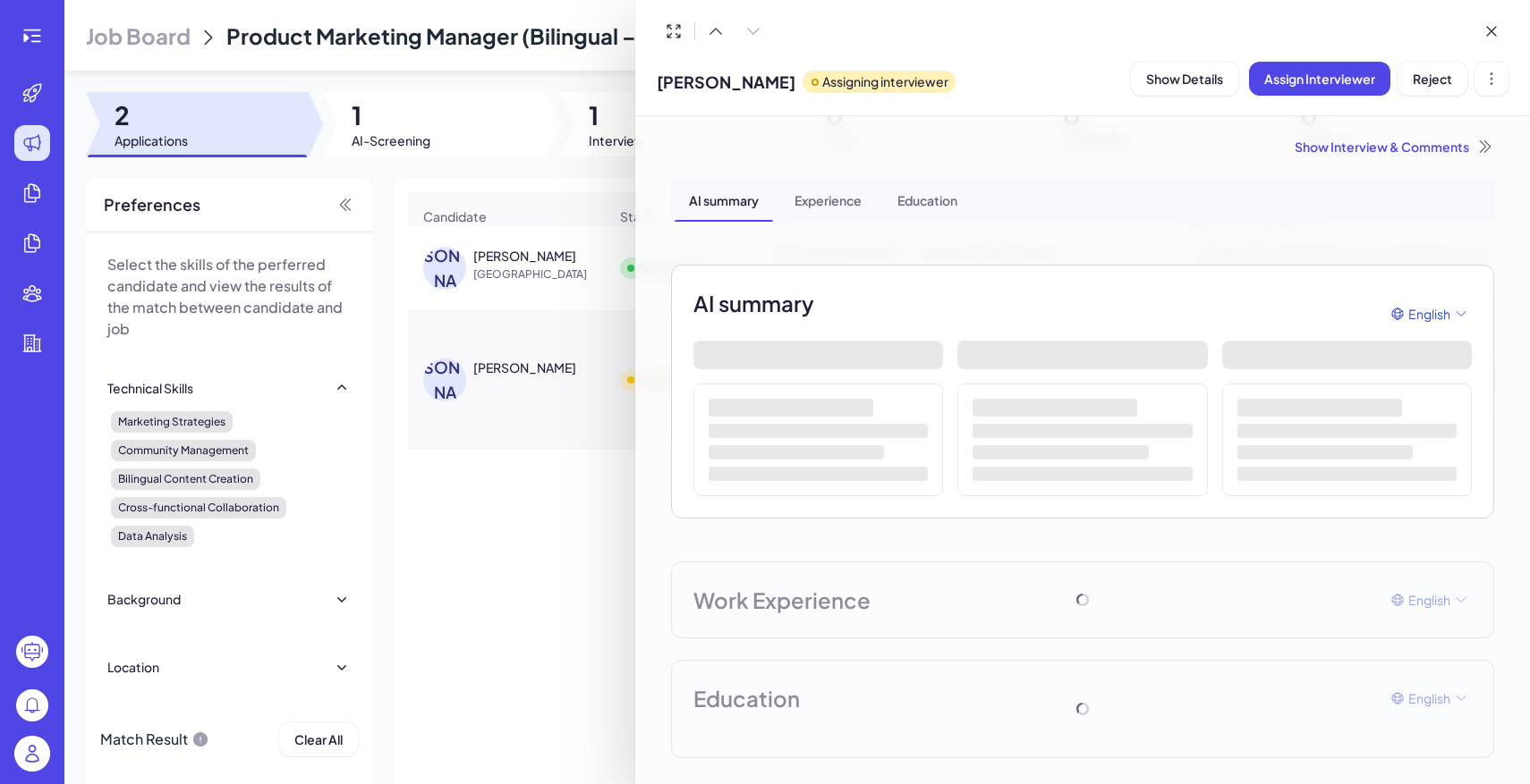
click at [434, 166] on div at bounding box center [765, 392] width 1530 height 784
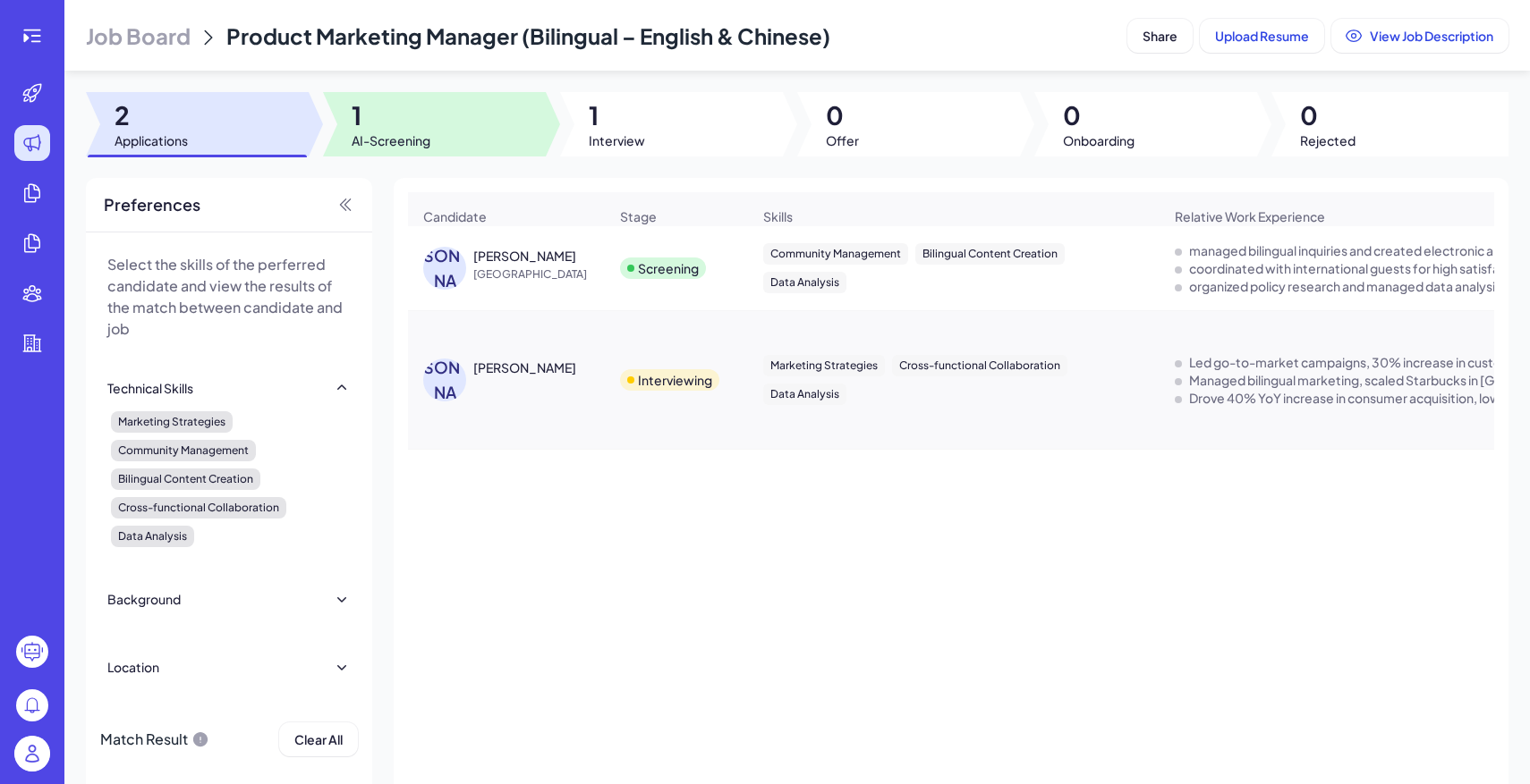
click at [425, 142] on span "AI-Screening" at bounding box center [391, 140] width 79 height 18
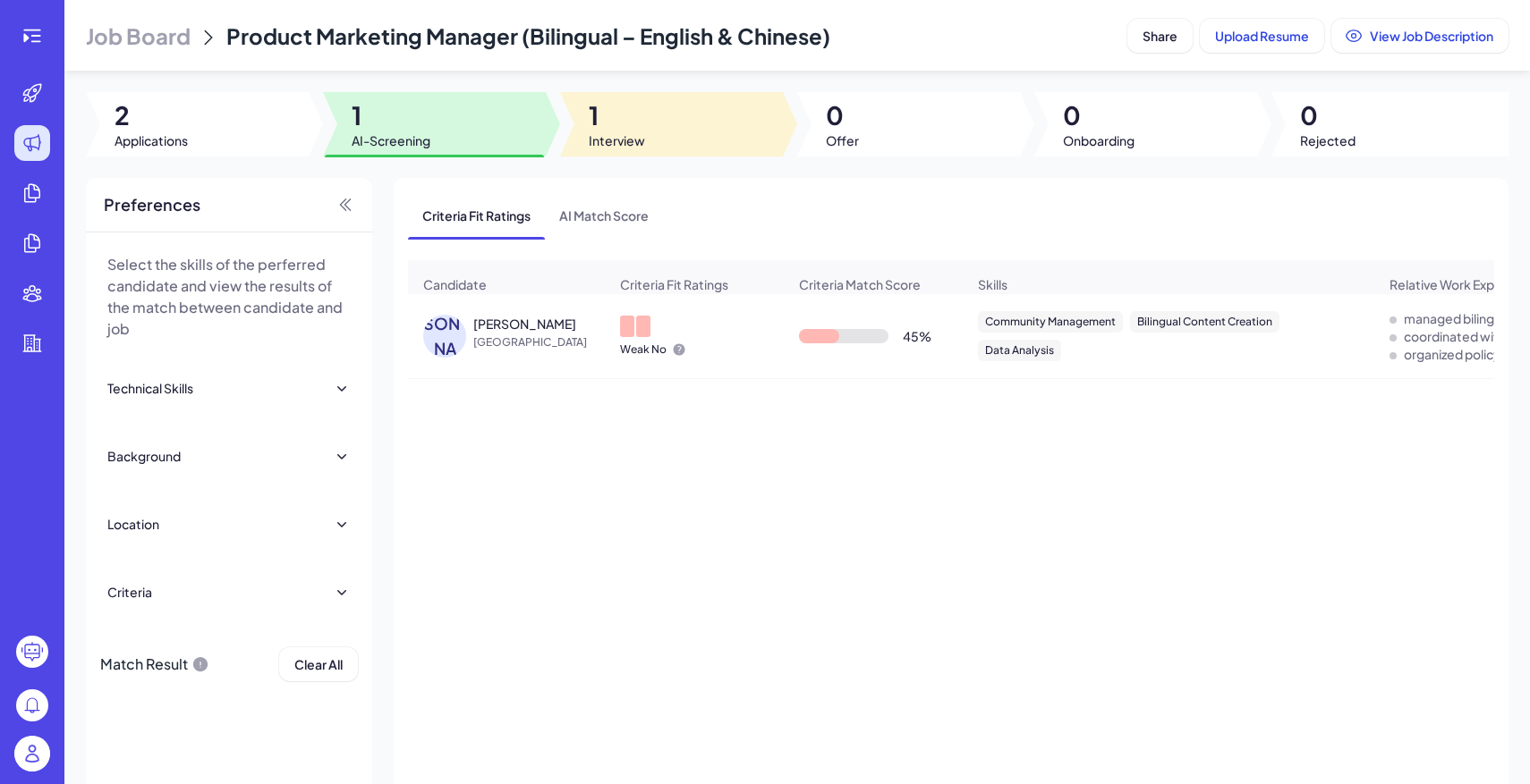
click at [654, 137] on div at bounding box center [671, 125] width 223 height 65
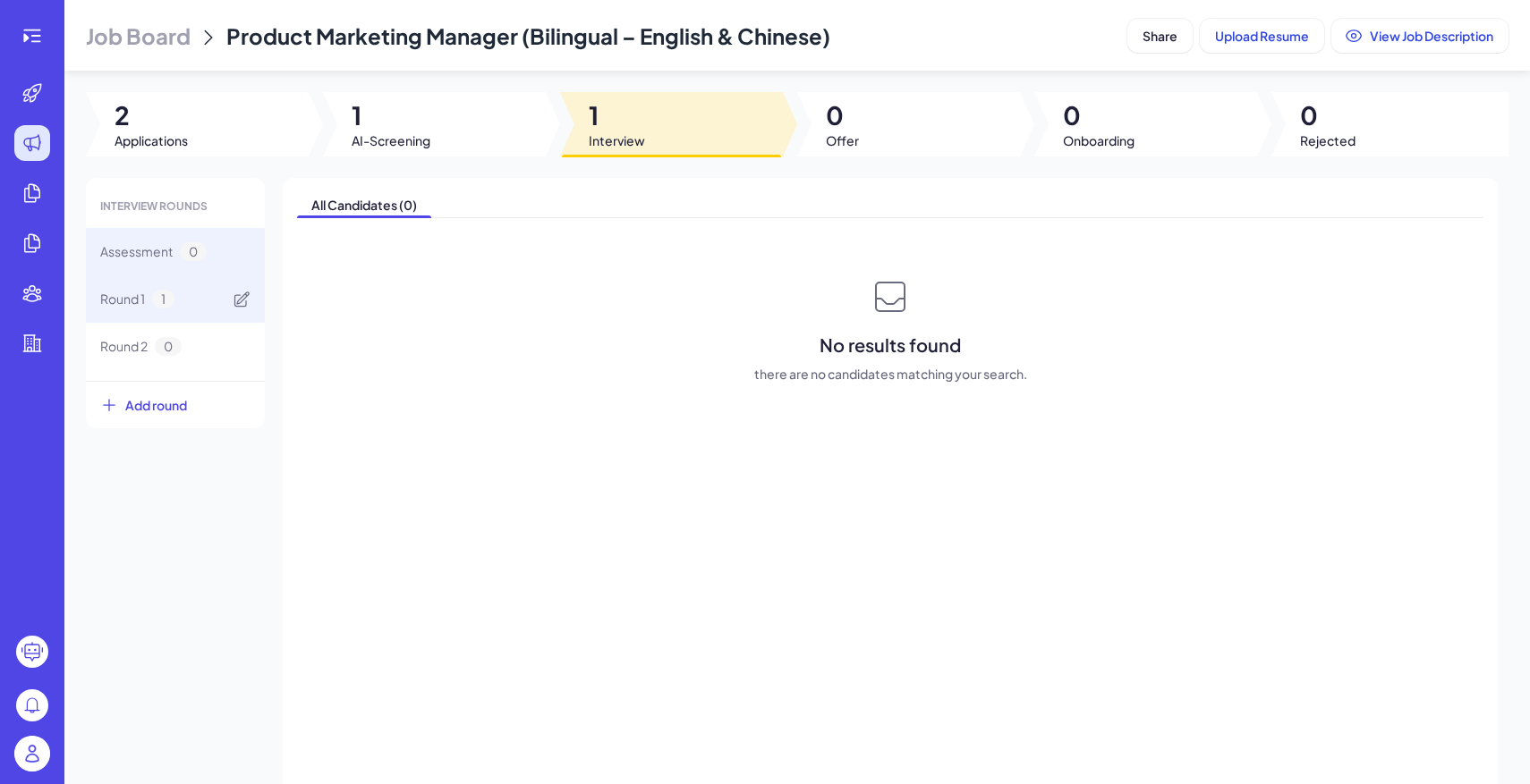
click at [204, 307] on div "Round 1 1" at bounding box center [175, 299] width 179 height 47
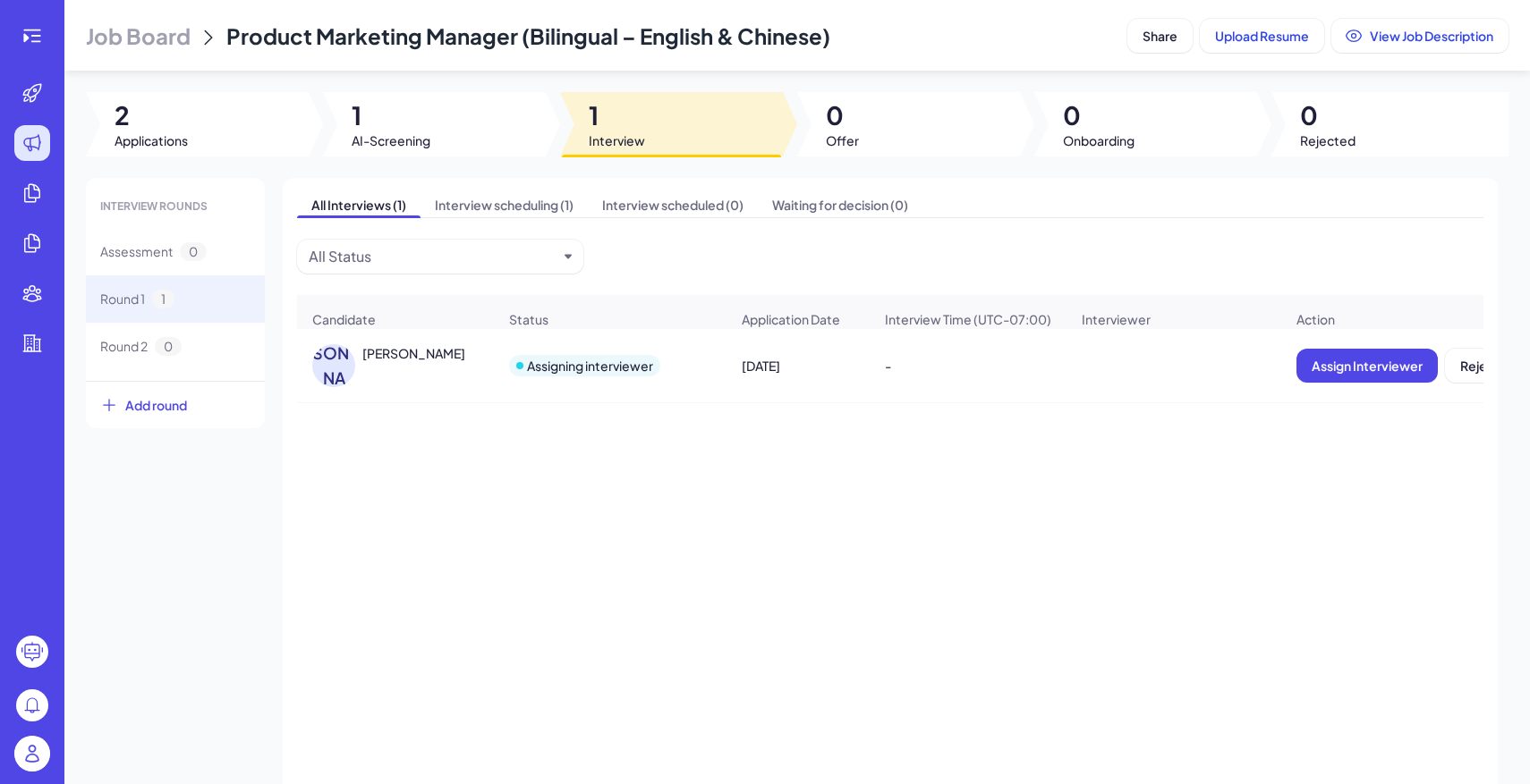
click at [127, 41] on span "Job Board" at bounding box center [138, 35] width 105 height 28
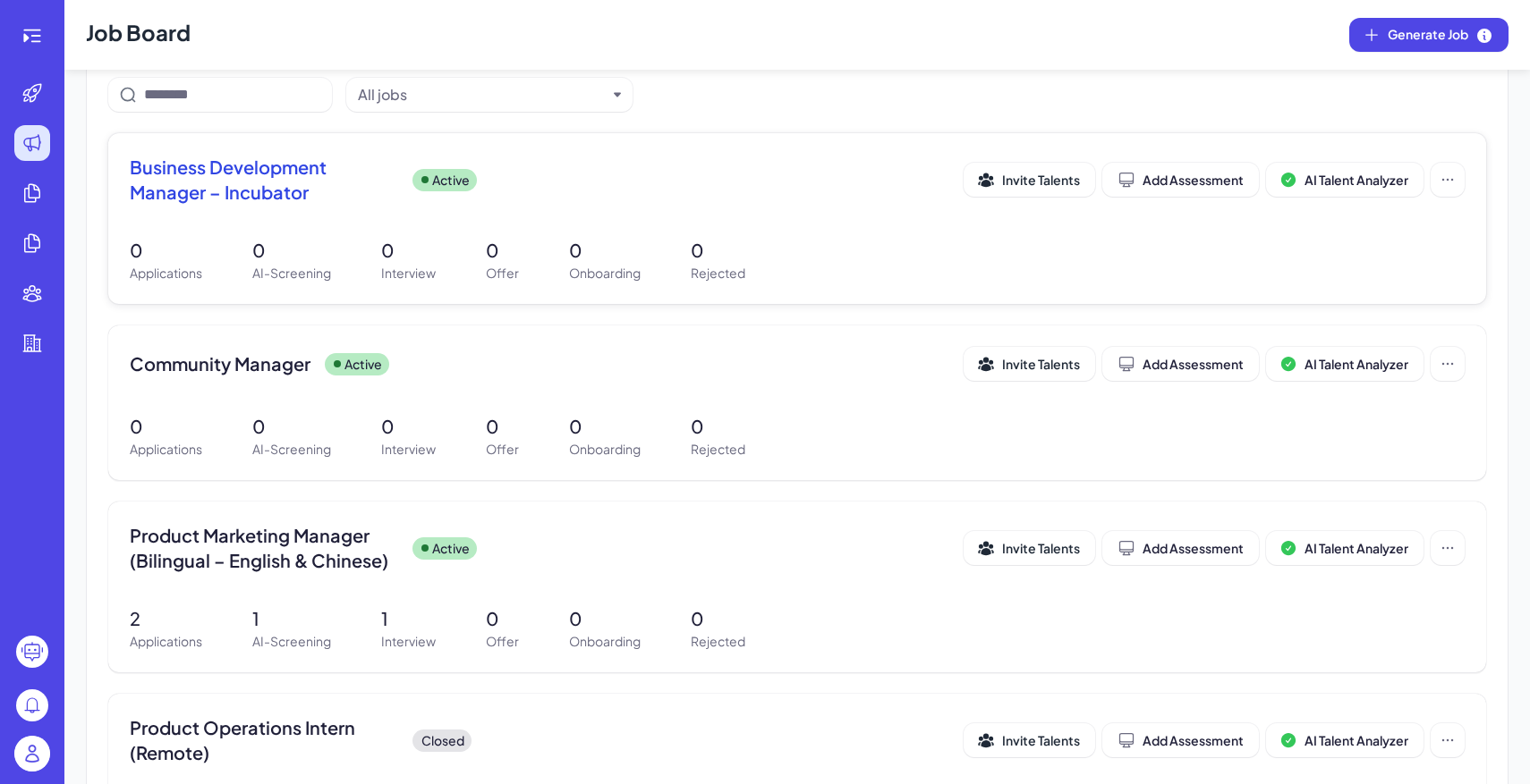
scroll to position [154, 0]
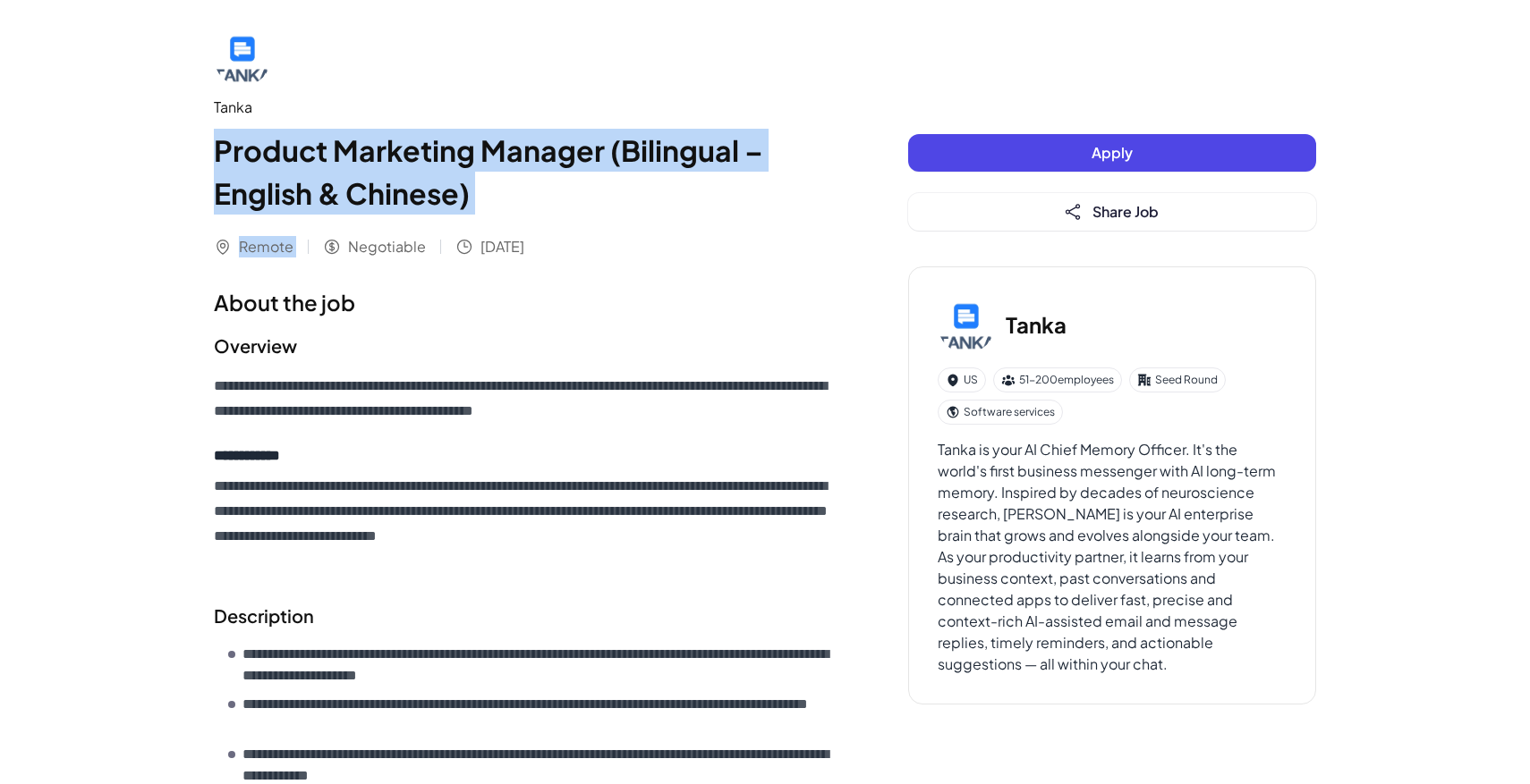
drag, startPoint x: 198, startPoint y: 145, endPoint x: 482, endPoint y: 285, distance: 316.6
click at [468, 276] on div "**********" at bounding box center [765, 693] width 1145 height 1386
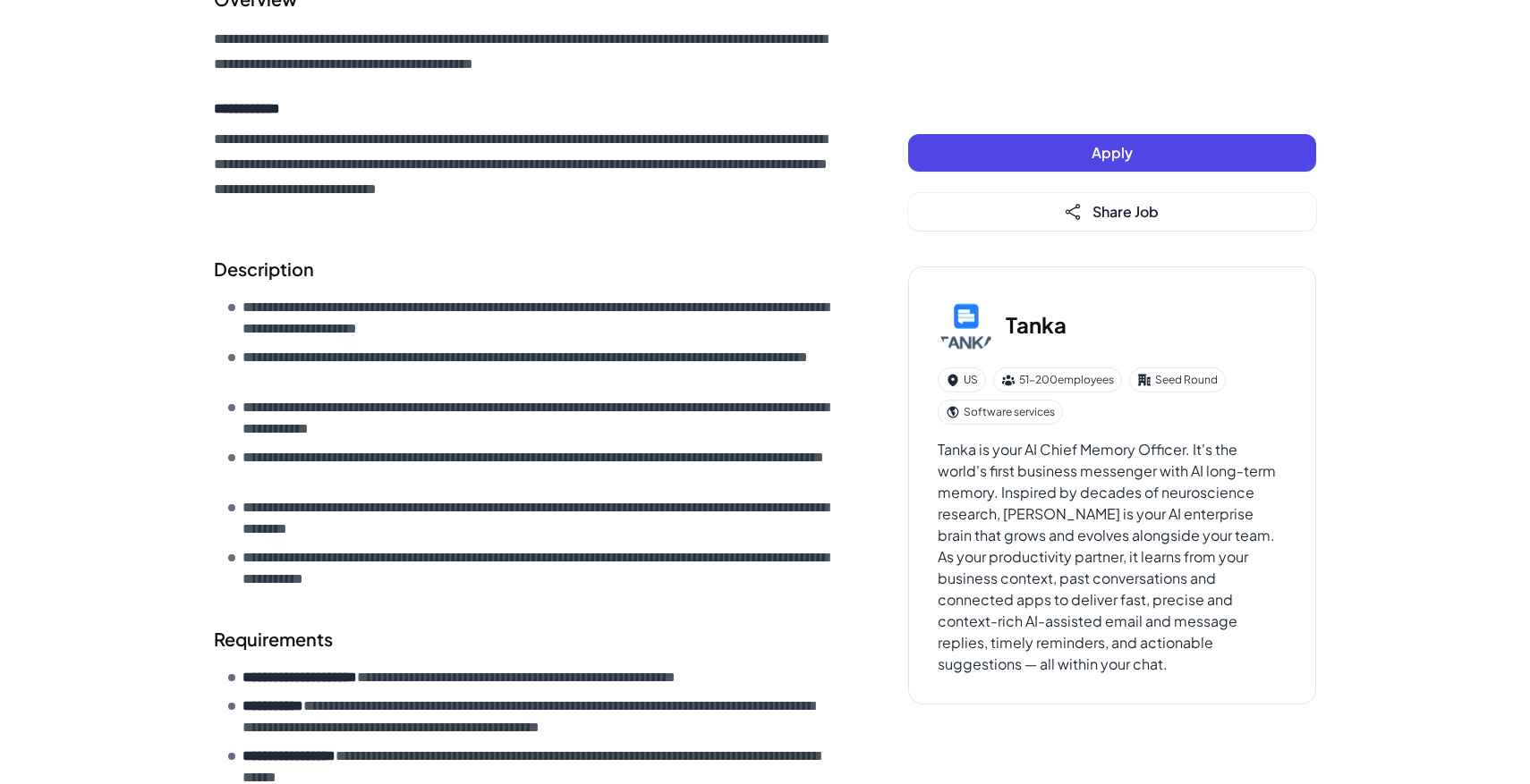
scroll to position [682, 0]
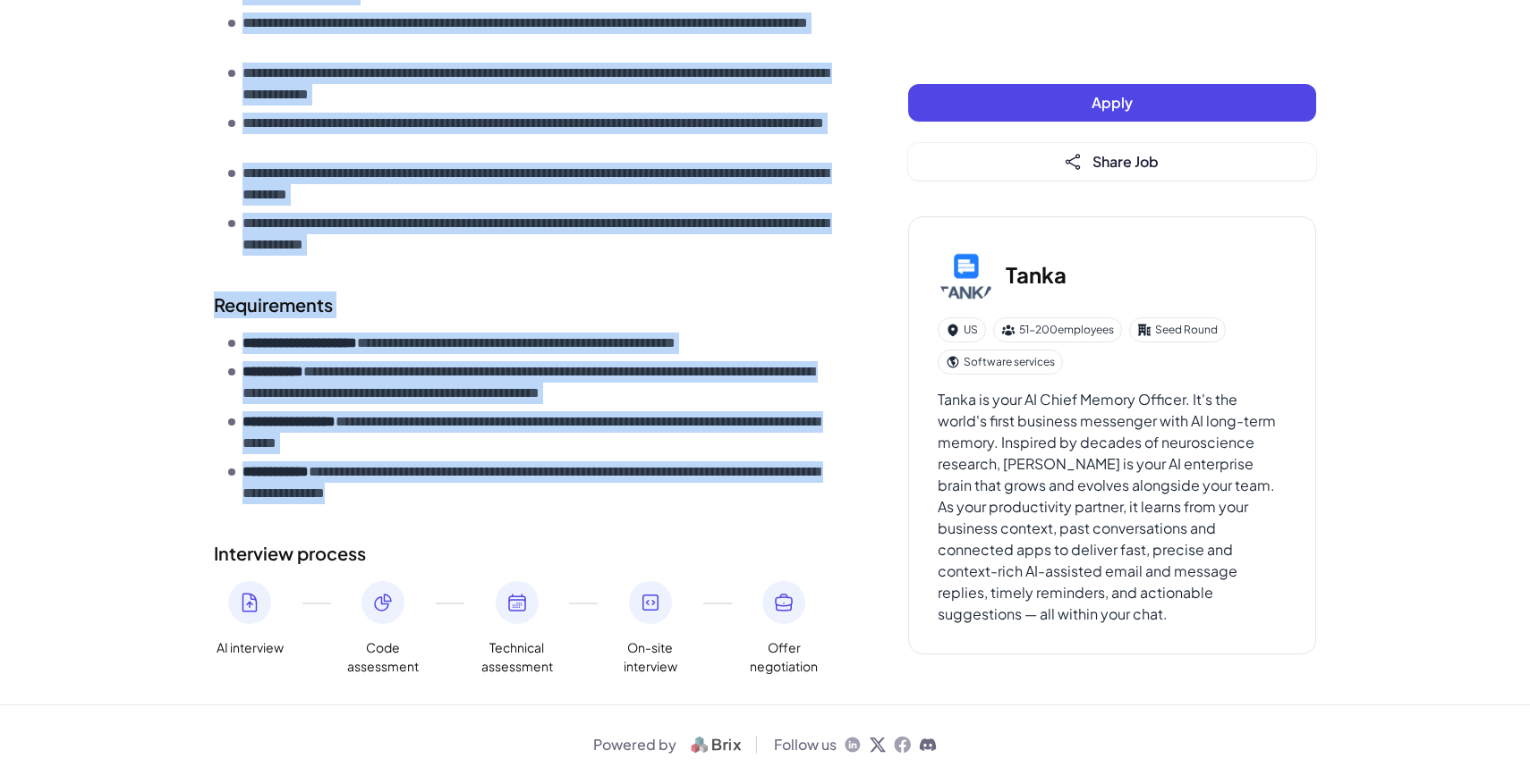
click at [623, 501] on p "**********" at bounding box center [539, 483] width 594 height 43
copy div "**********"
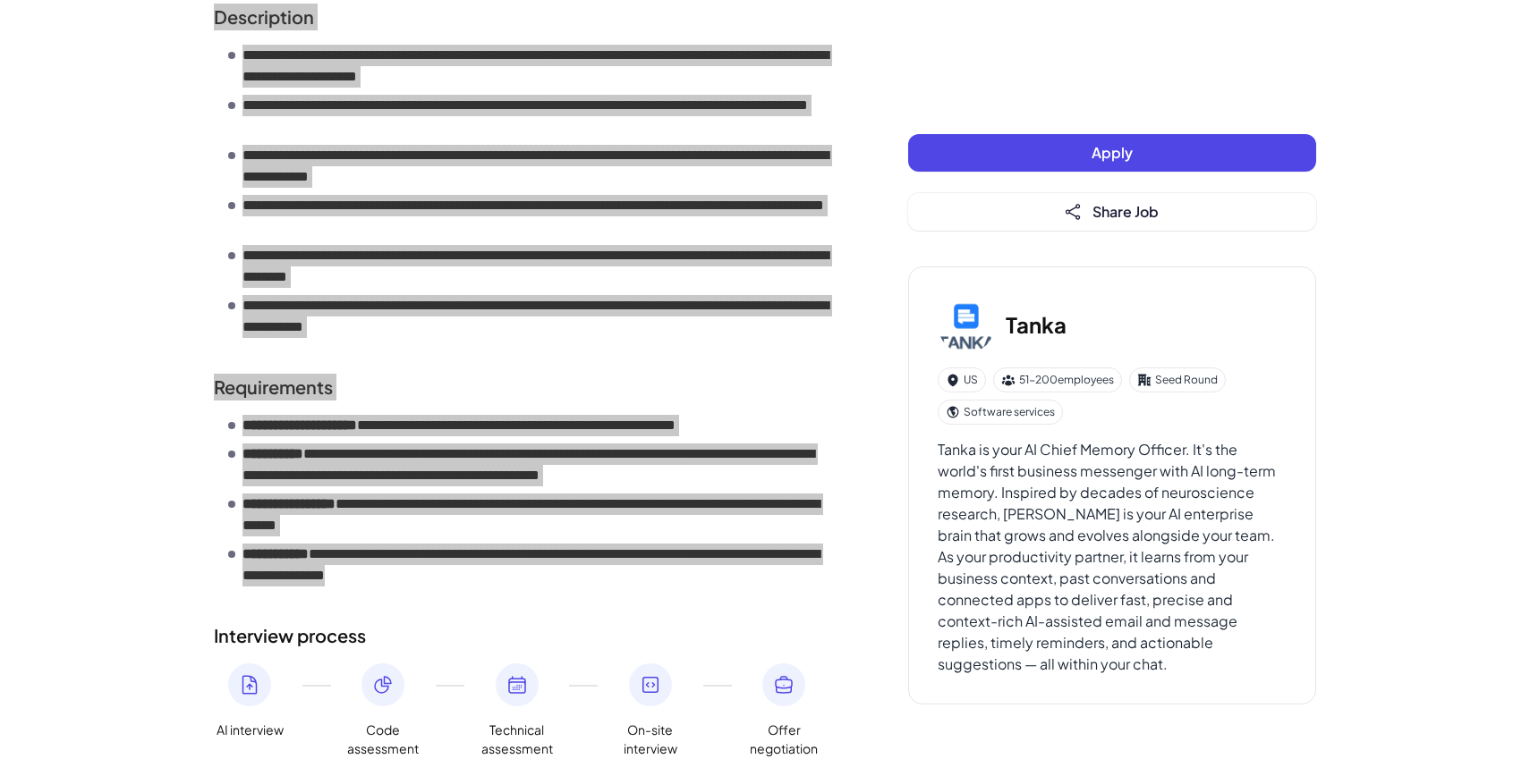
scroll to position [581, 0]
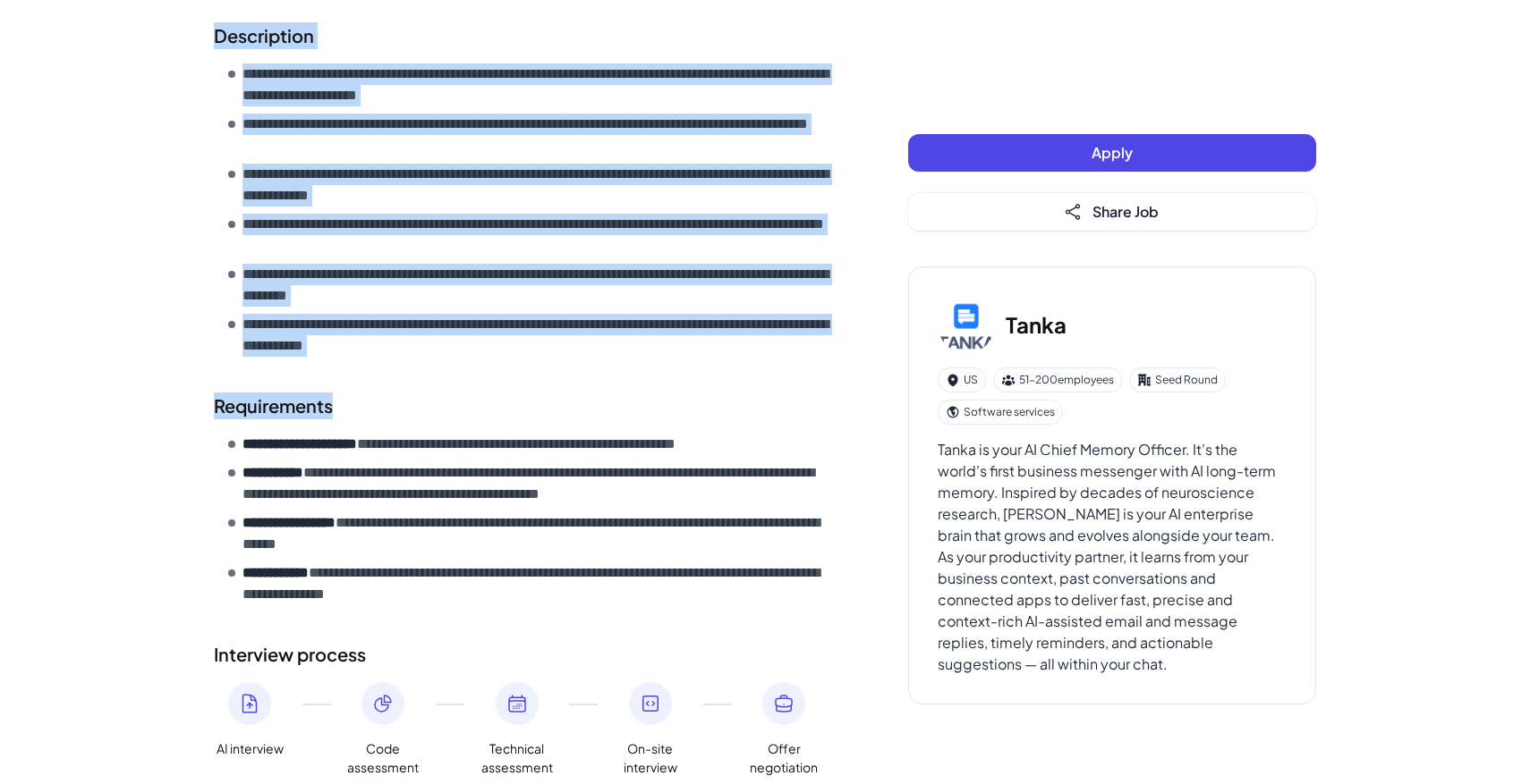
click at [334, 159] on ul "**********" at bounding box center [532, 210] width 608 height 294
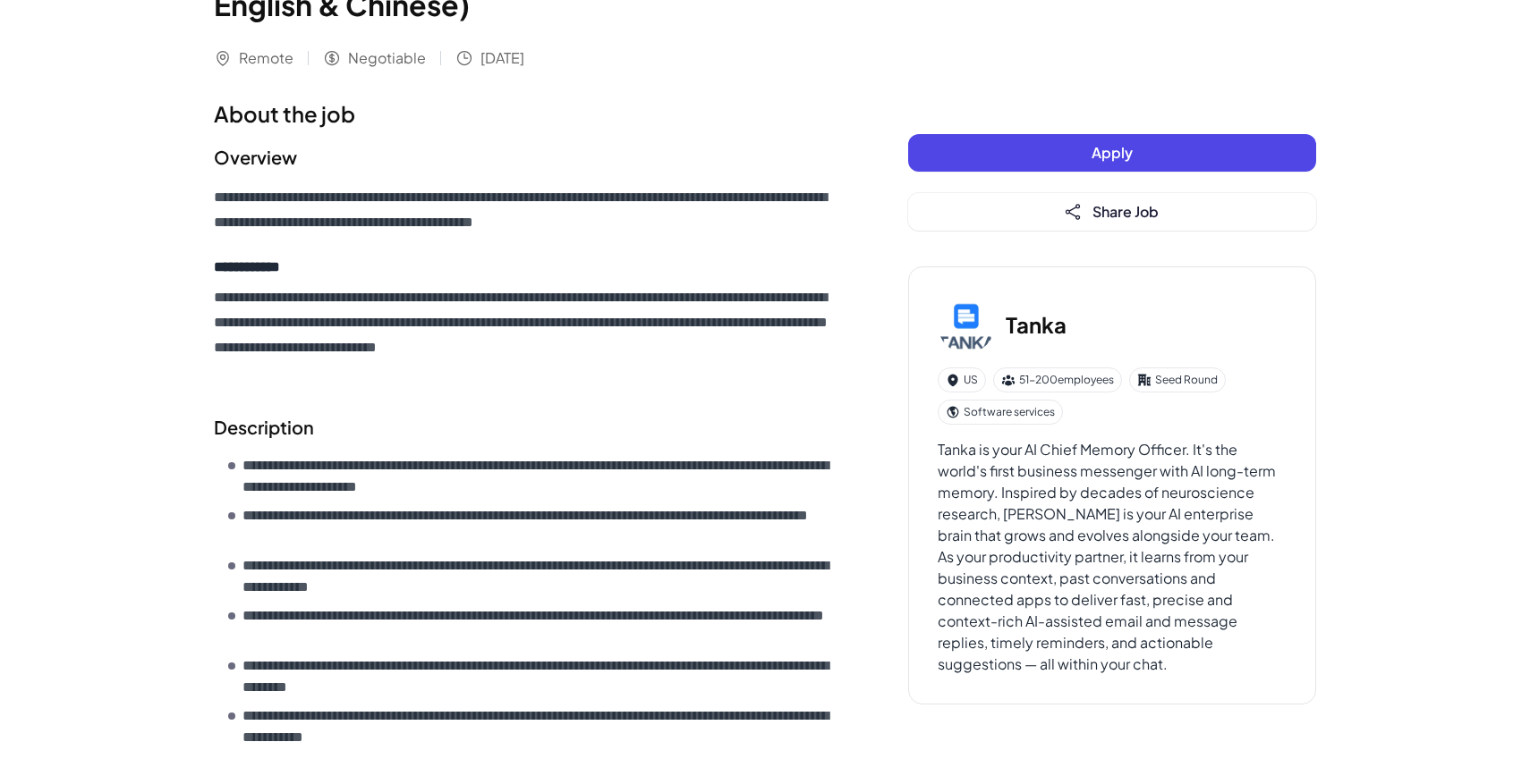
scroll to position [0, 0]
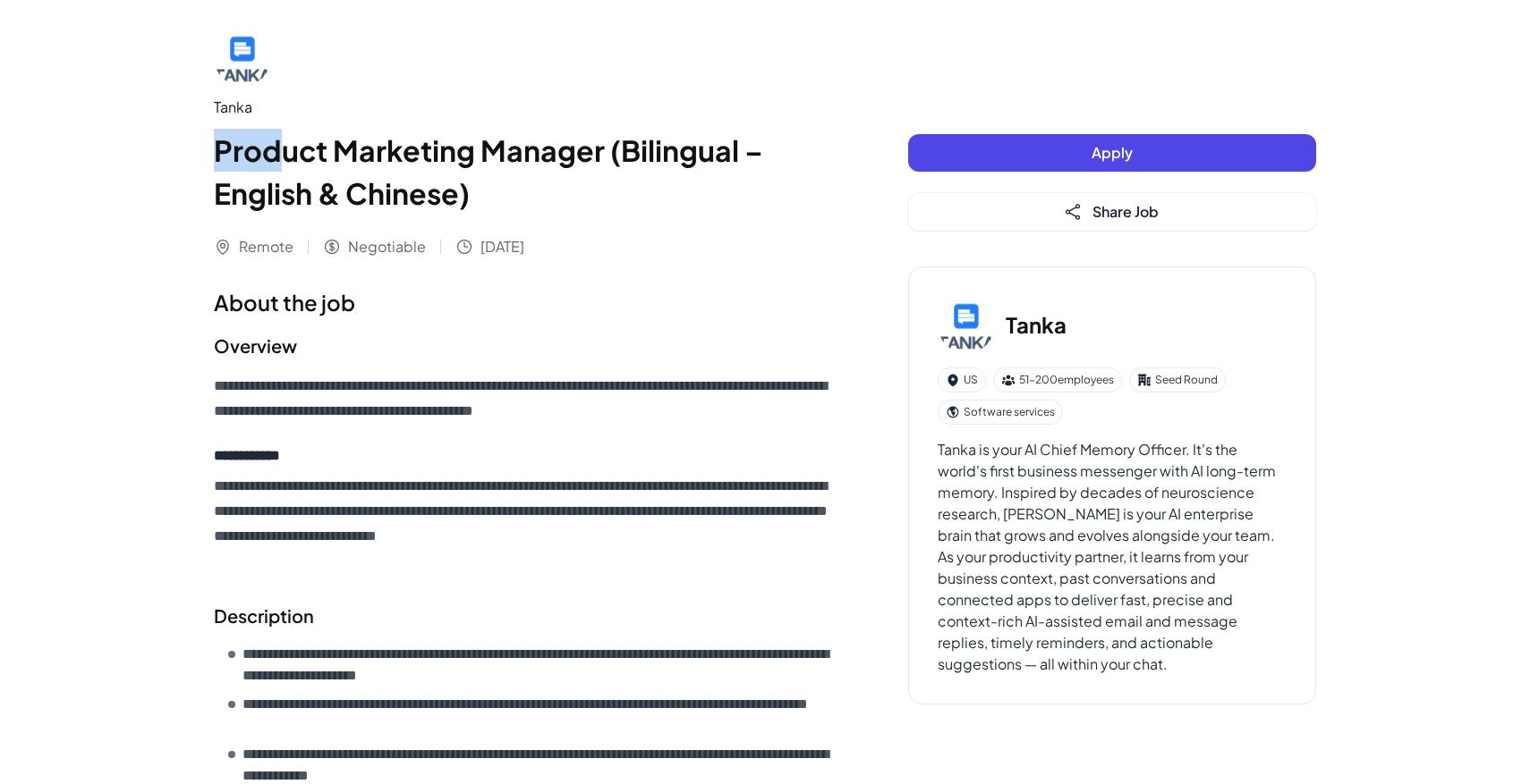
drag, startPoint x: 214, startPoint y: 140, endPoint x: 353, endPoint y: 225, distance: 162.9
click at [353, 225] on div "Tanka Product Marketing Manager (Bilingual – English & Chinese) Remote Negotiab…" at bounding box center [526, 142] width 623 height 229
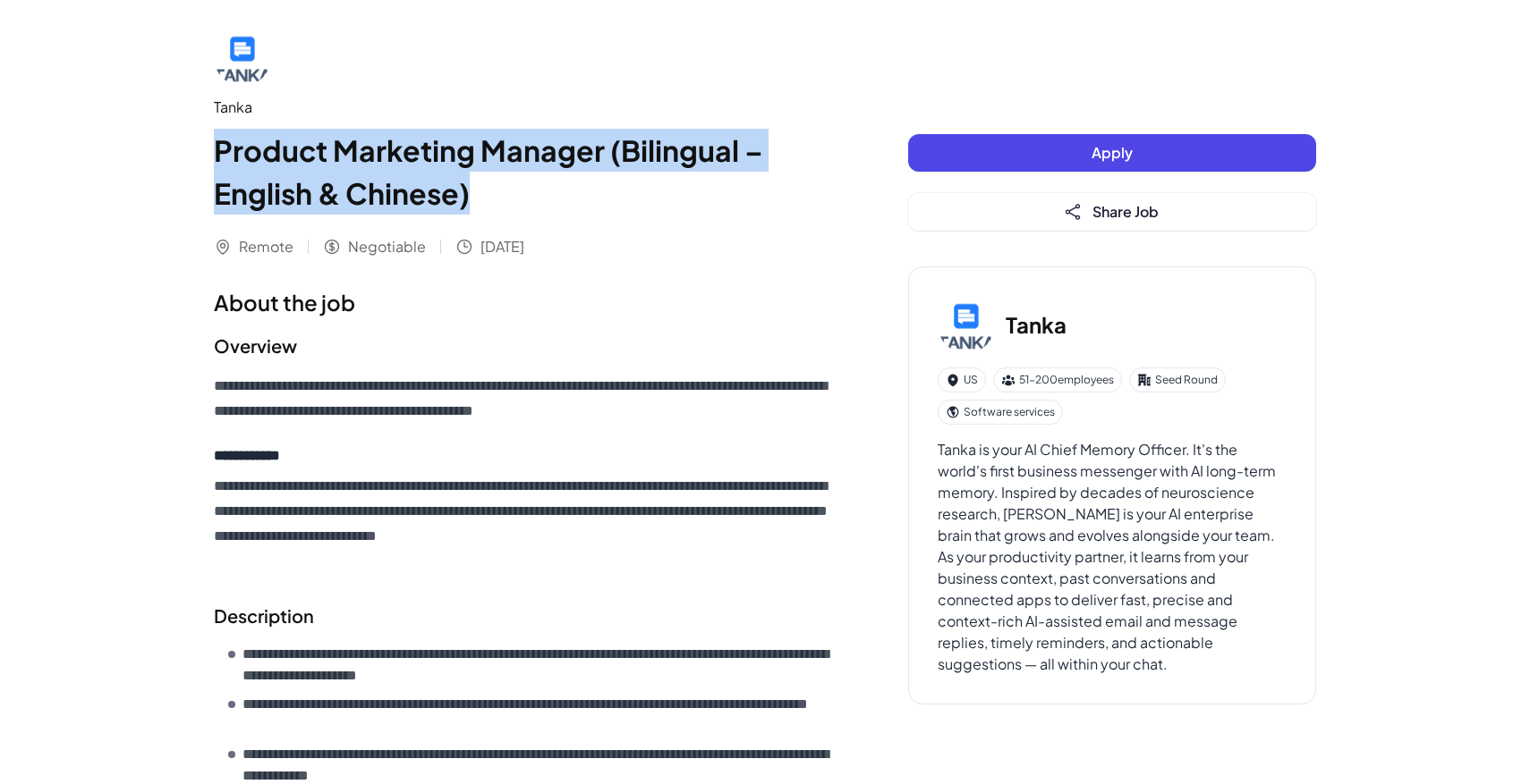
scroll to position [682, 0]
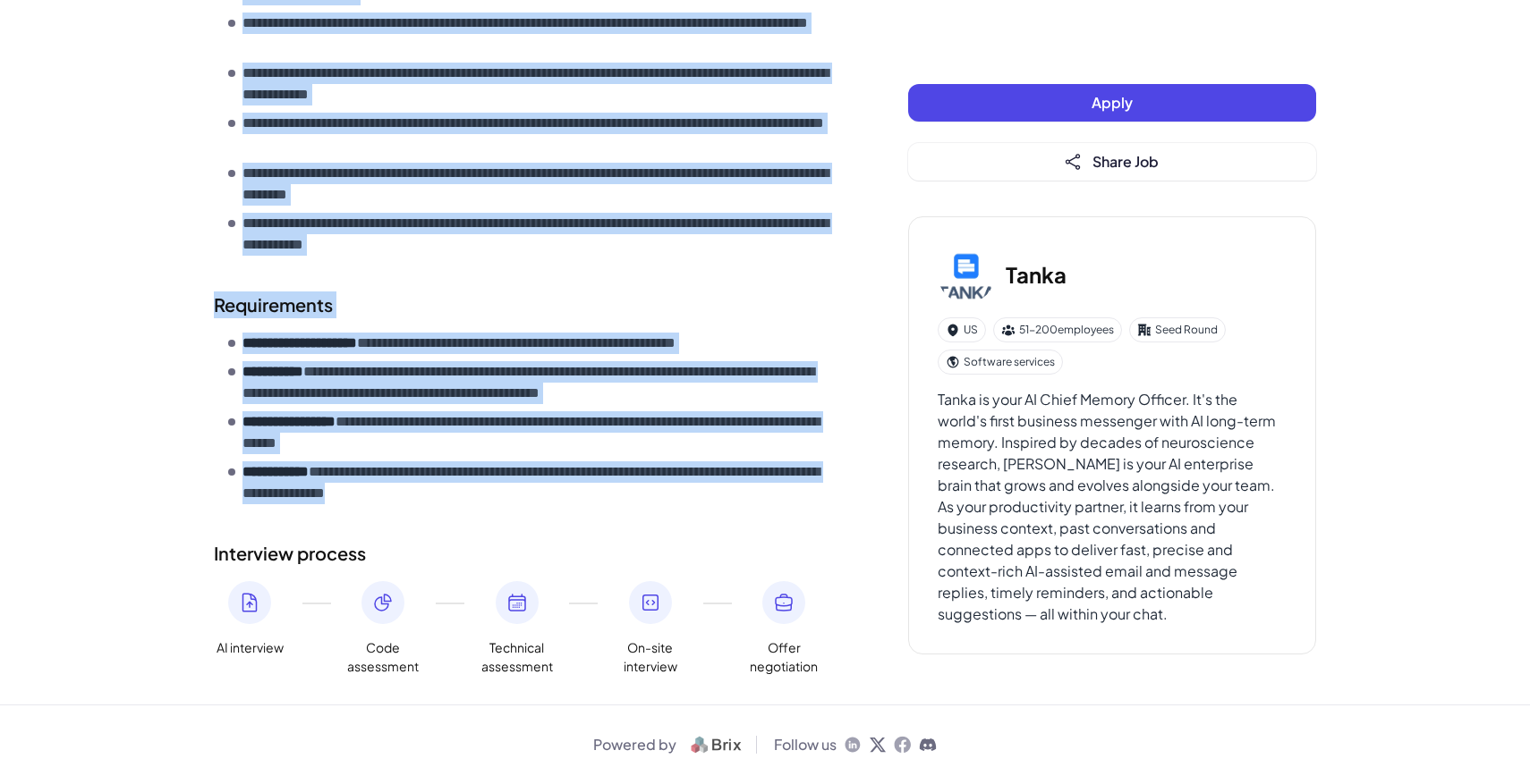
click at [564, 506] on section "**********" at bounding box center [526, 402] width 623 height 220
copy h1 "Product Marketing Manager (Bilingual – English & Chinese)"
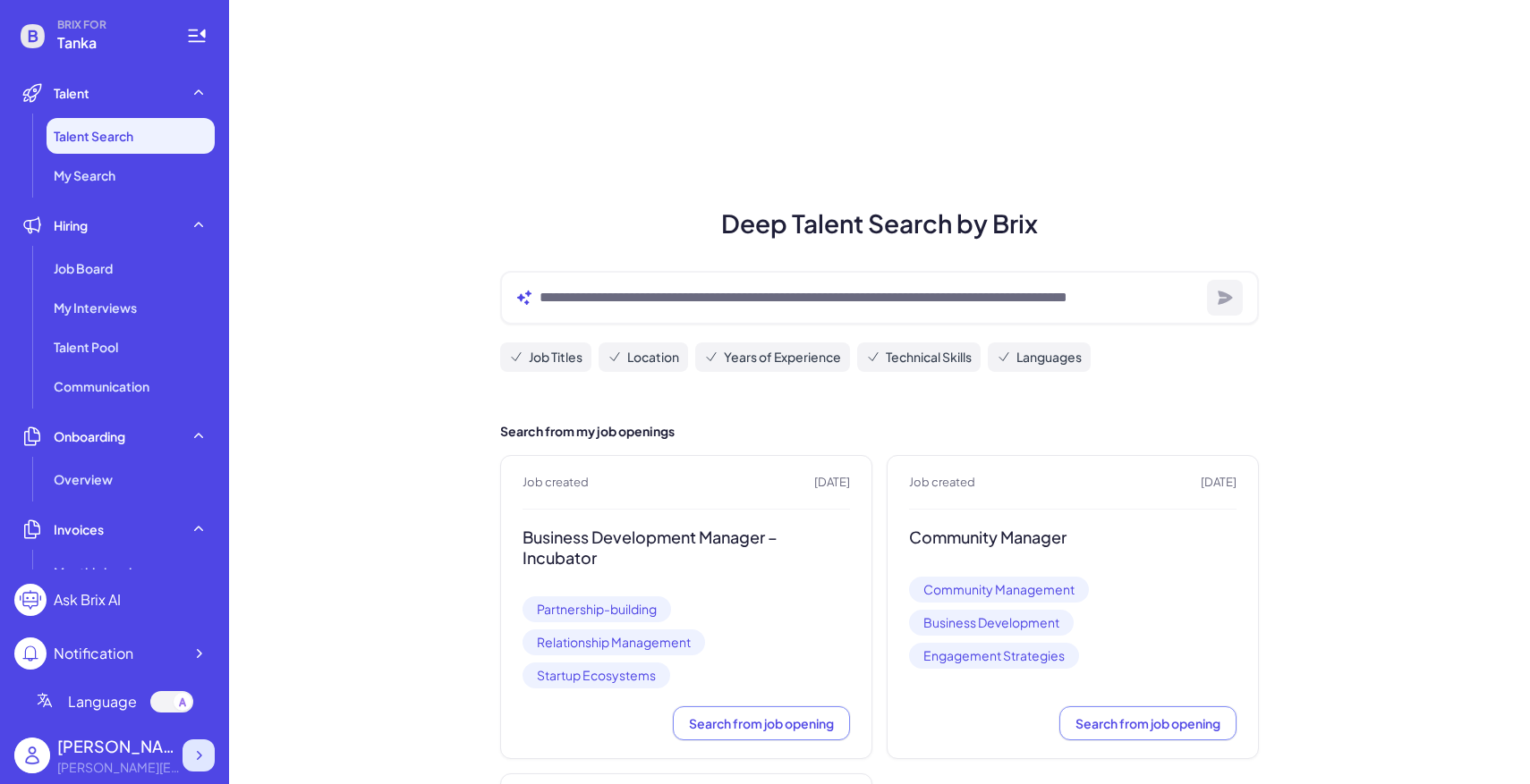
click at [200, 749] on icon at bounding box center [198, 756] width 18 height 18
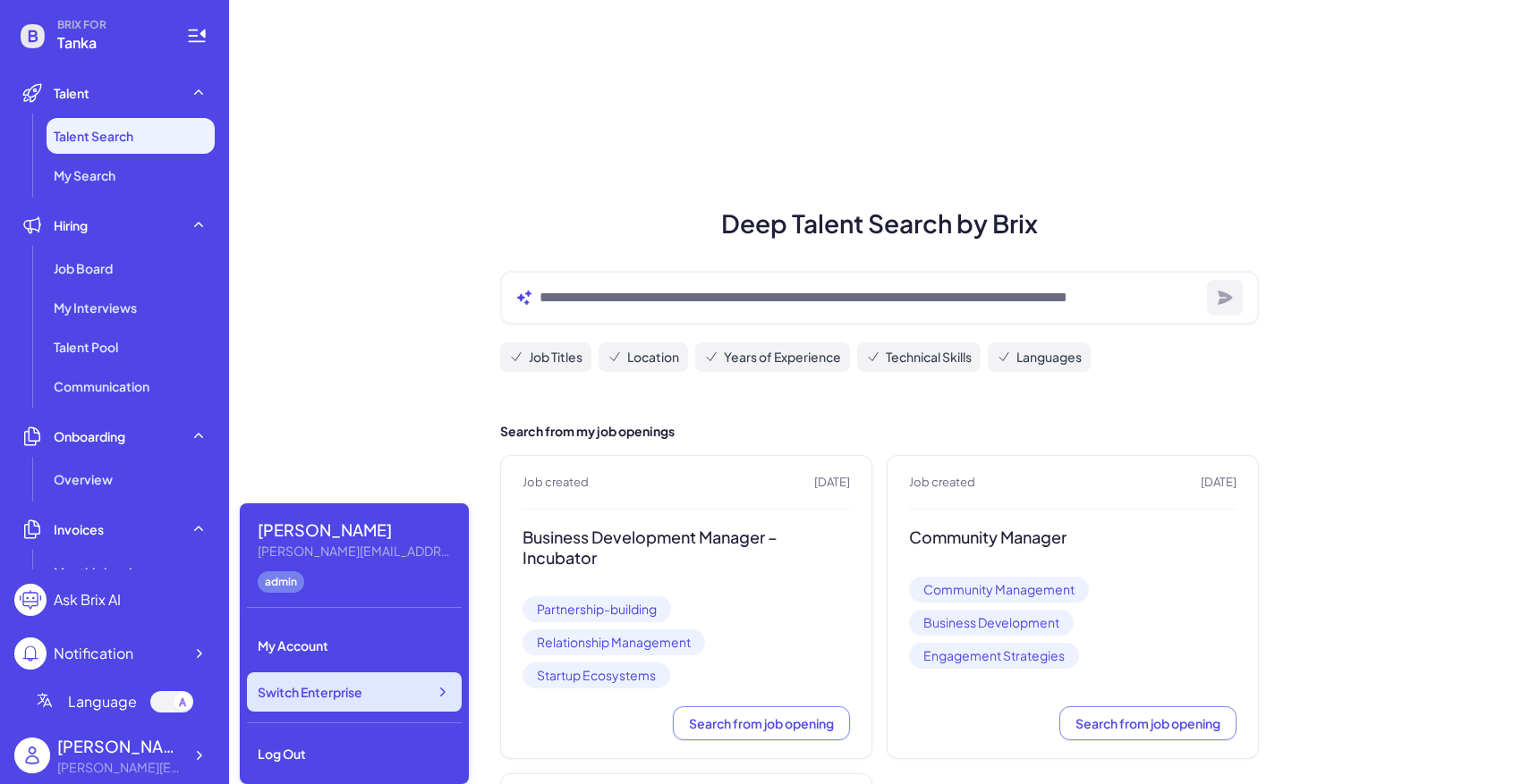
click at [308, 703] on div "Switch Enterprise" at bounding box center [354, 693] width 214 height 39
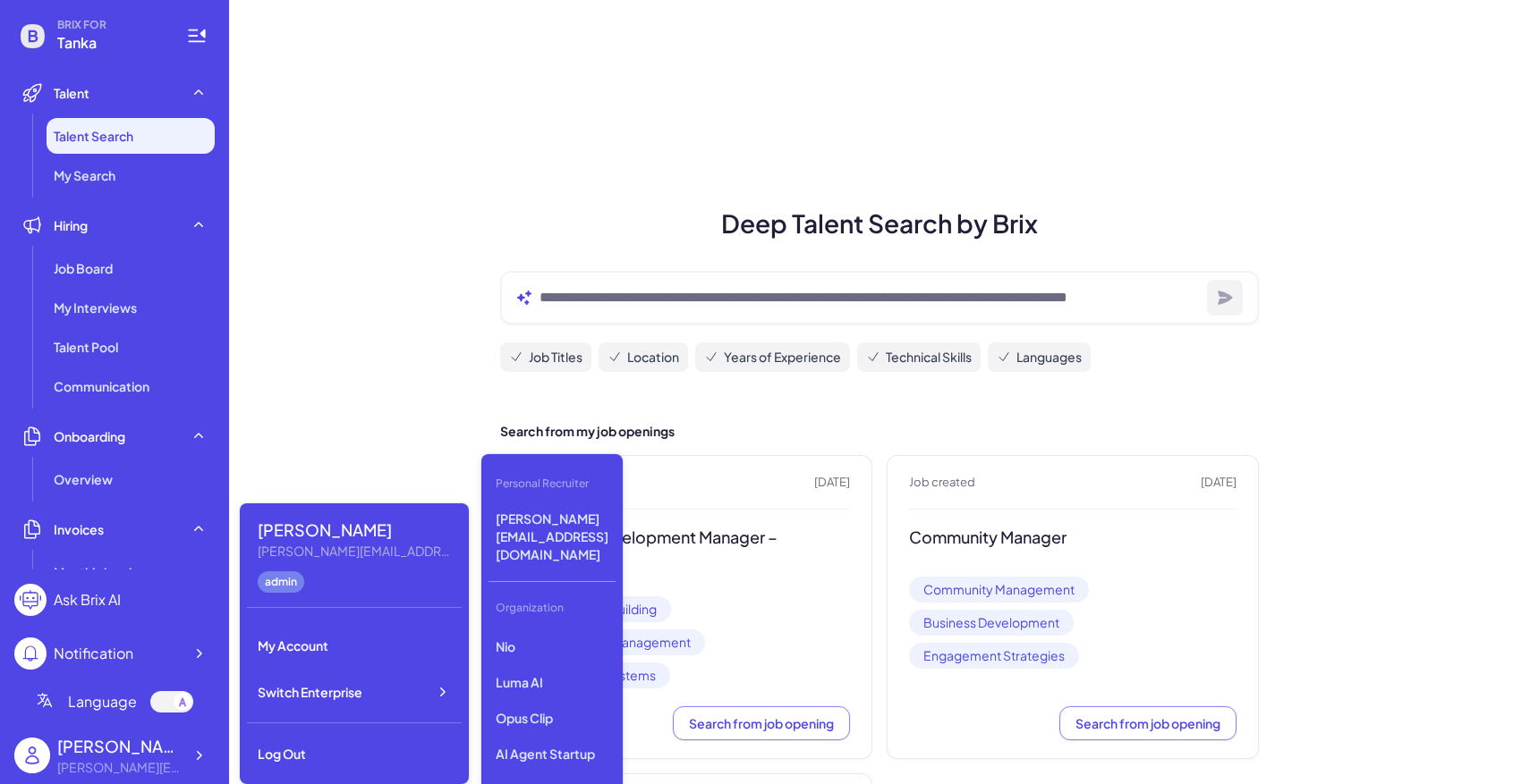
scroll to position [125, 0]
click at [536, 682] on p "Opus Clip" at bounding box center [551, 698] width 127 height 32
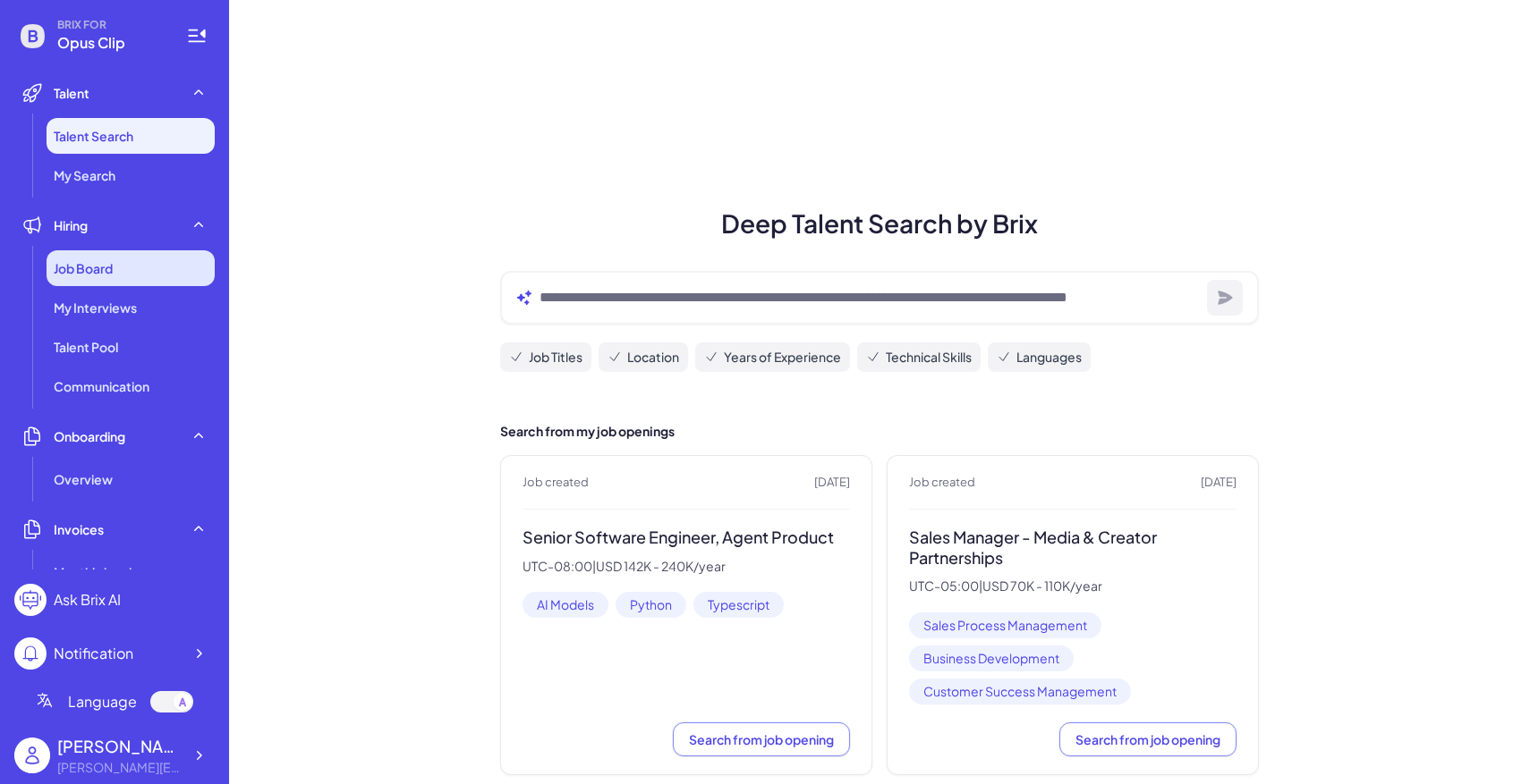
click at [146, 276] on div "Job Board" at bounding box center [130, 268] width 168 height 35
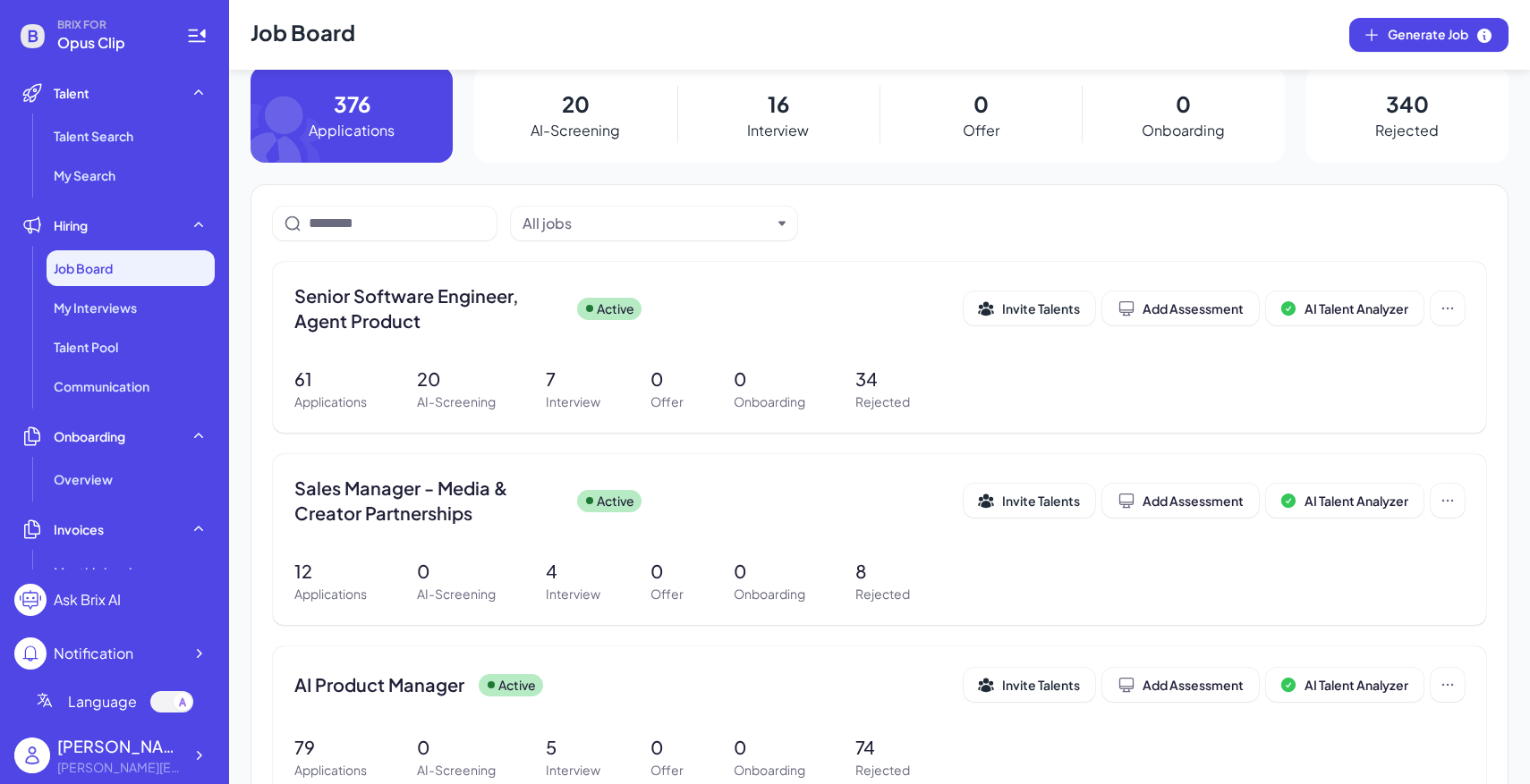
scroll to position [8, 0]
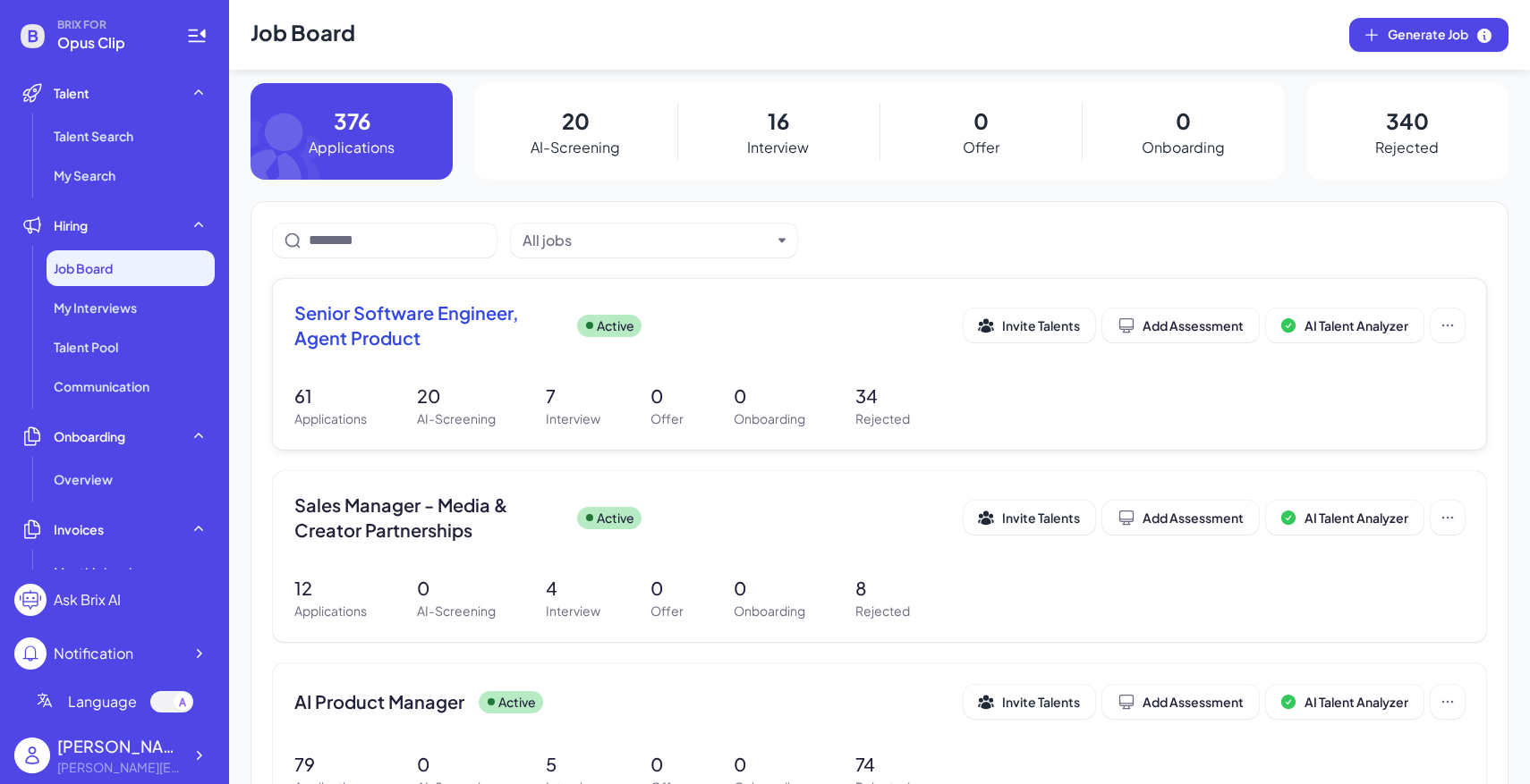
click at [528, 374] on div "Senior Software Engineer, Agent Product Active Invite Talents Add Assessment AI…" at bounding box center [879, 364] width 1213 height 171
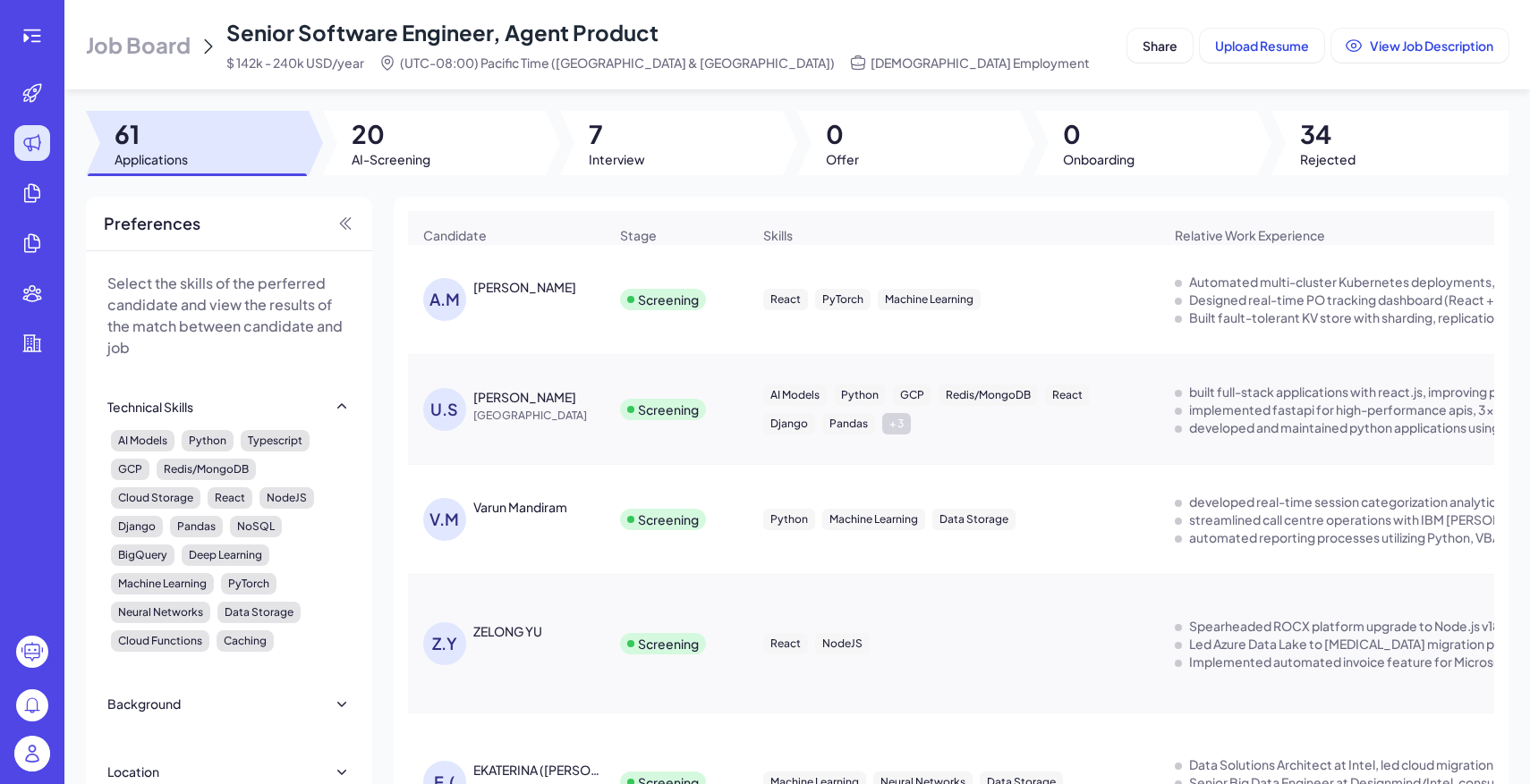
click at [122, 64] on div "Job Board Senior Software Engineer, Agent Product $ 142k - 240k USD/year (UTC-0…" at bounding box center [602, 44] width 1034 height 54
click at [138, 35] on span "Job Board" at bounding box center [138, 44] width 105 height 28
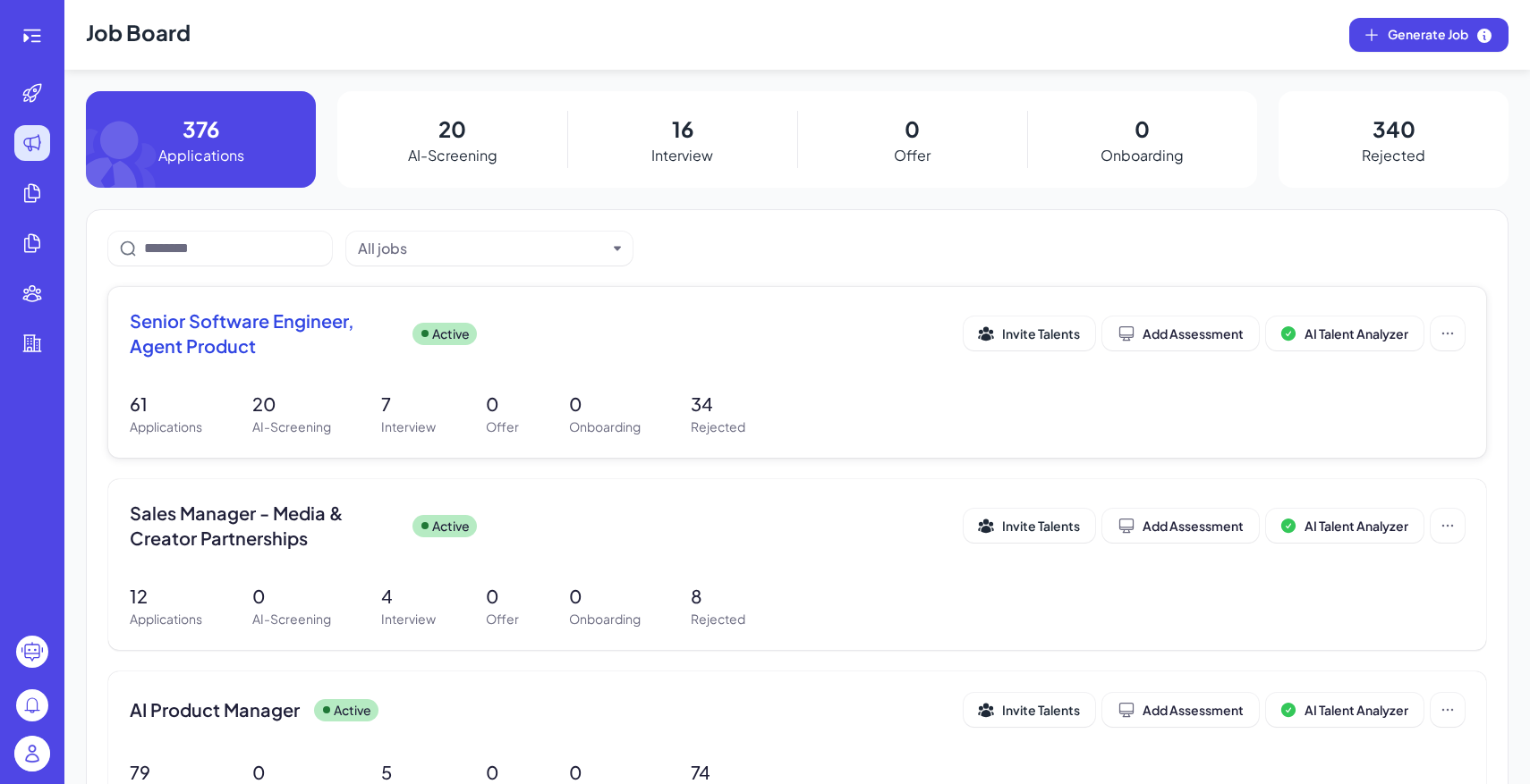
click at [579, 355] on div "Senior Software Engineer, Agent Product Active" at bounding box center [546, 333] width 833 height 50
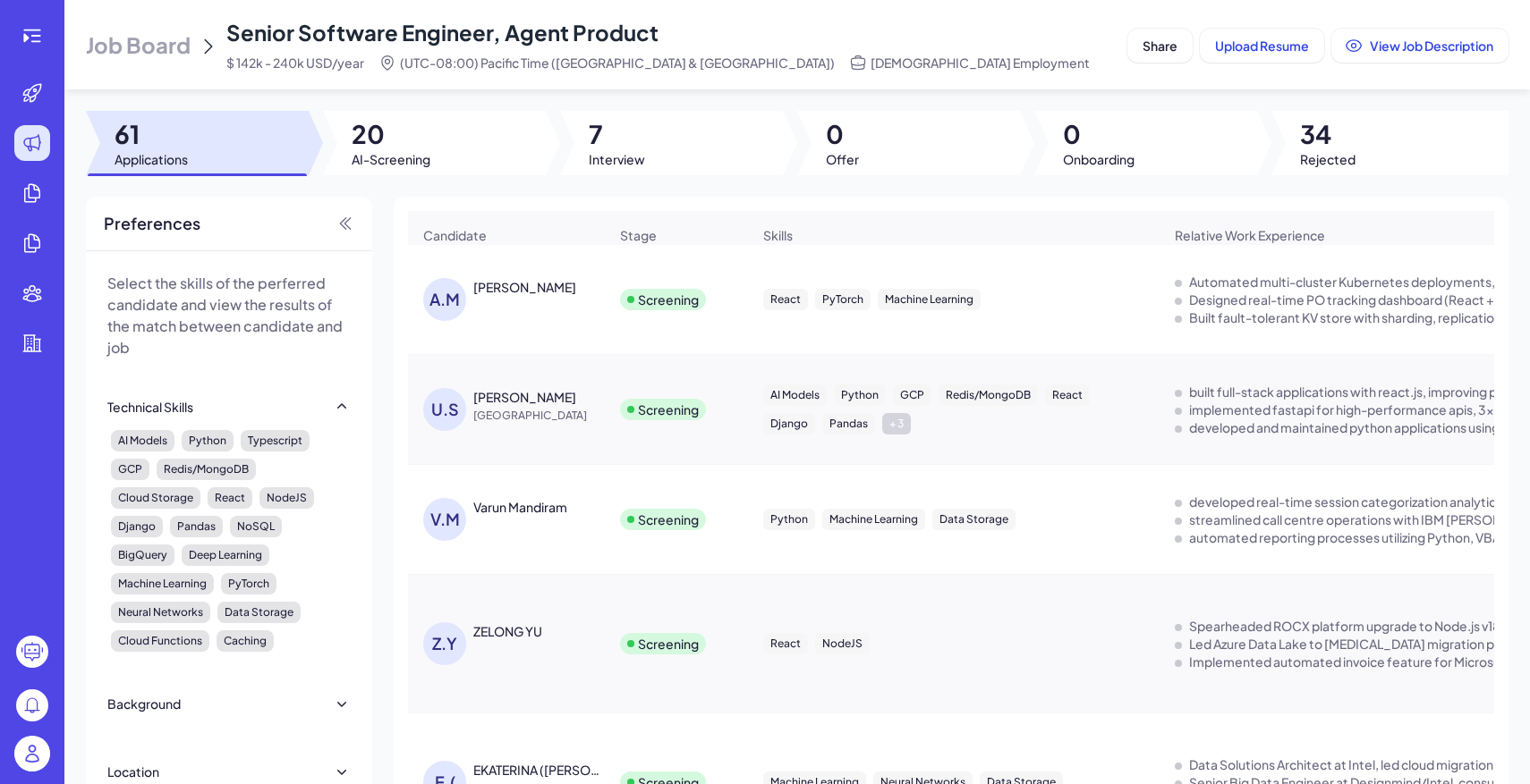
click at [449, 176] on div "Job Board Senior Software Engineer, Agent Product $ 142k - 240k USD/year (UTC-0…" at bounding box center [797, 392] width 1465 height 784
click at [431, 148] on div at bounding box center [434, 143] width 223 height 65
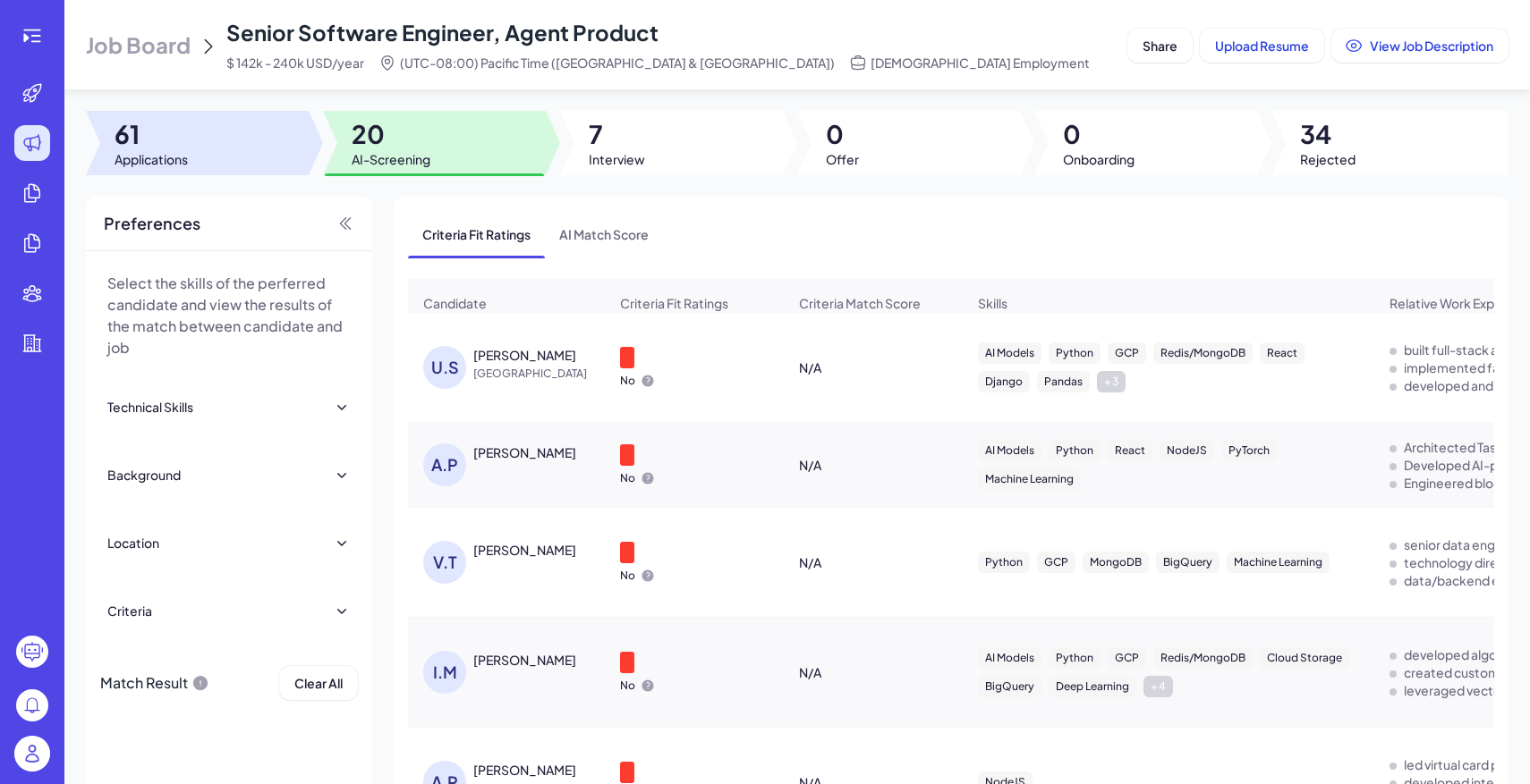
click at [139, 131] on span "61" at bounding box center [151, 134] width 74 height 32
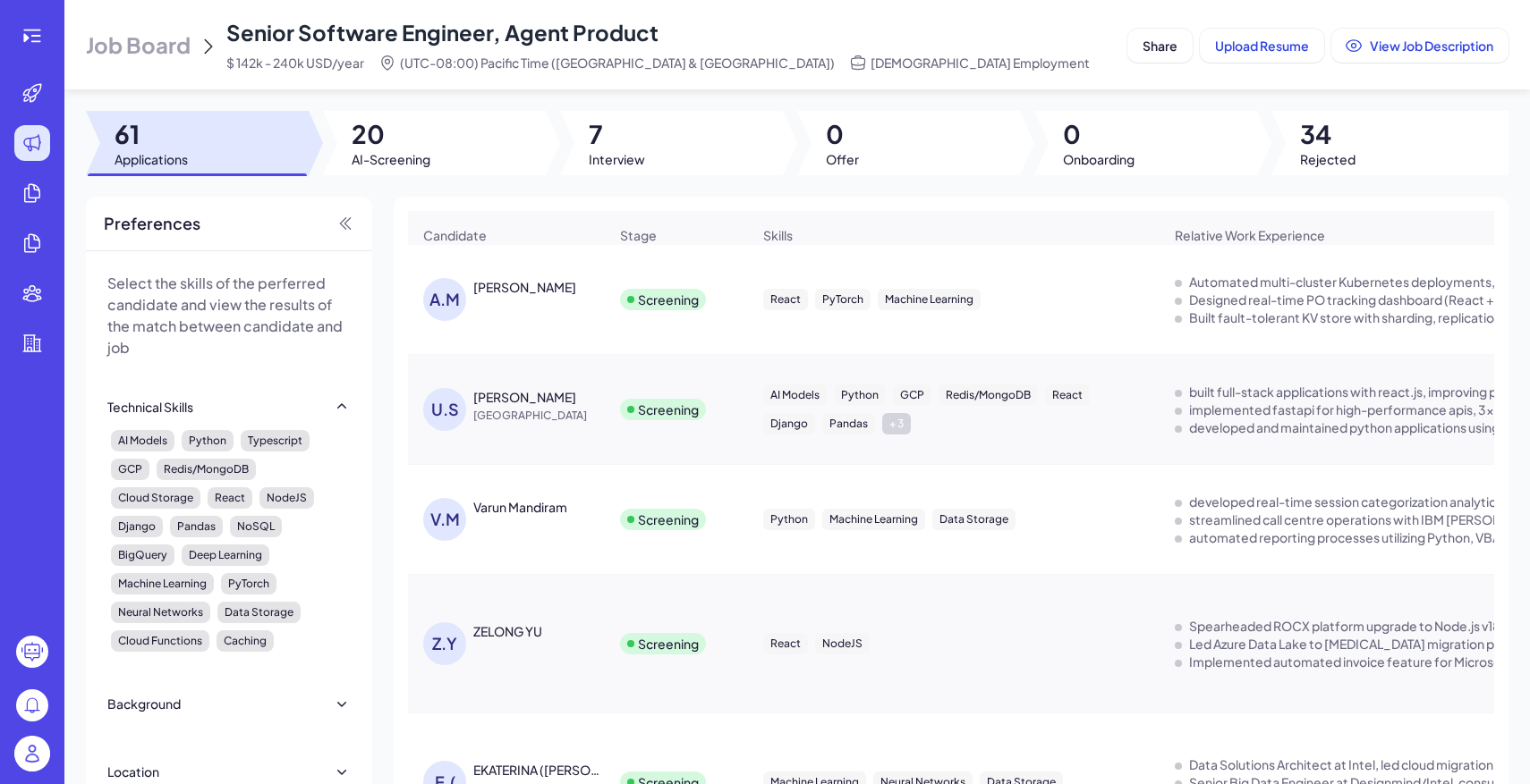
click at [144, 43] on span "Job Board" at bounding box center [138, 44] width 105 height 28
